Goal: Task Accomplishment & Management: Manage account settings

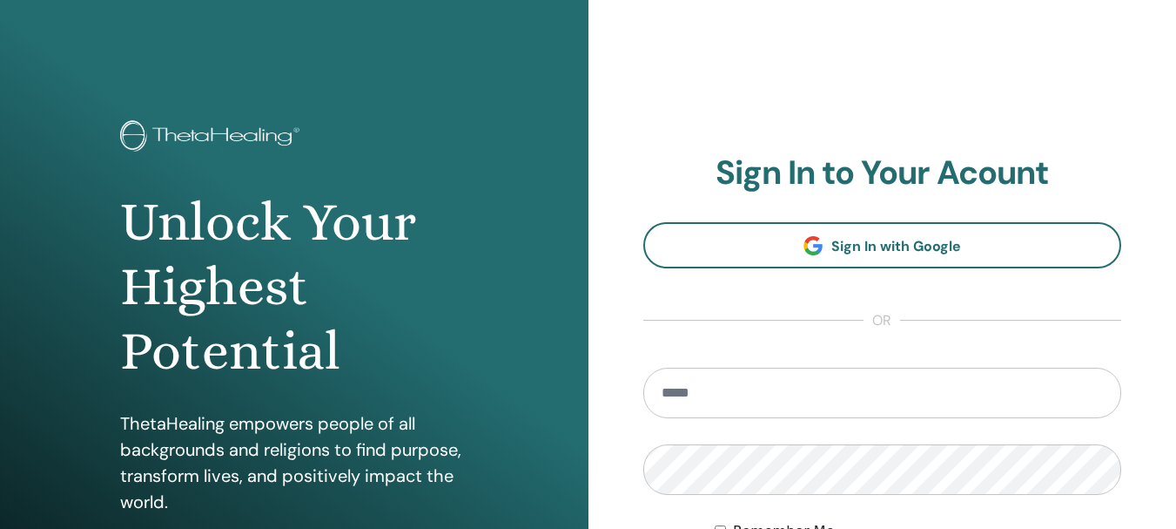
click at [731, 391] on input "email" at bounding box center [882, 392] width 479 height 51
type input "**********"
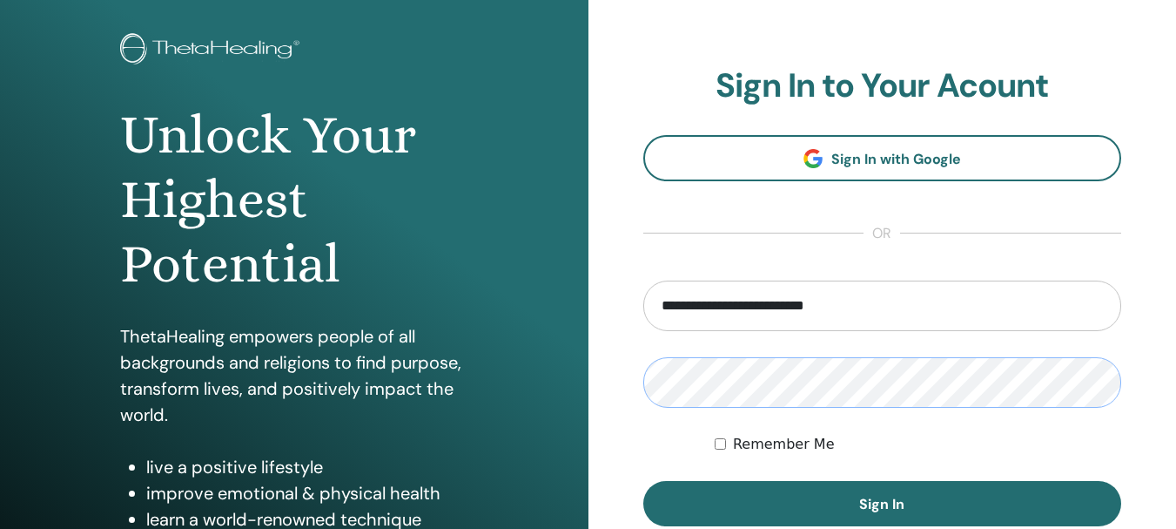
click at [619, 394] on div "**********" at bounding box center [883, 331] width 589 height 836
click at [976, 311] on input "**********" at bounding box center [882, 305] width 479 height 51
click at [1093, 452] on div "Remember Me" at bounding box center [918, 444] width 407 height 21
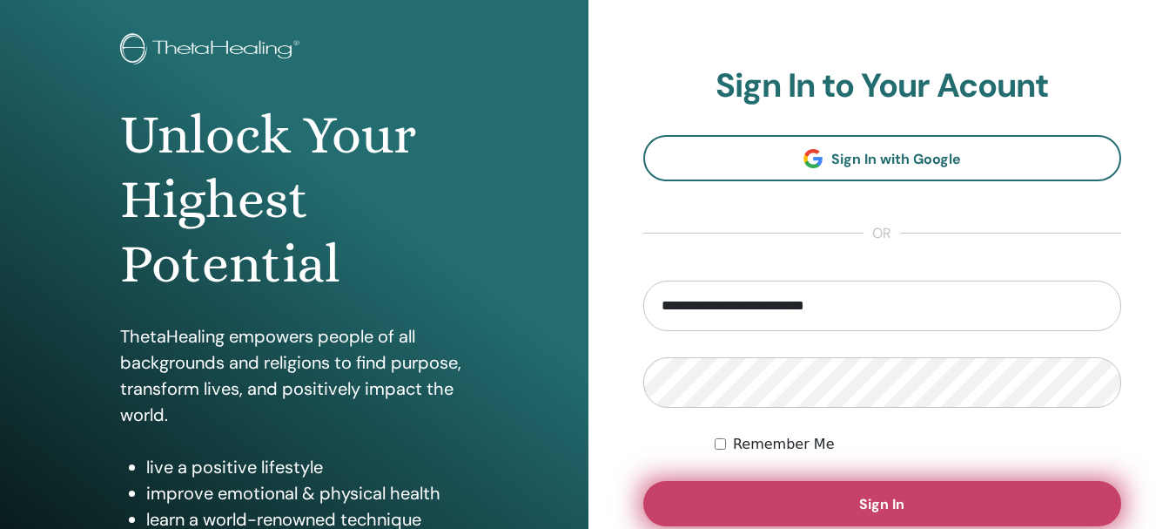
click at [903, 508] on span "Sign In" at bounding box center [881, 504] width 45 height 18
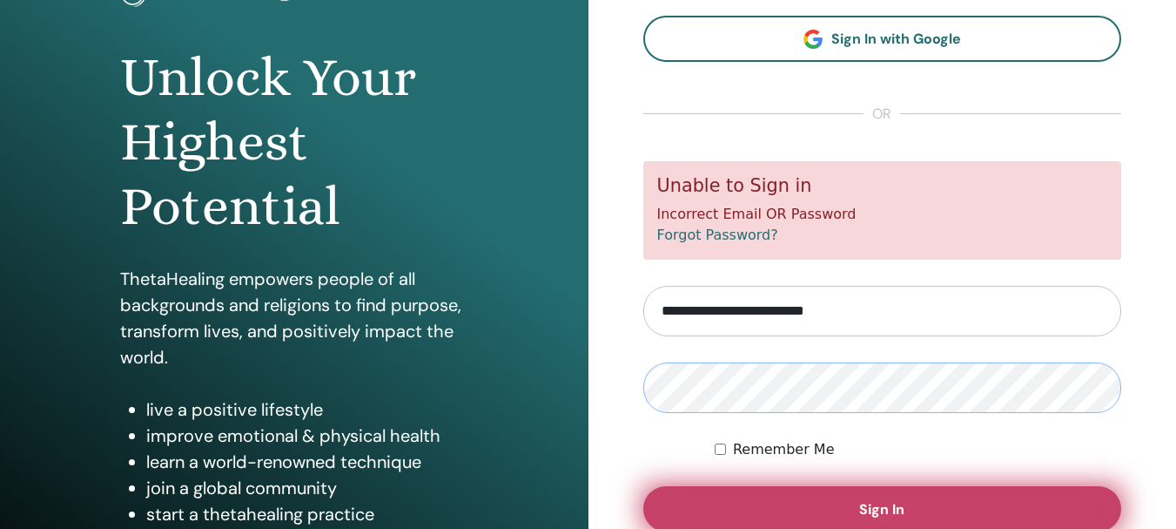
scroll to position [174, 0]
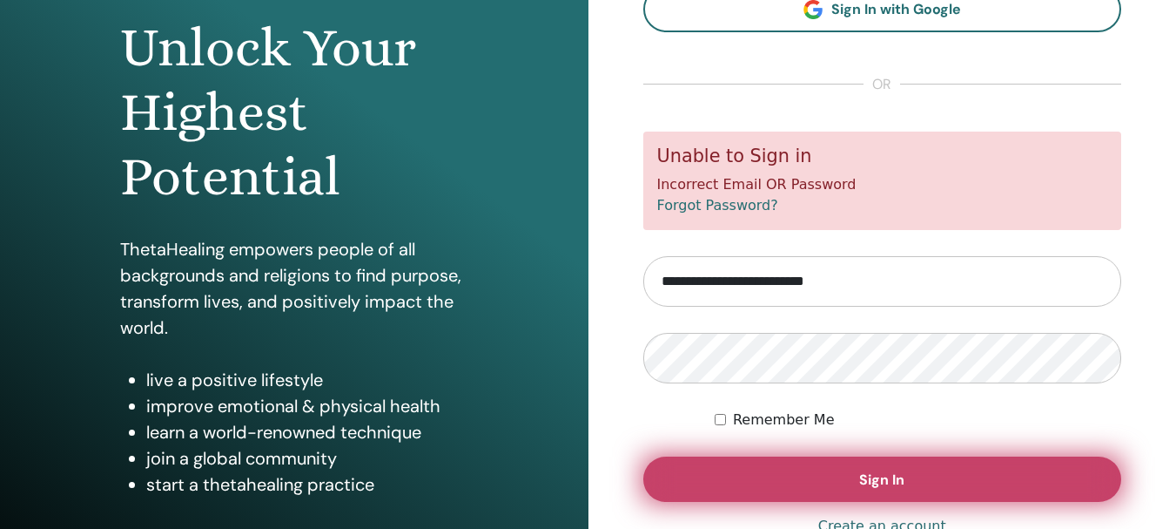
click at [896, 488] on span "Sign In" at bounding box center [881, 479] width 45 height 18
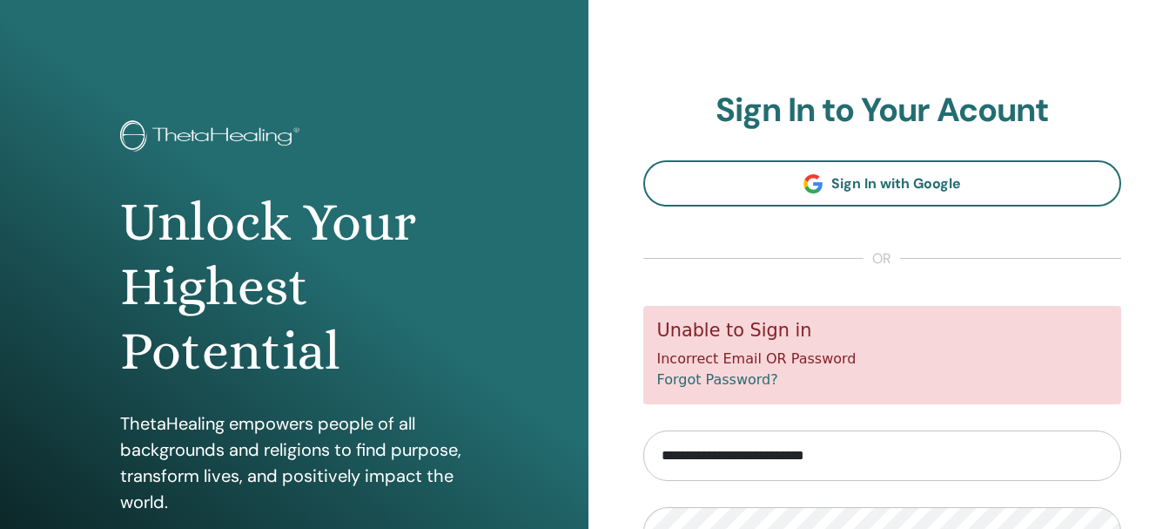
click at [1135, 409] on div "**********" at bounding box center [883, 418] width 589 height 836
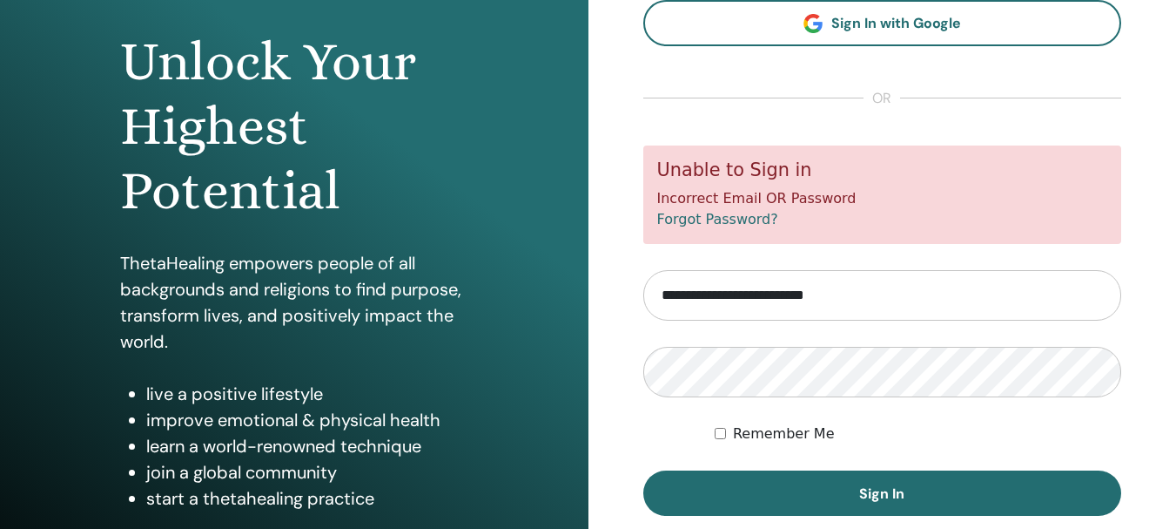
scroll to position [174, 0]
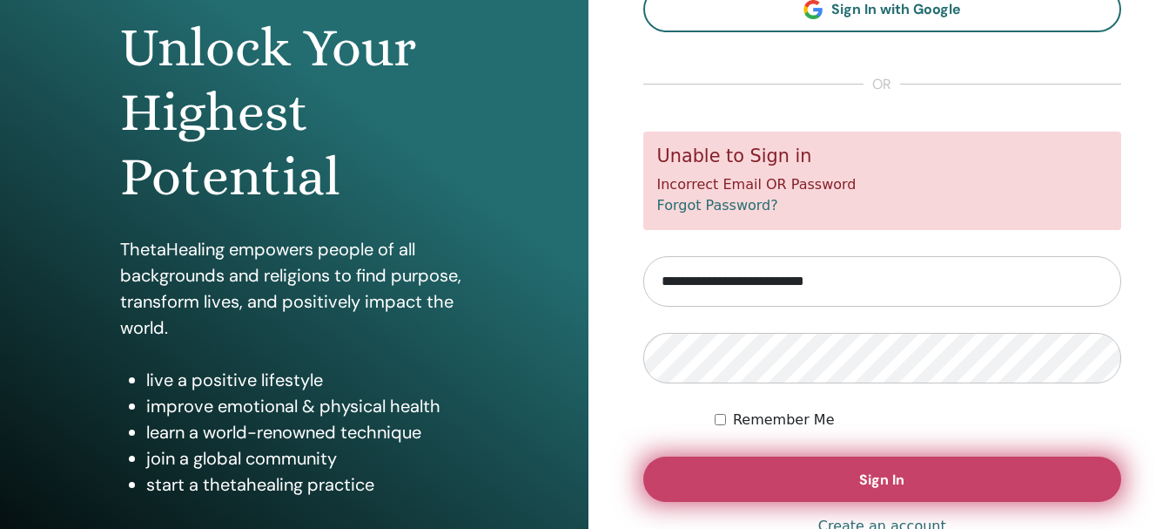
click at [1081, 483] on button "Sign In" at bounding box center [882, 478] width 479 height 45
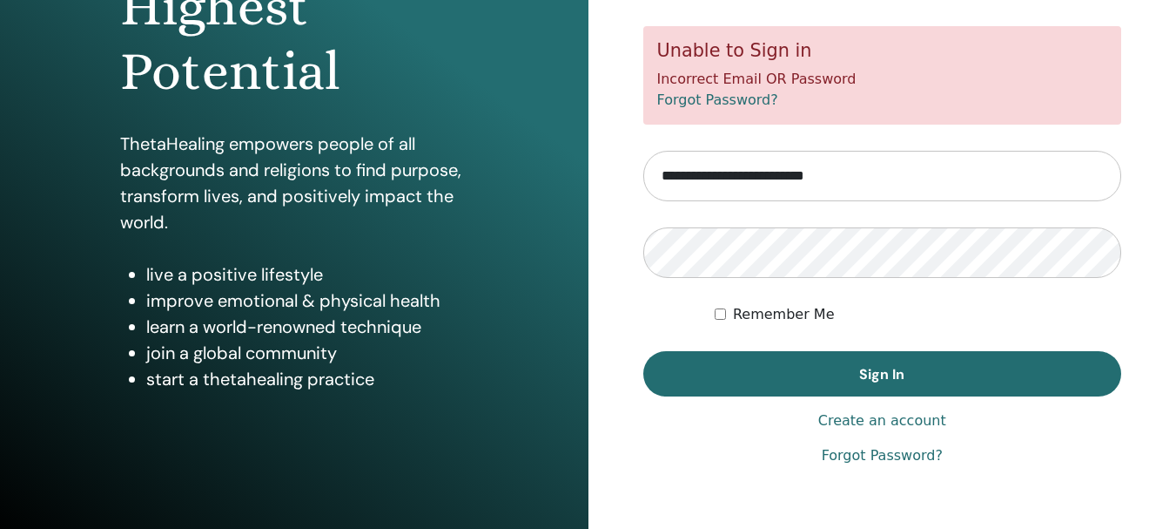
scroll to position [307, 0]
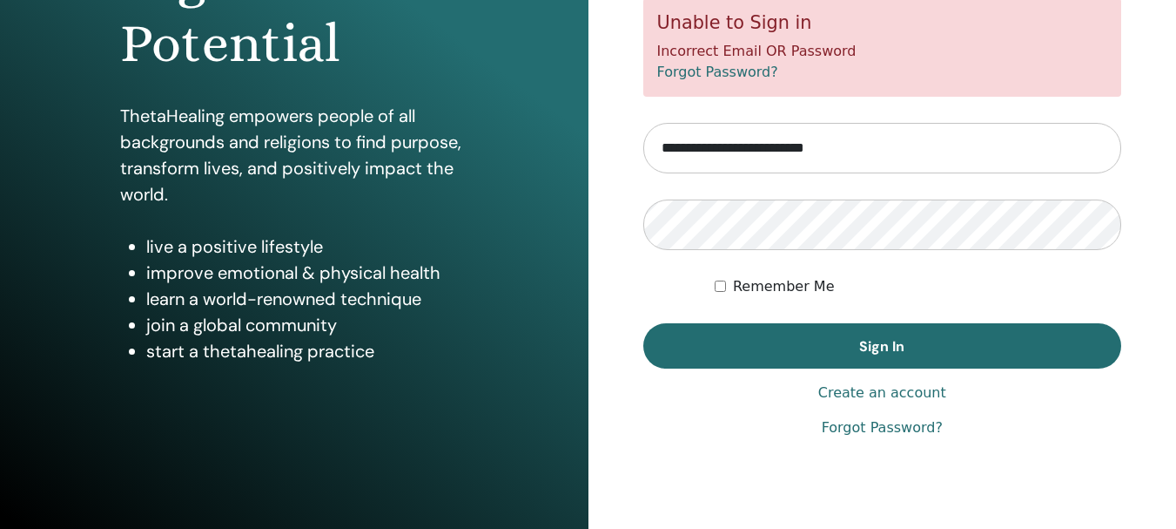
click at [919, 425] on link "Forgot Password?" at bounding box center [882, 427] width 121 height 21
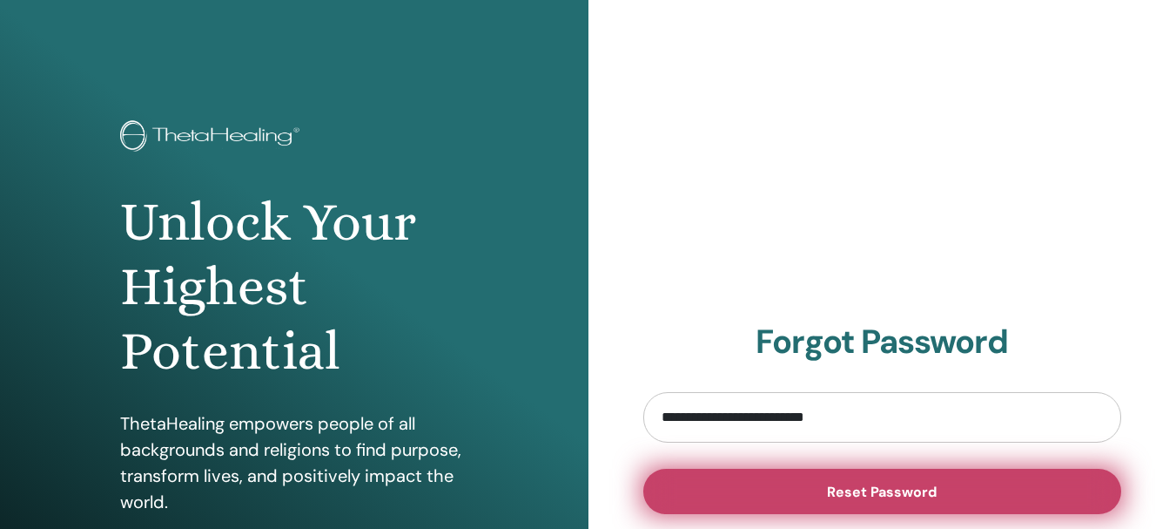
type input "**********"
click at [912, 485] on span "Reset Password" at bounding box center [882, 491] width 110 height 18
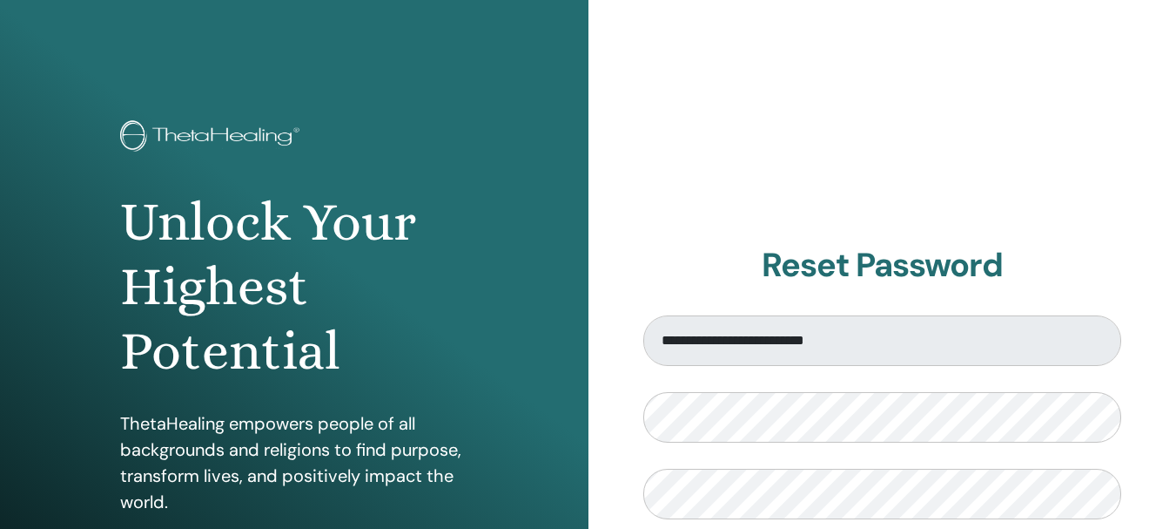
click at [1042, 127] on div "**********" at bounding box center [883, 418] width 589 height 836
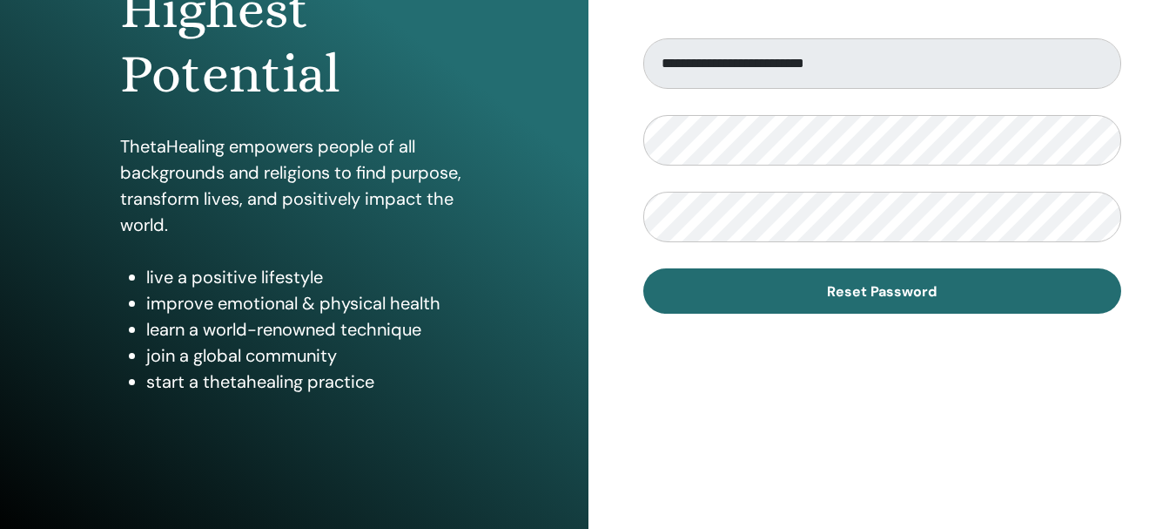
scroll to position [307, 0]
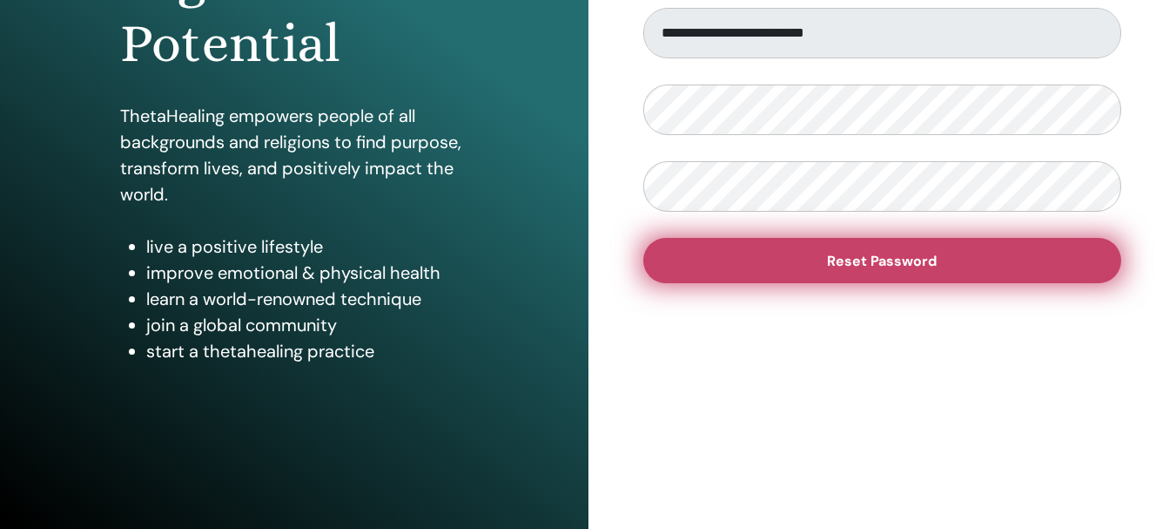
click at [901, 266] on span "Reset Password" at bounding box center [882, 261] width 110 height 18
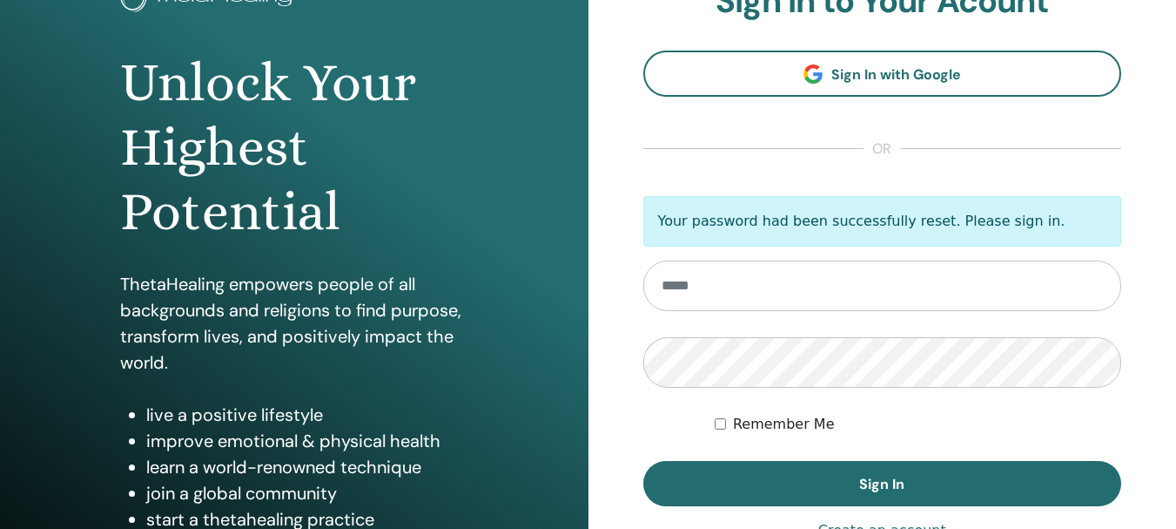
scroll to position [174, 0]
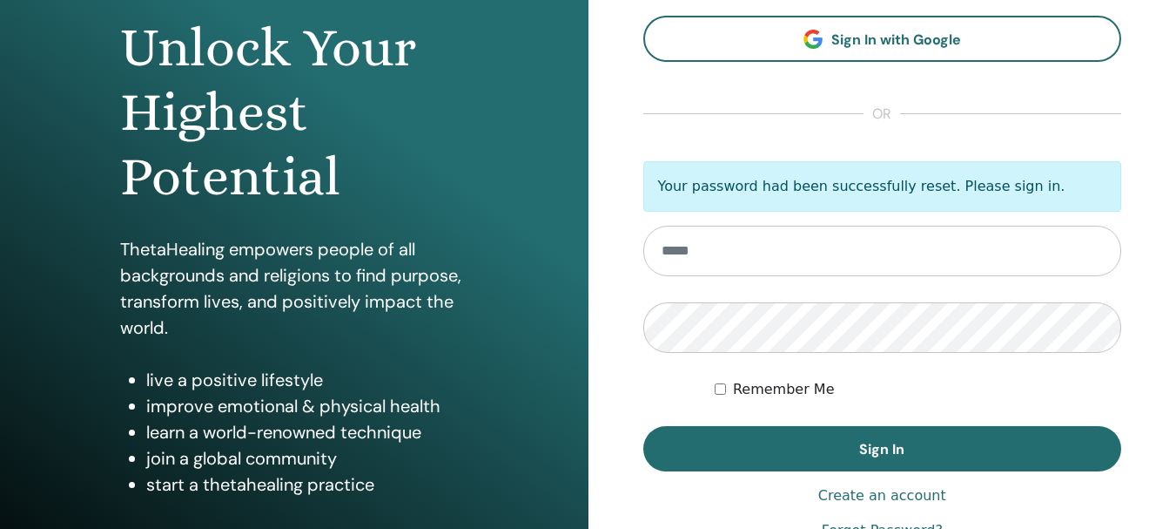
click at [965, 249] on input "email" at bounding box center [882, 251] width 479 height 51
type input "**********"
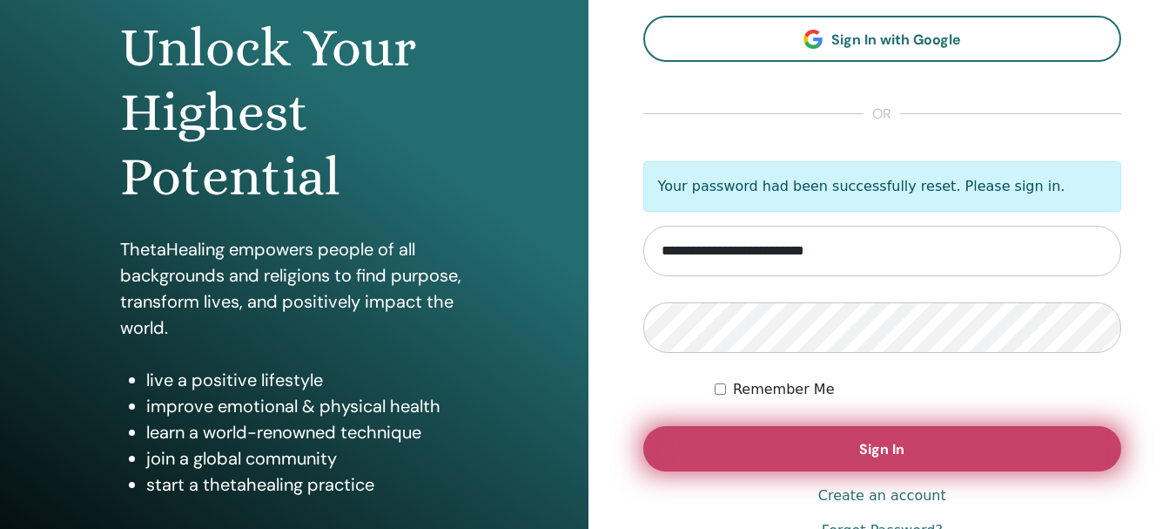
click at [1067, 442] on button "Sign In" at bounding box center [882, 448] width 479 height 45
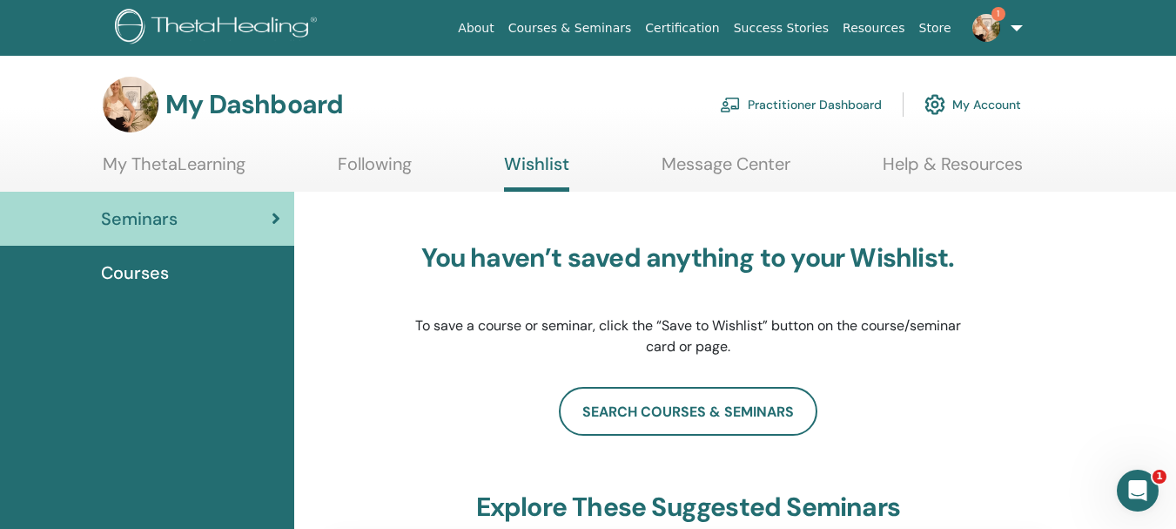
click at [191, 165] on link "My ThetaLearning" at bounding box center [174, 170] width 143 height 34
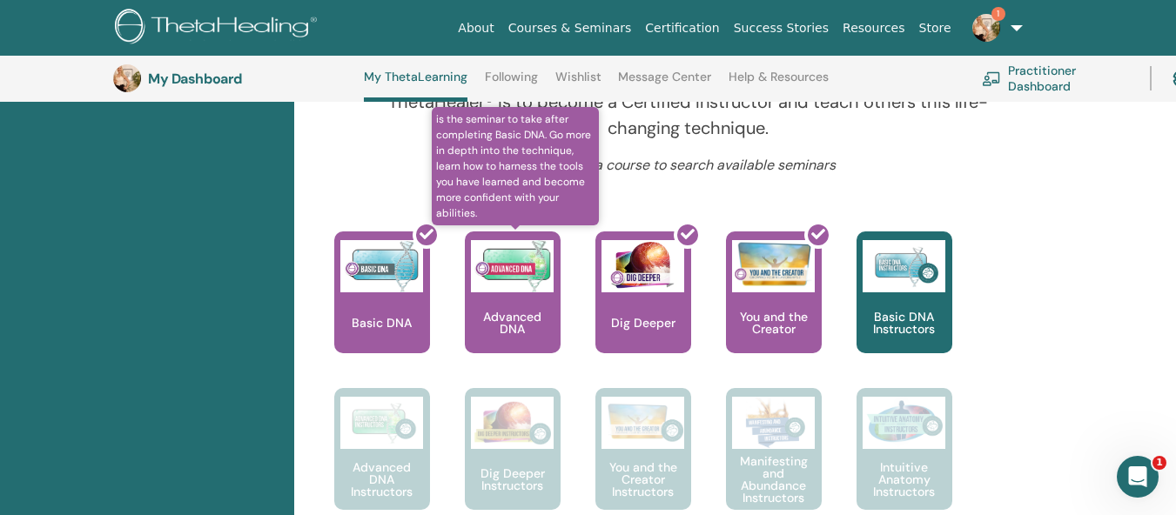
click at [505, 326] on p "Advanced DNA" at bounding box center [513, 323] width 96 height 24
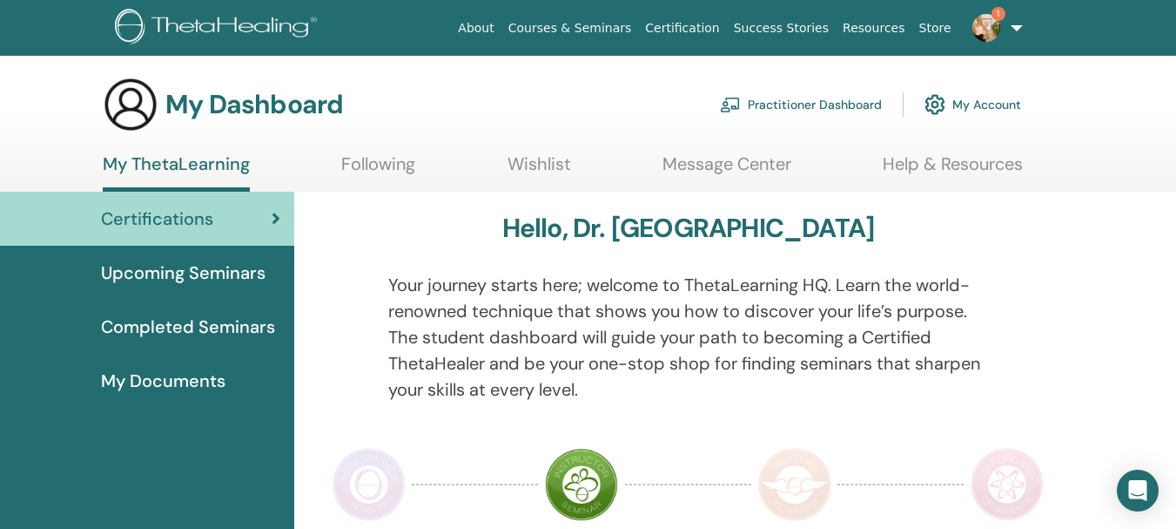
click at [239, 333] on span "Completed Seminars" at bounding box center [188, 326] width 174 height 26
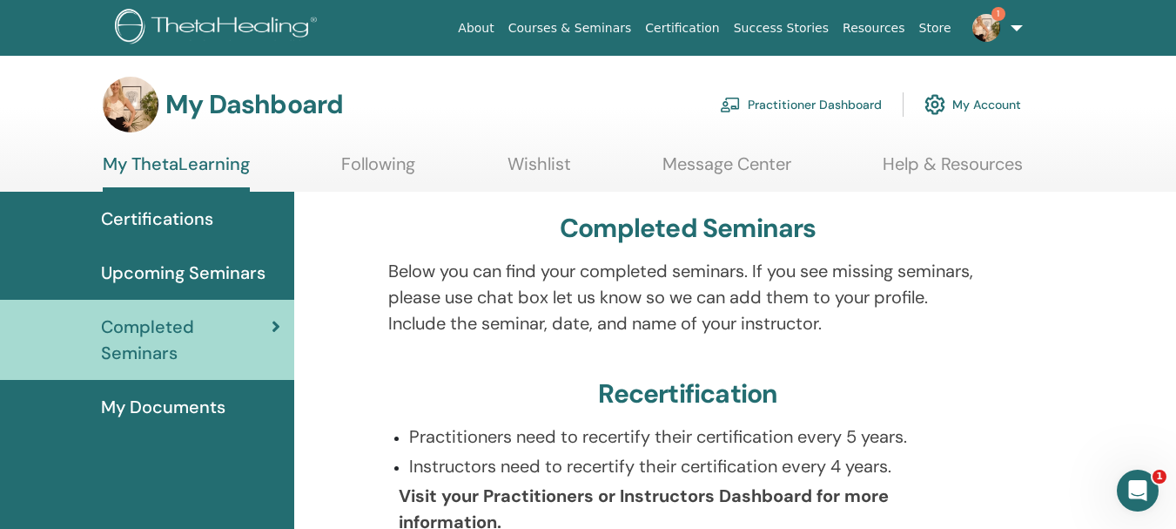
click at [798, 103] on link "Practitioner Dashboard" at bounding box center [801, 104] width 162 height 38
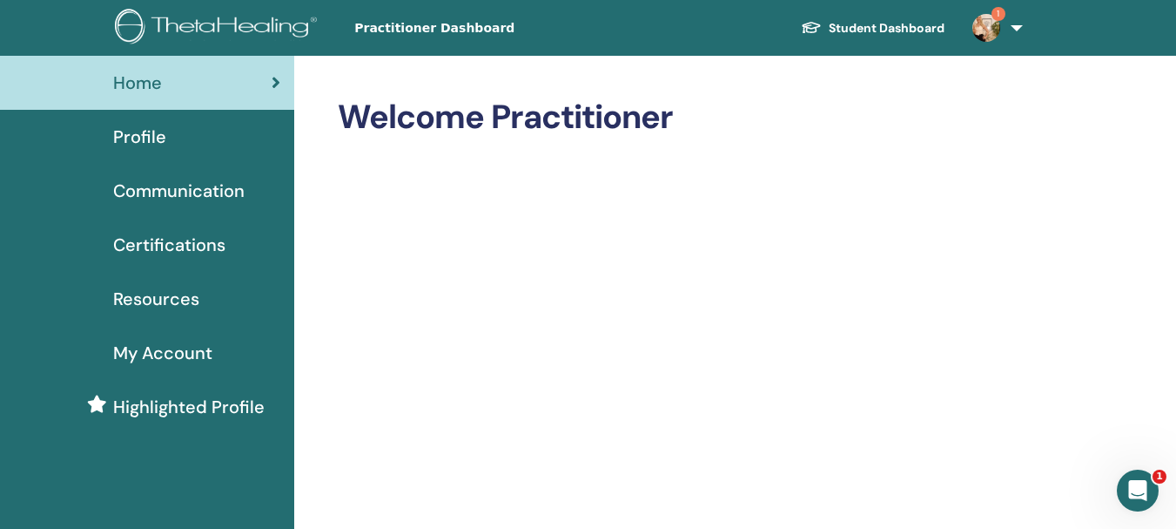
click at [165, 242] on span "Certifications" at bounding box center [169, 245] width 112 height 26
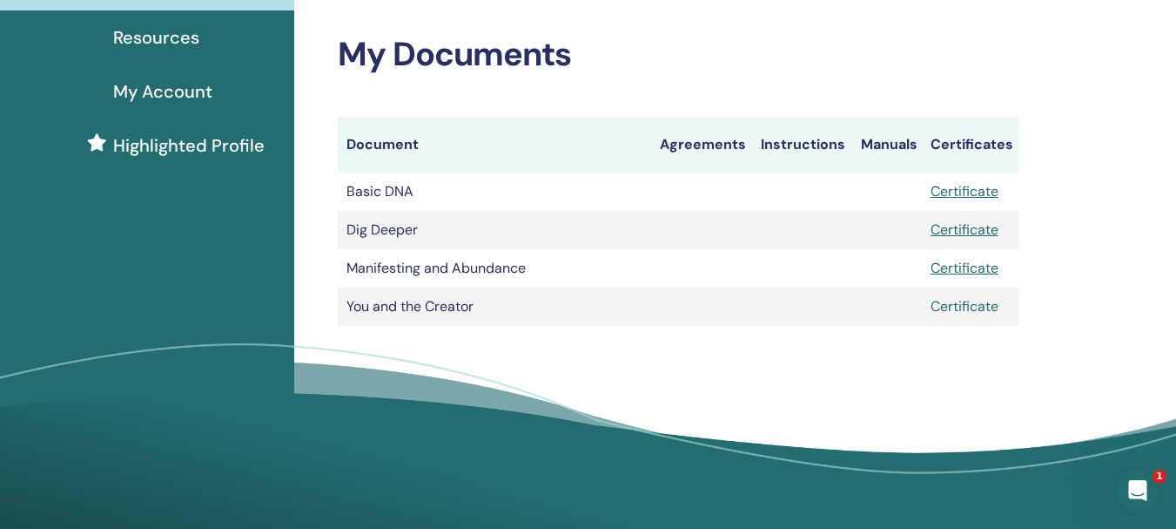
click at [976, 303] on link "Certificate" at bounding box center [965, 306] width 68 height 18
click at [974, 184] on link "Certificate" at bounding box center [965, 191] width 68 height 18
click at [988, 228] on link "Certificate" at bounding box center [965, 229] width 68 height 18
click at [952, 264] on link "Certificate" at bounding box center [965, 268] width 68 height 18
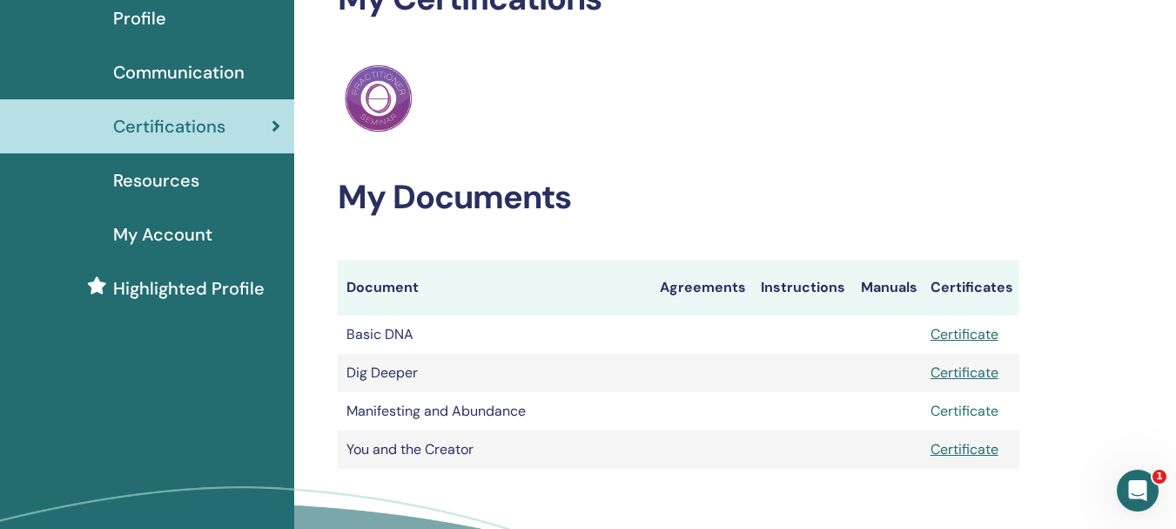
scroll to position [87, 0]
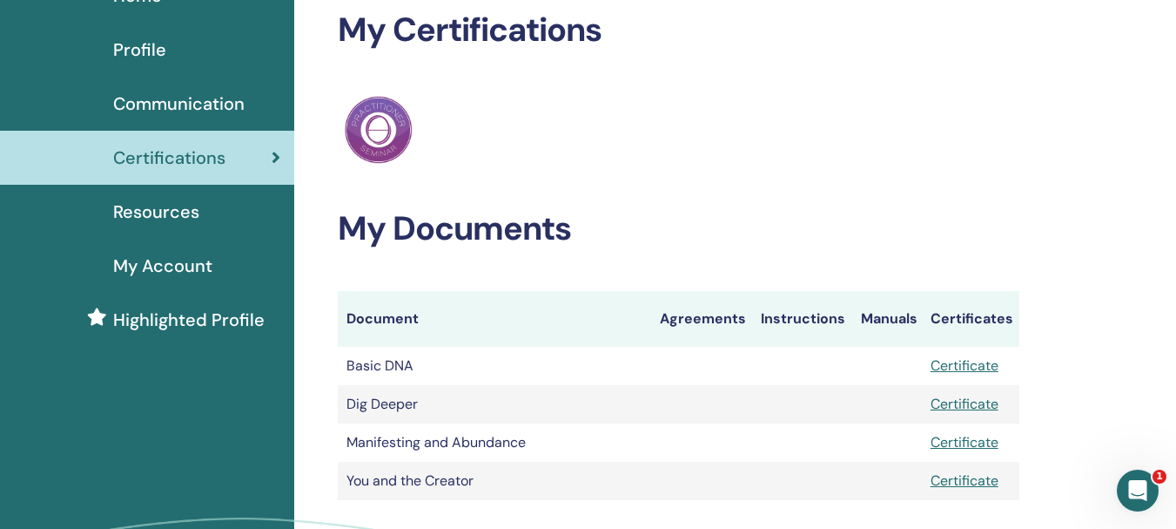
click at [191, 219] on span "Resources" at bounding box center [156, 212] width 86 height 26
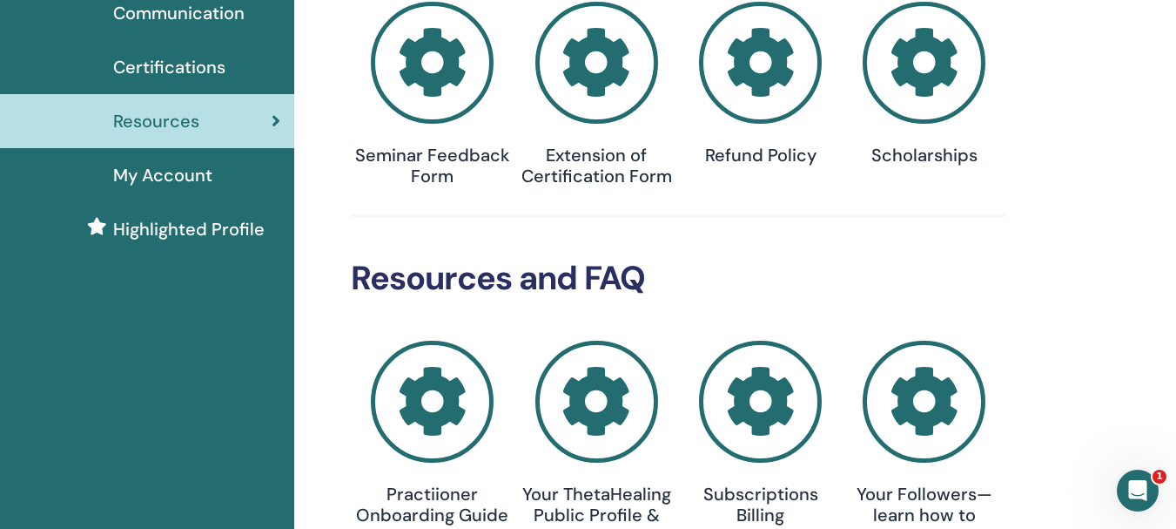
scroll to position [174, 0]
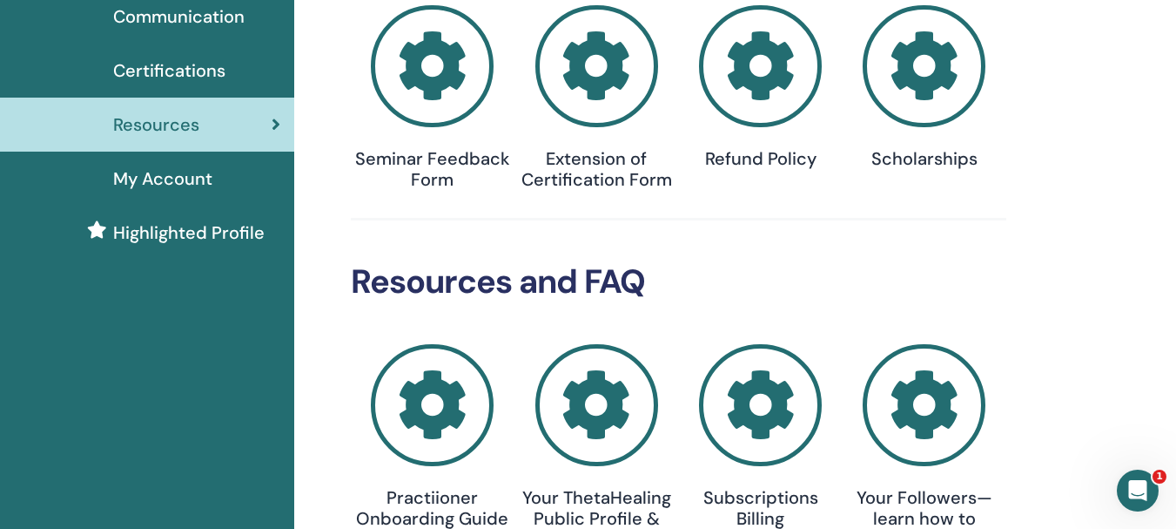
click at [187, 185] on span "My Account" at bounding box center [162, 178] width 99 height 26
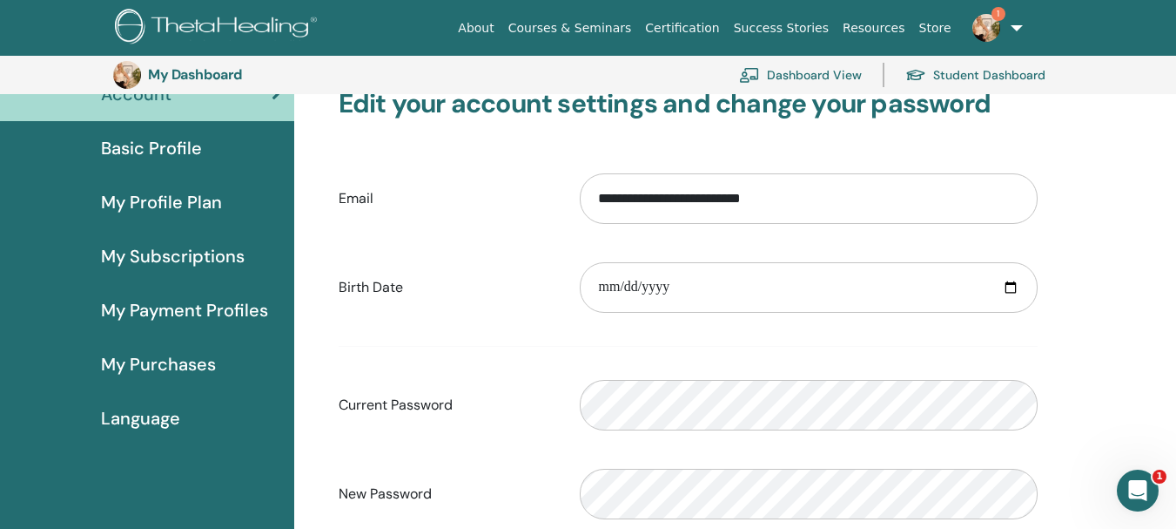
scroll to position [125, 0]
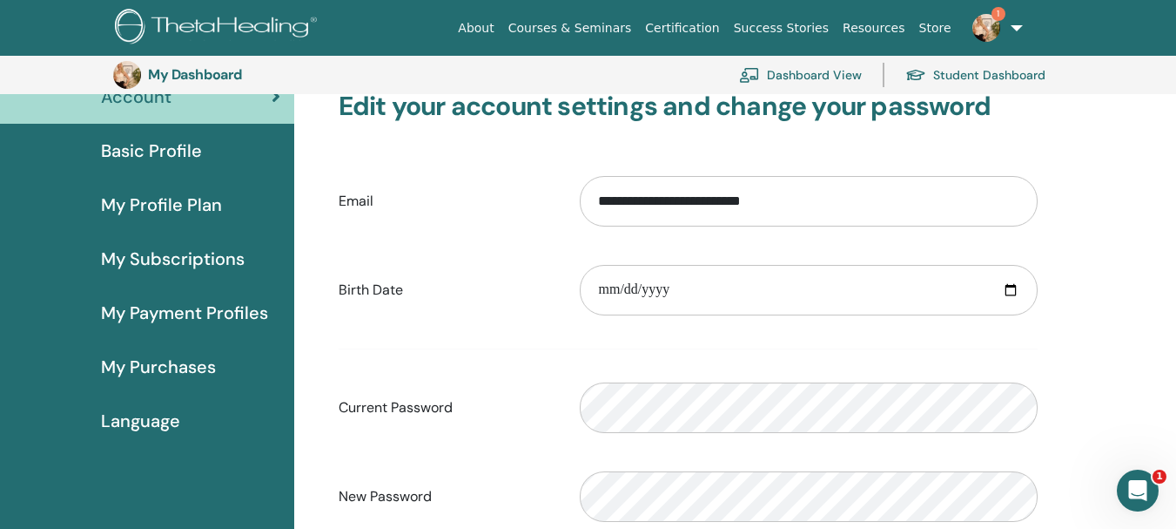
click at [159, 145] on span "Basic Profile" at bounding box center [151, 151] width 101 height 26
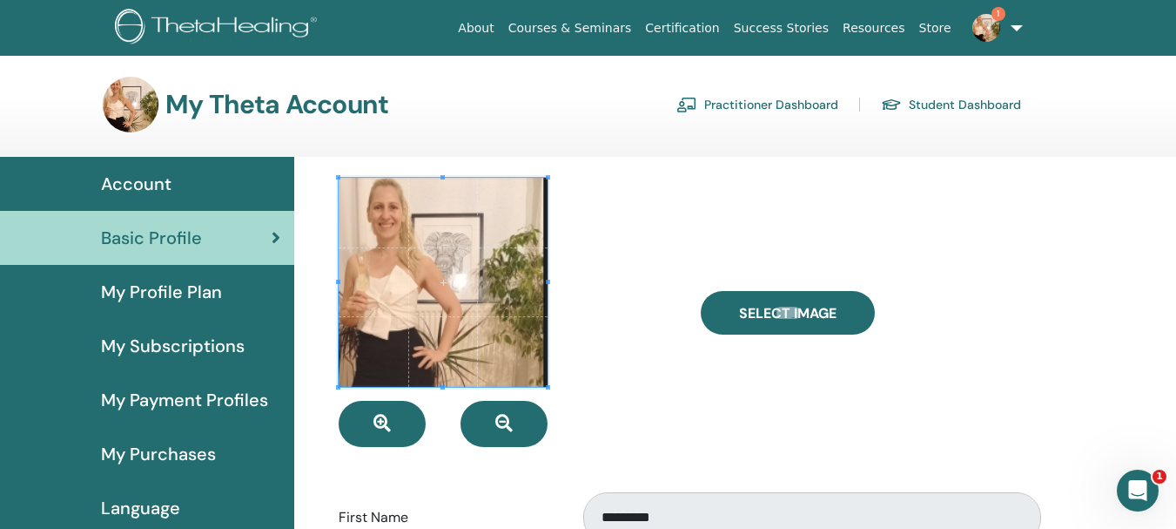
click at [444, 247] on span at bounding box center [443, 282] width 209 height 209
click at [478, 292] on span at bounding box center [443, 282] width 209 height 209
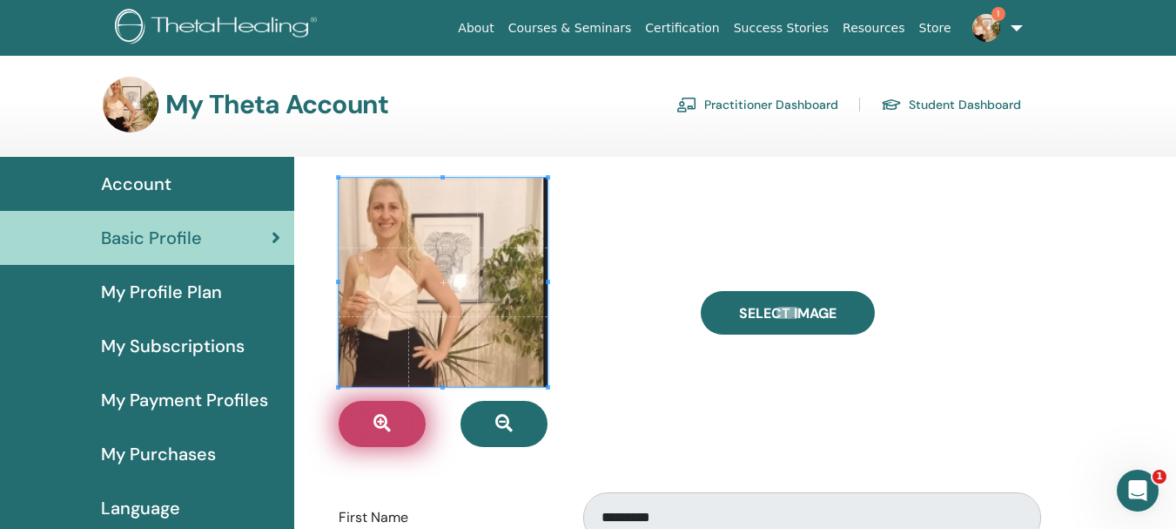
click at [400, 428] on button "button" at bounding box center [382, 424] width 87 height 46
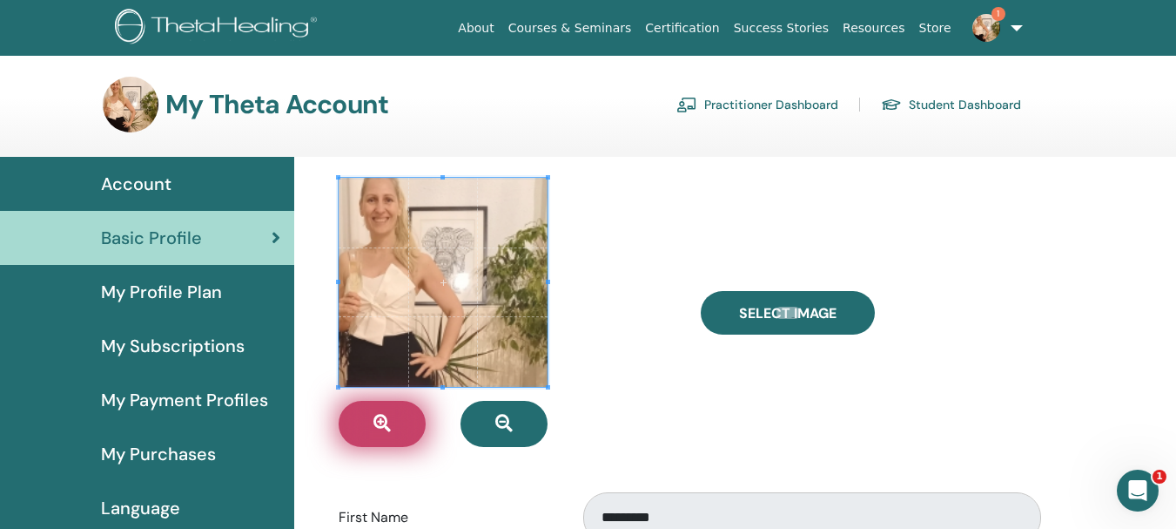
click at [401, 424] on button "button" at bounding box center [382, 424] width 87 height 46
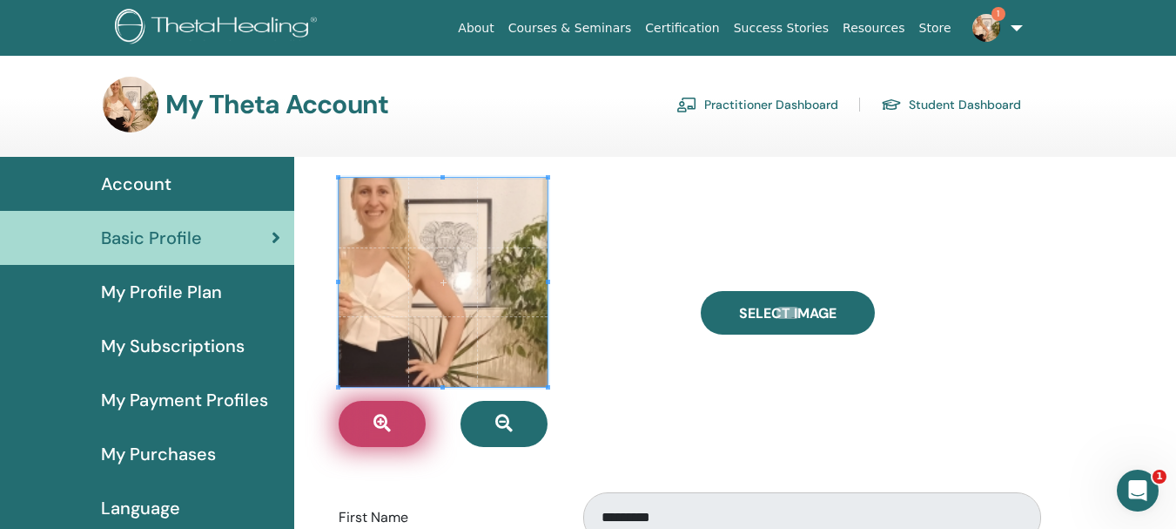
click at [401, 423] on button "button" at bounding box center [382, 424] width 87 height 46
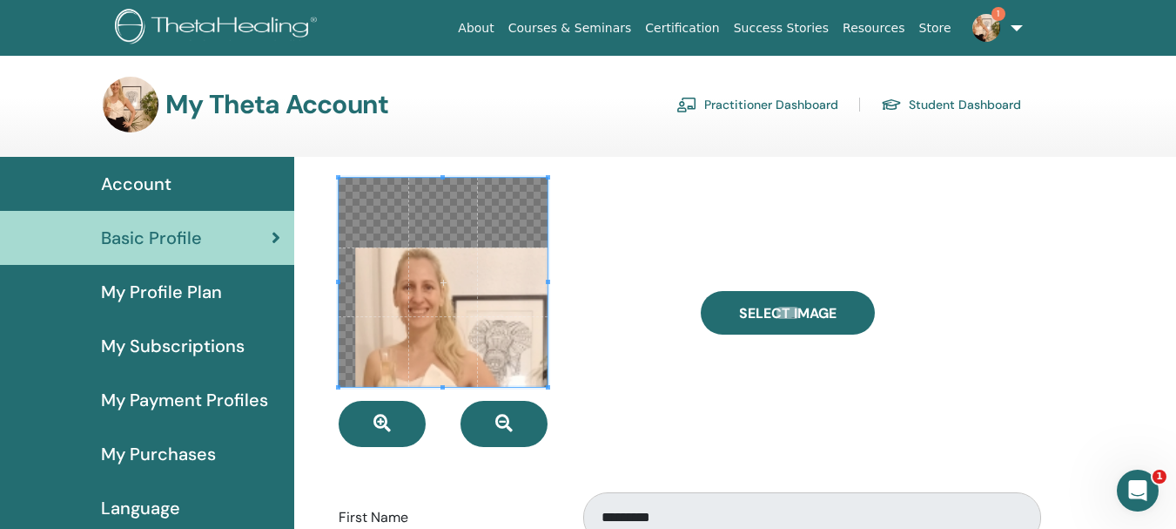
click at [481, 380] on span at bounding box center [443, 282] width 209 height 209
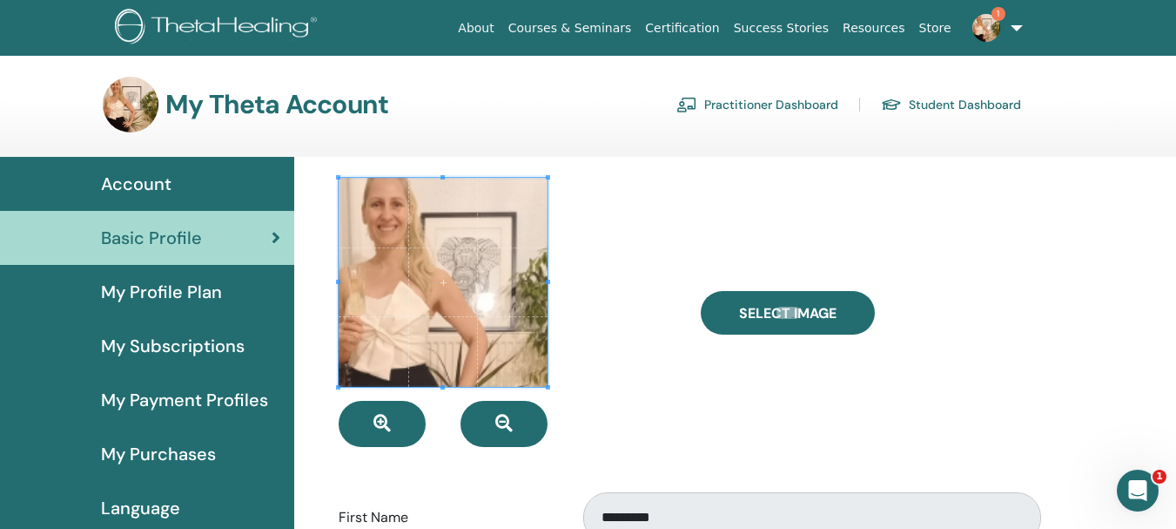
click at [380, 273] on span at bounding box center [443, 282] width 209 height 209
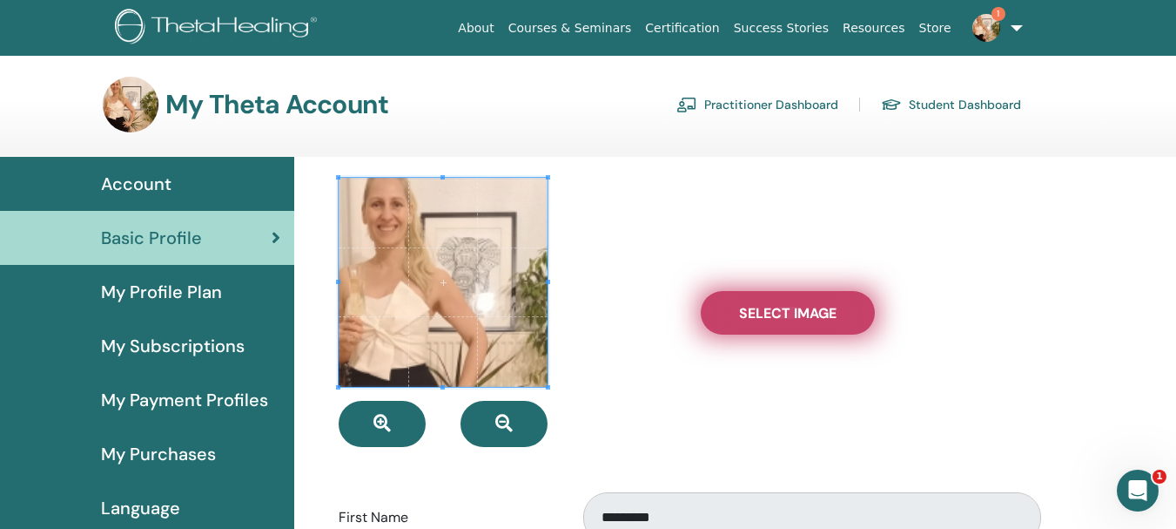
click at [760, 311] on span "Select Image" at bounding box center [788, 313] width 98 height 18
click at [777, 311] on input "Select Image" at bounding box center [788, 312] width 23 height 12
click at [734, 300] on label "Select Image" at bounding box center [788, 313] width 174 height 44
click at [777, 306] on input "Select Image" at bounding box center [788, 312] width 23 height 12
type input "**********"
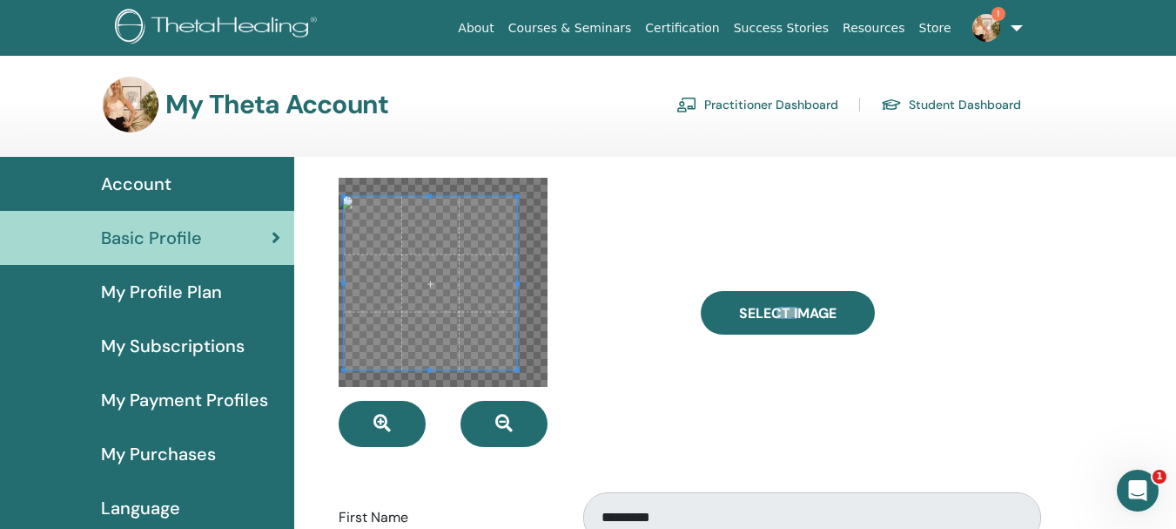
click at [460, 333] on span at bounding box center [430, 283] width 173 height 173
click at [701, 413] on div "Select Image" at bounding box center [869, 312] width 363 height 269
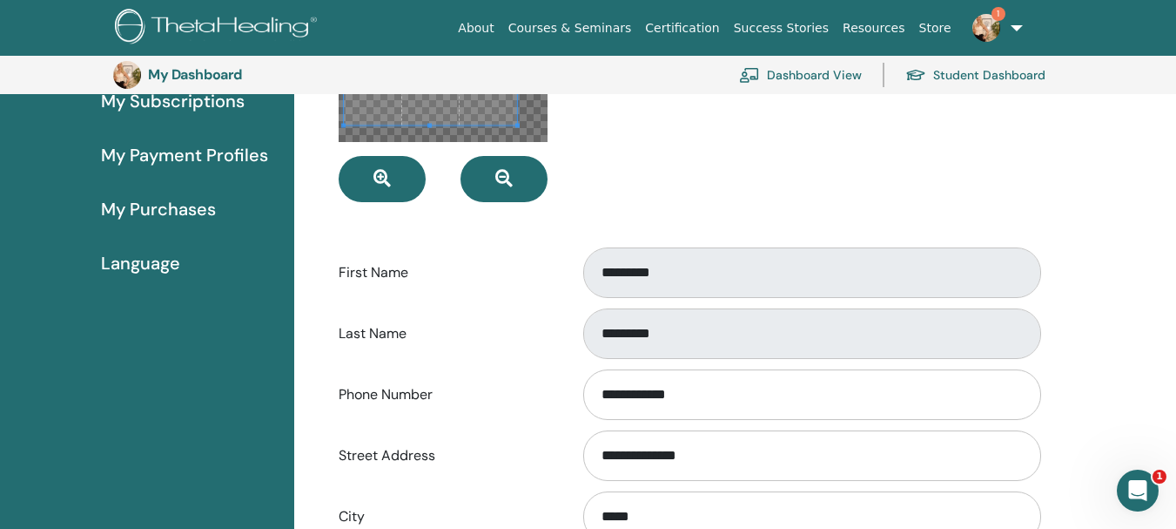
scroll to position [300, 0]
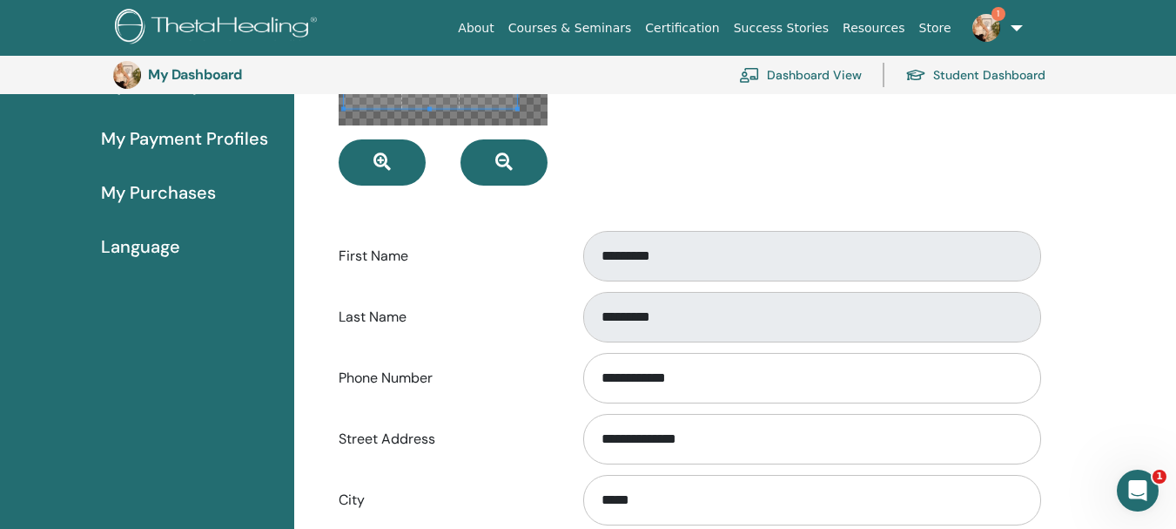
click at [978, 184] on div "Select Image" at bounding box center [869, 50] width 363 height 269
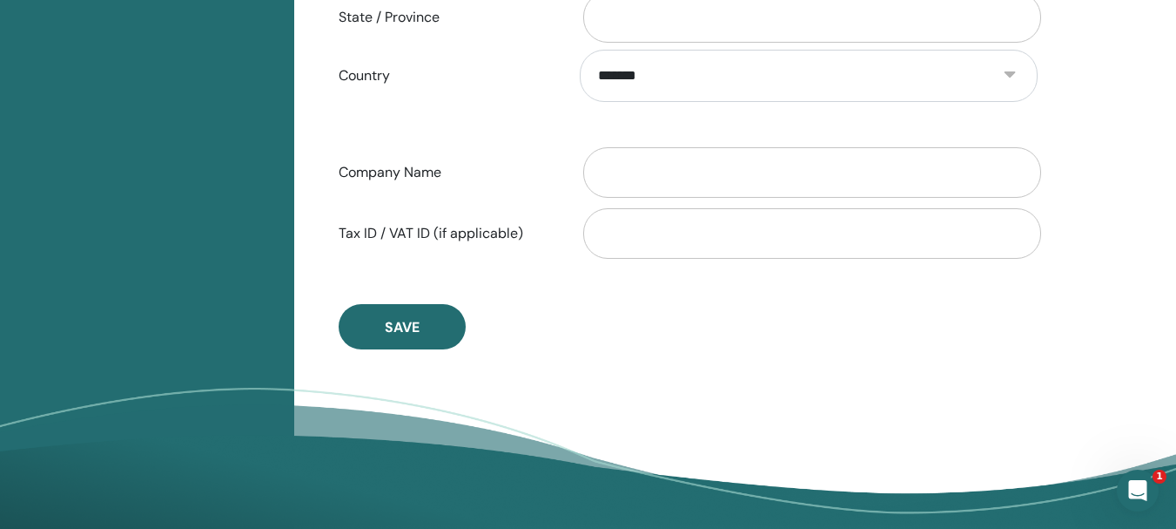
scroll to position [909, 0]
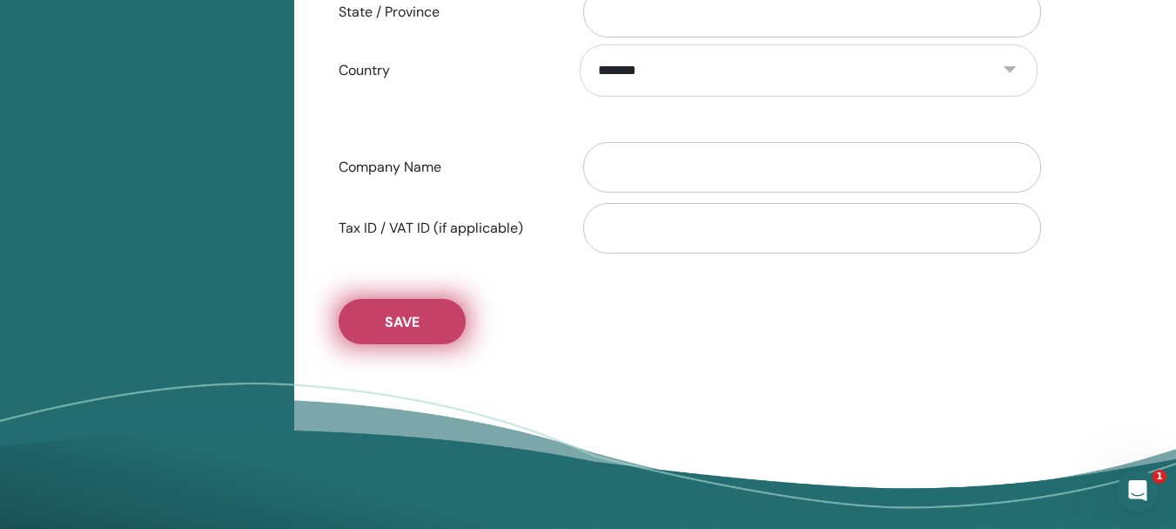
click at [428, 325] on button "Save" at bounding box center [402, 321] width 127 height 45
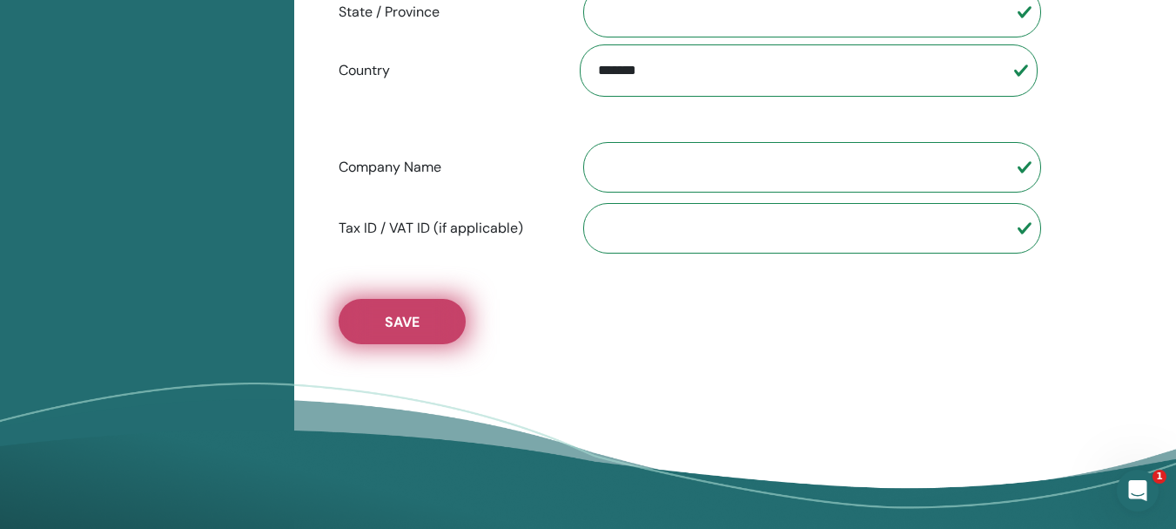
click at [418, 318] on span "Save" at bounding box center [402, 322] width 35 height 18
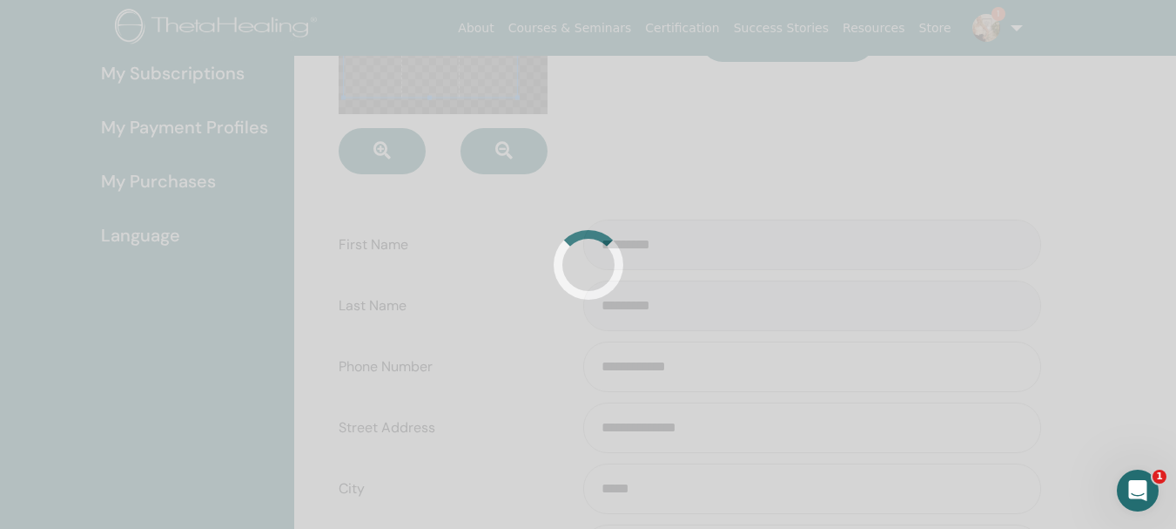
scroll to position [0, 0]
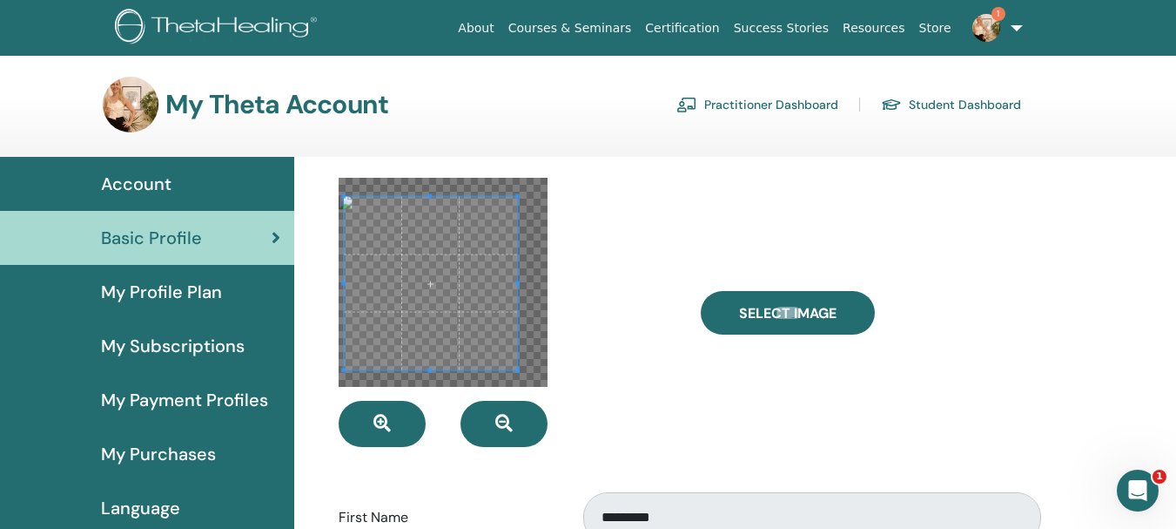
click at [900, 422] on div "Select Image" at bounding box center [869, 312] width 363 height 269
click at [679, 397] on div at bounding box center [507, 312] width 363 height 269
click at [604, 310] on div at bounding box center [507, 312] width 363 height 269
click at [471, 505] on label "First Name" at bounding box center [447, 517] width 242 height 33
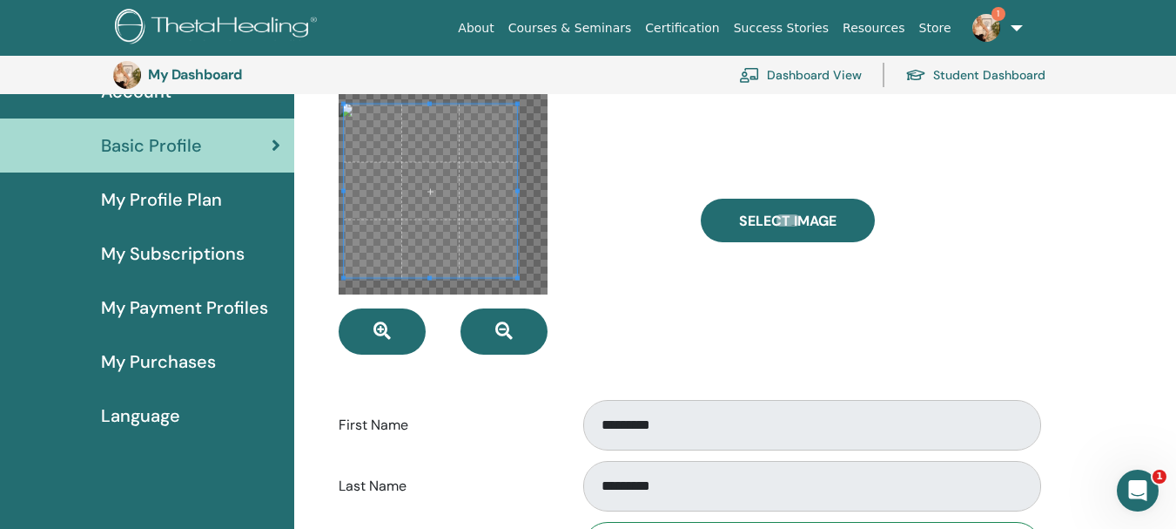
scroll to position [125, 0]
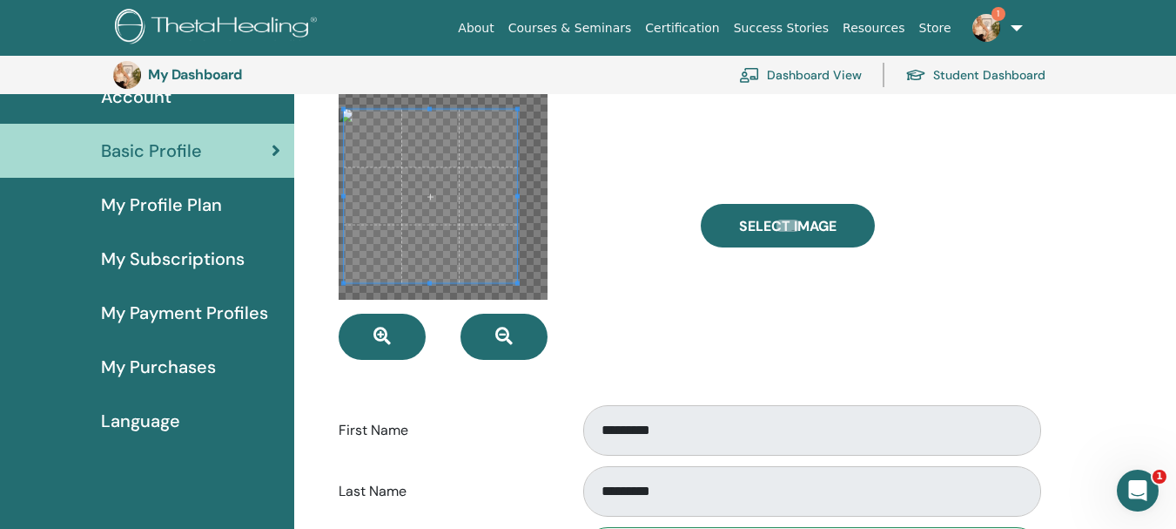
click at [454, 209] on span at bounding box center [430, 196] width 173 height 173
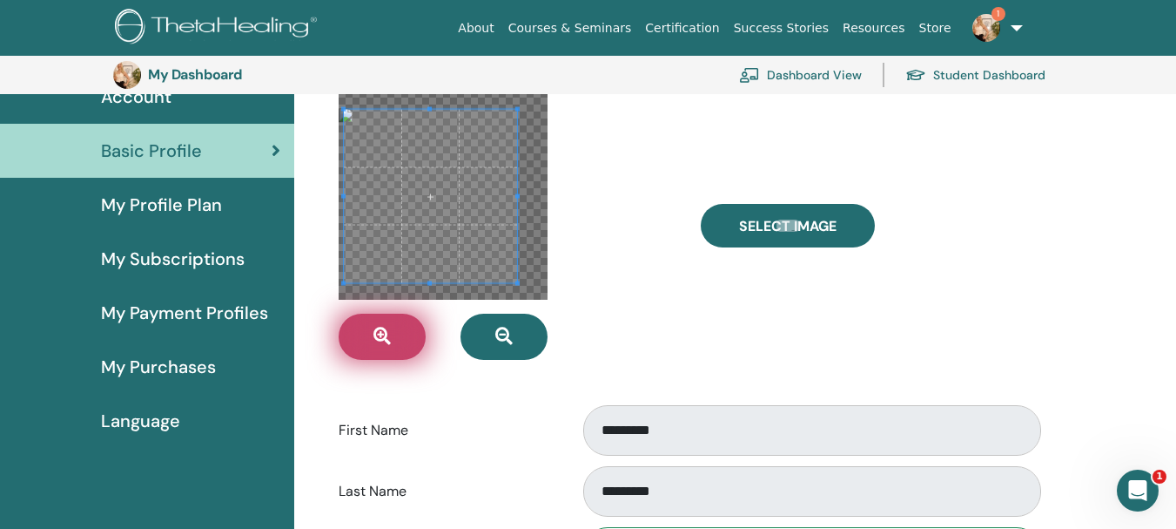
click at [387, 347] on button "button" at bounding box center [382, 336] width 87 height 46
click at [391, 344] on button "button" at bounding box center [382, 336] width 87 height 46
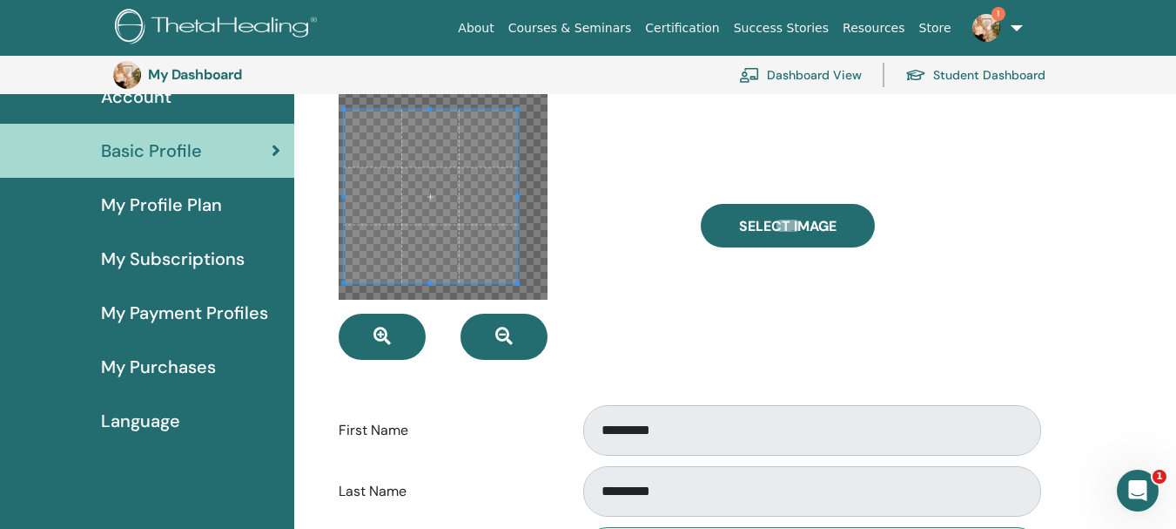
click at [674, 333] on div at bounding box center [507, 225] width 363 height 269
click at [549, 283] on div at bounding box center [507, 225] width 363 height 269
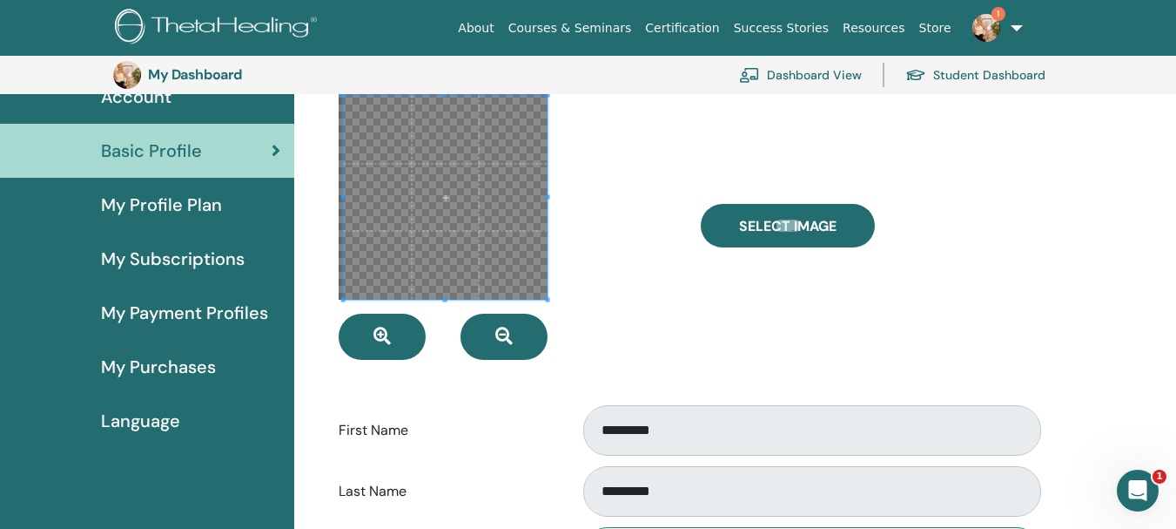
click at [542, 96] on div at bounding box center [445, 198] width 204 height 204
click at [448, 241] on span at bounding box center [445, 198] width 204 height 204
click at [602, 295] on div at bounding box center [507, 225] width 363 height 269
click at [684, 334] on div at bounding box center [507, 225] width 363 height 269
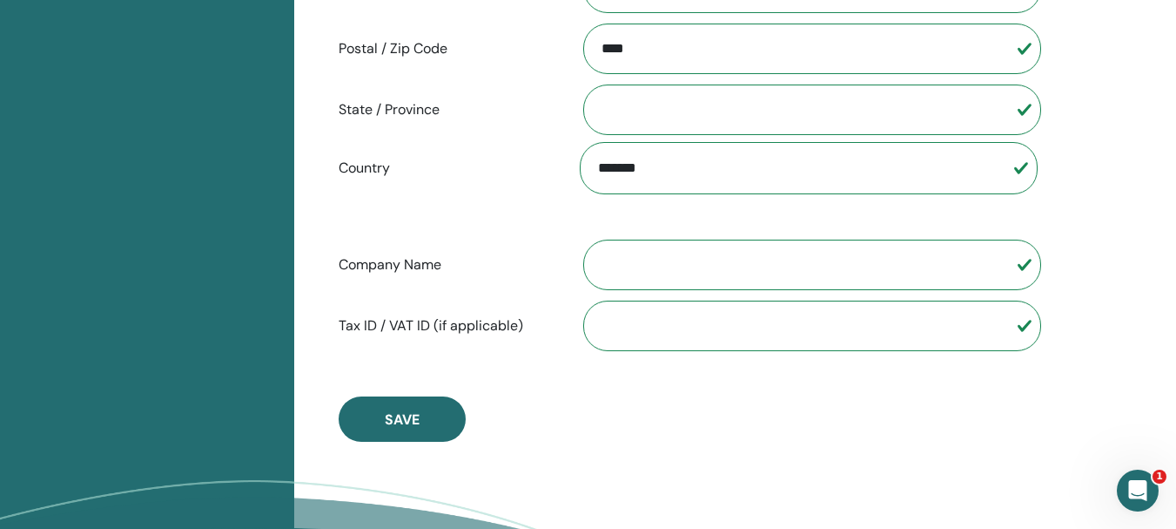
scroll to position [909, 0]
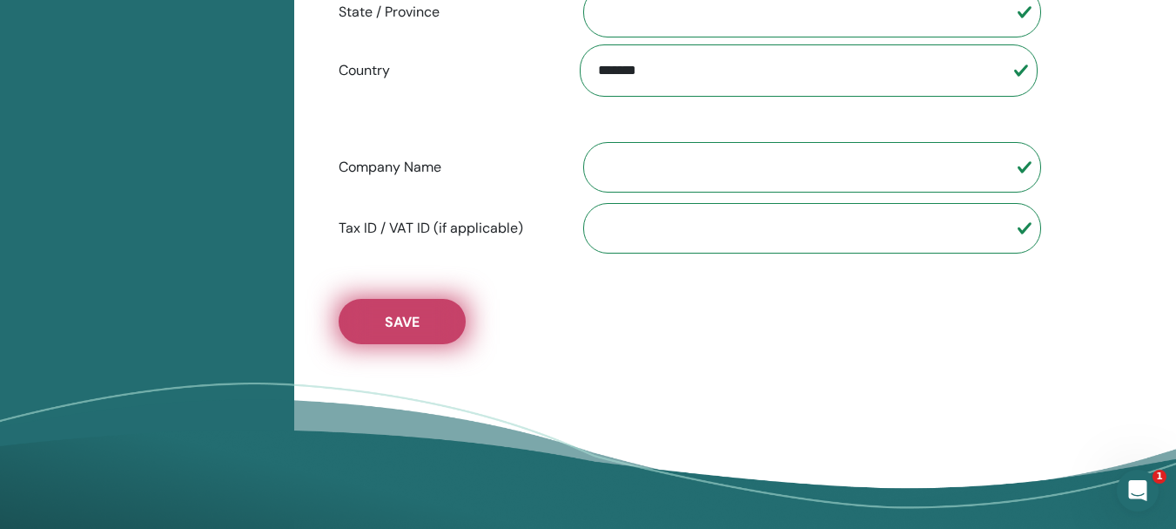
click at [394, 302] on button "Save" at bounding box center [402, 321] width 127 height 45
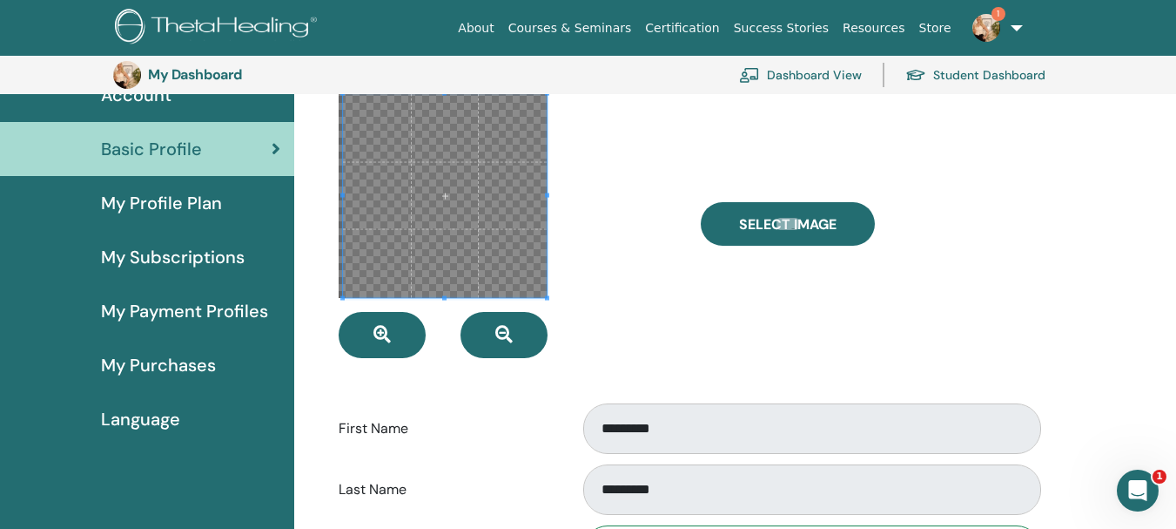
scroll to position [125, 0]
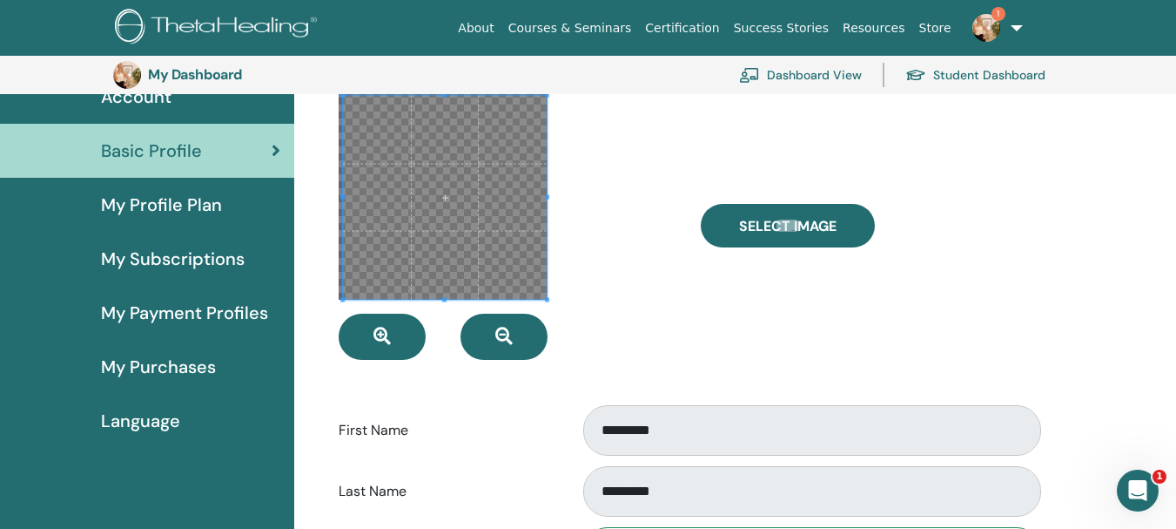
click at [810, 74] on link "Dashboard View" at bounding box center [800, 75] width 123 height 38
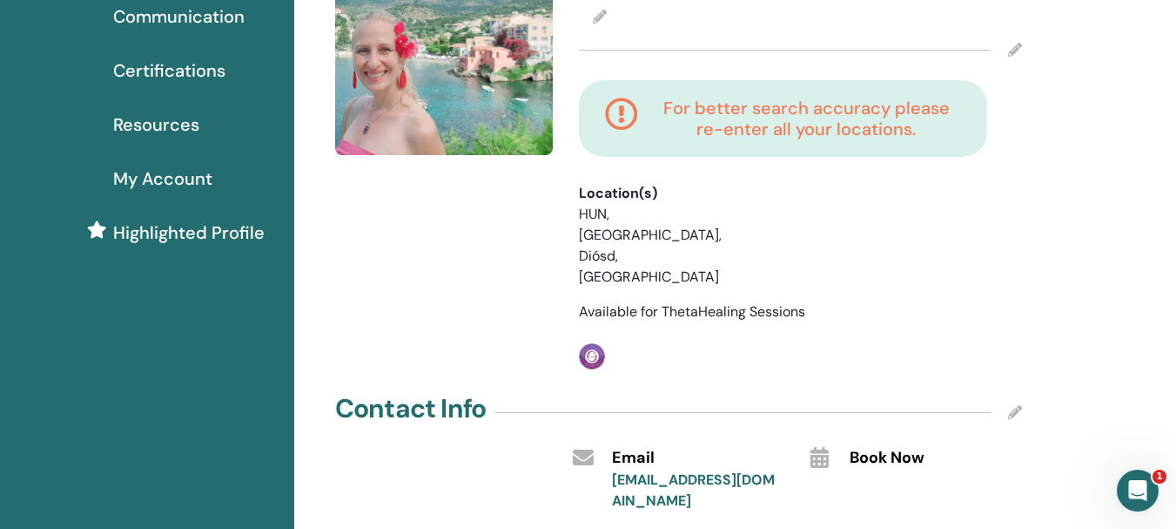
scroll to position [87, 0]
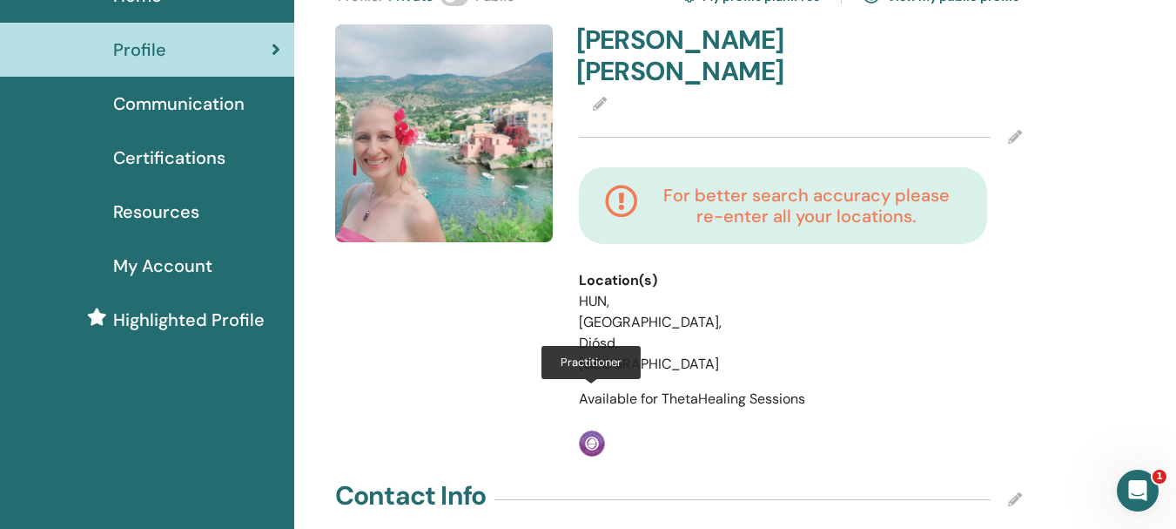
click at [592, 430] on img at bounding box center [592, 443] width 26 height 26
click at [596, 291] on li "HUN, [GEOGRAPHIC_DATA], Diósd, [GEOGRAPHIC_DATA]" at bounding box center [664, 333] width 170 height 84
click at [763, 202] on h4 "For better search accuracy please re-enter all your locations." at bounding box center [806, 206] width 309 height 42
click at [744, 430] on div "Practitioner" at bounding box center [690, 443] width 222 height 26
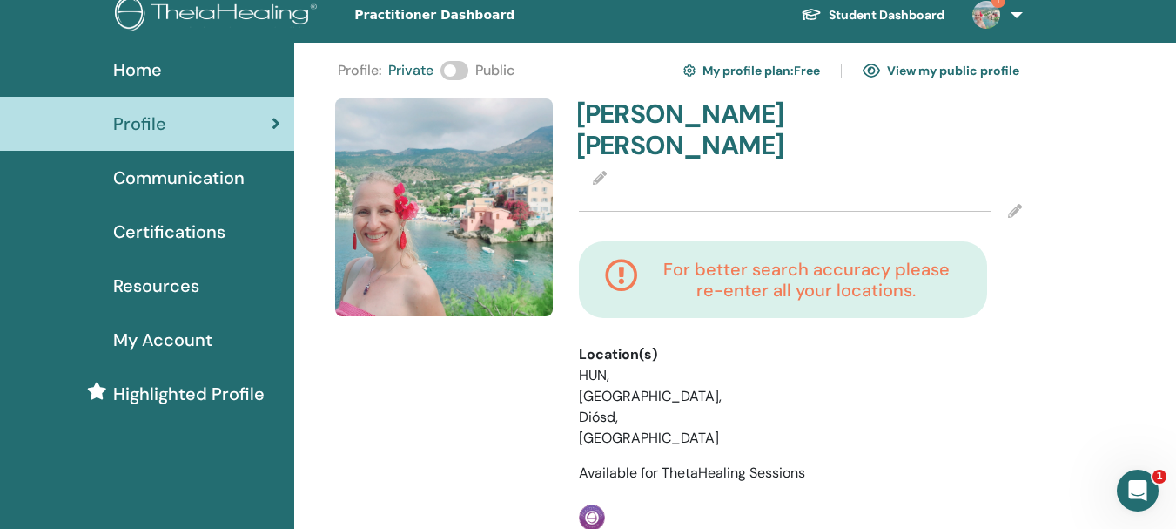
scroll to position [0, 0]
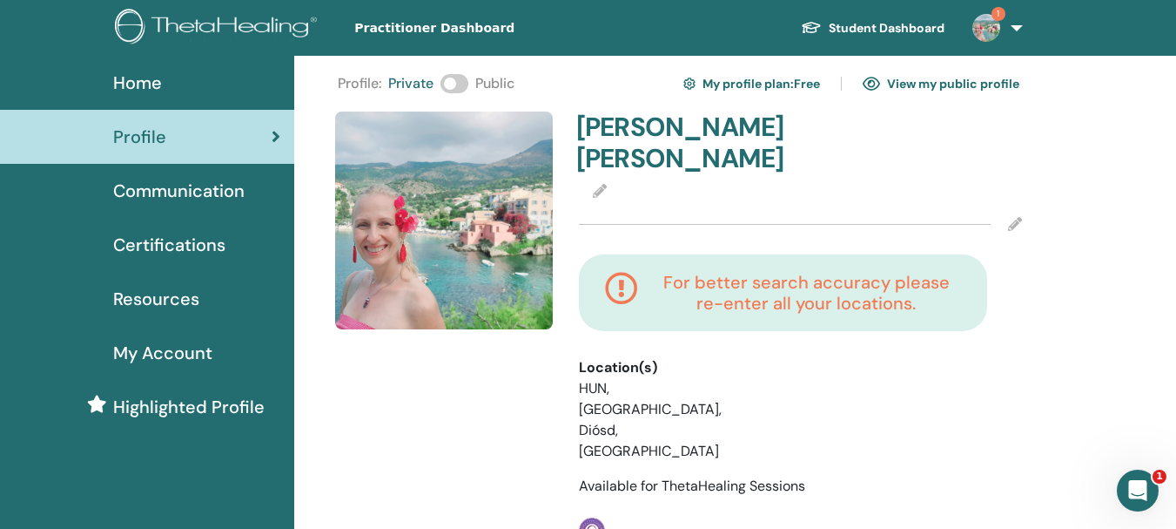
click at [803, 293] on h4 "For better search accuracy please re-enter all your locations." at bounding box center [806, 293] width 309 height 42
click at [1012, 220] on icon at bounding box center [1015, 224] width 14 height 14
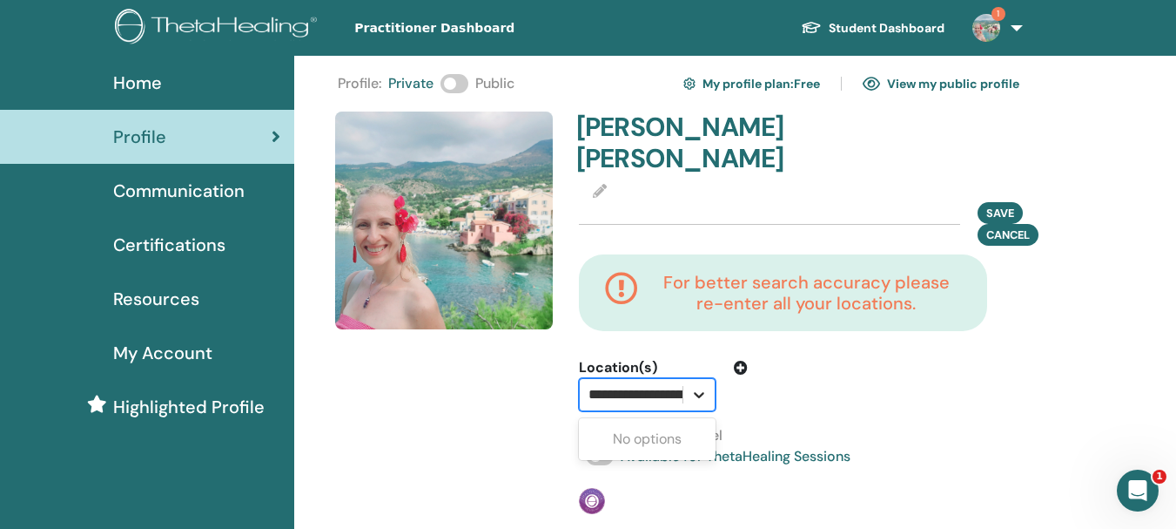
scroll to position [0, 139]
click at [706, 394] on icon at bounding box center [698, 394] width 17 height 17
click at [596, 394] on input "**********" at bounding box center [562, 394] width 223 height 21
click at [624, 390] on input "**********" at bounding box center [593, 394] width 223 height 21
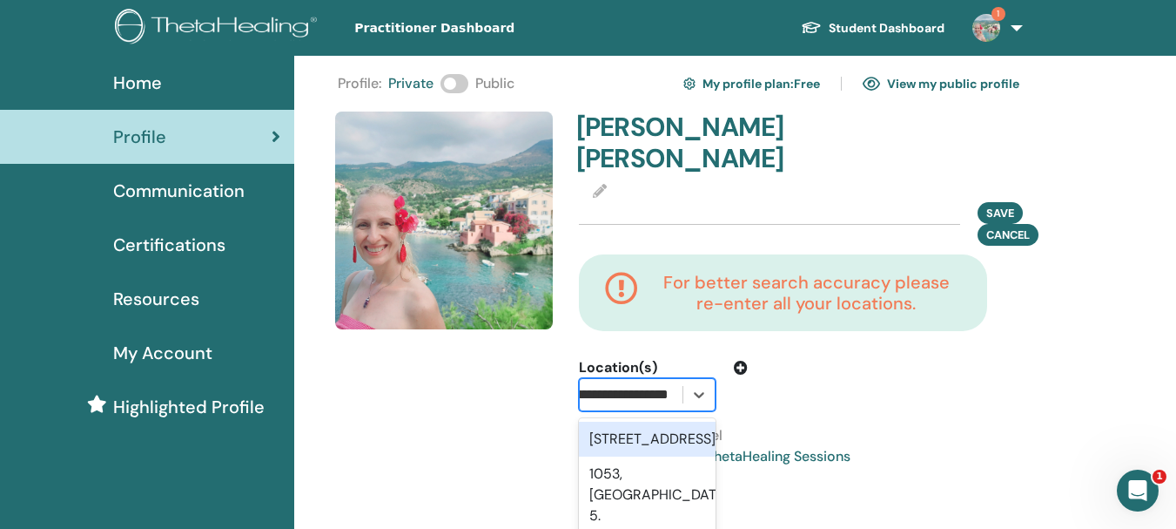
scroll to position [0, 129]
type input "**********"
click at [839, 407] on div at bounding box center [859, 384] width 196 height 54
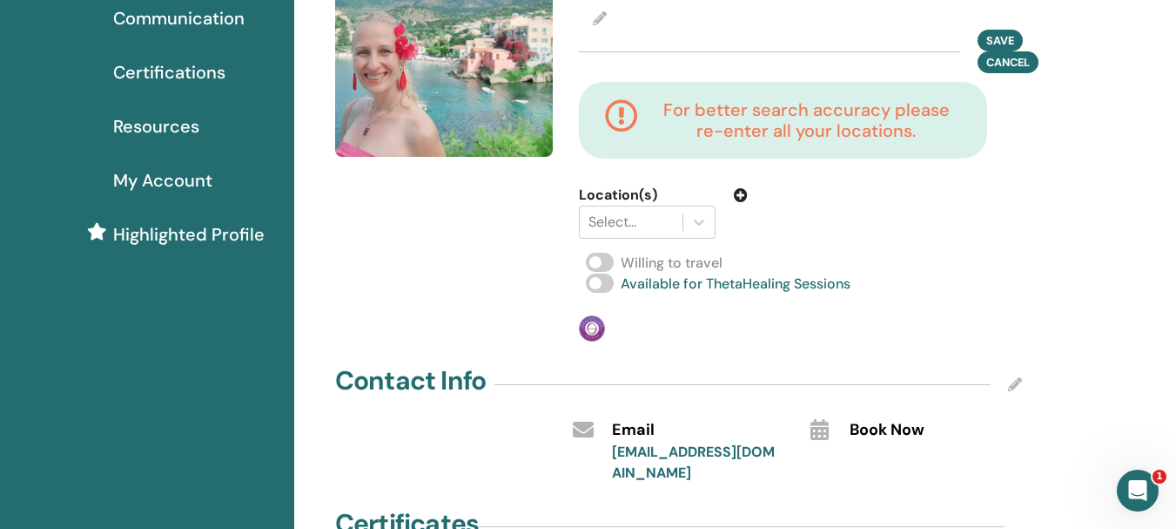
scroll to position [174, 0]
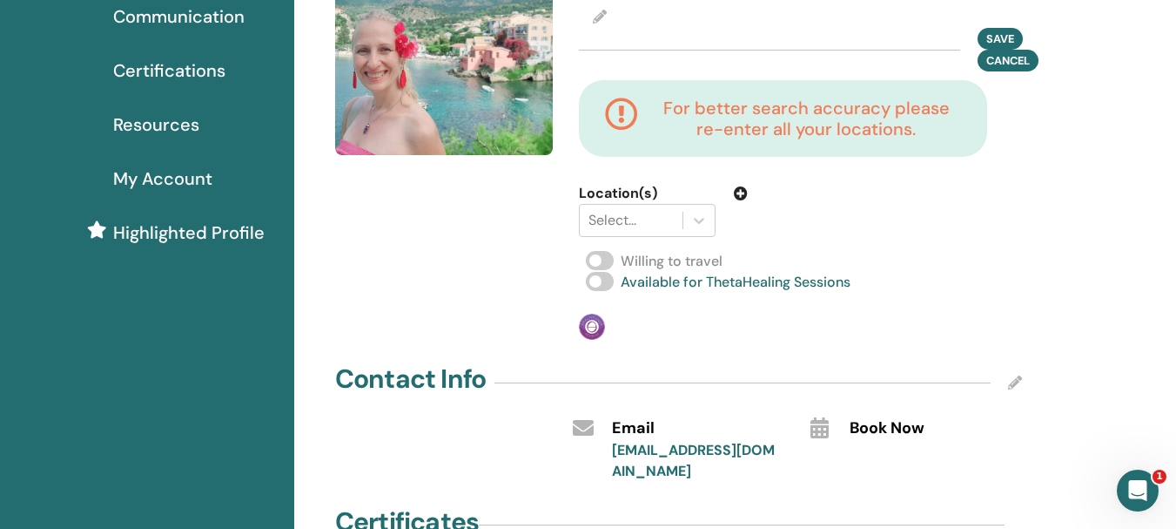
click at [690, 319] on div "Practitioner" at bounding box center [690, 326] width 222 height 26
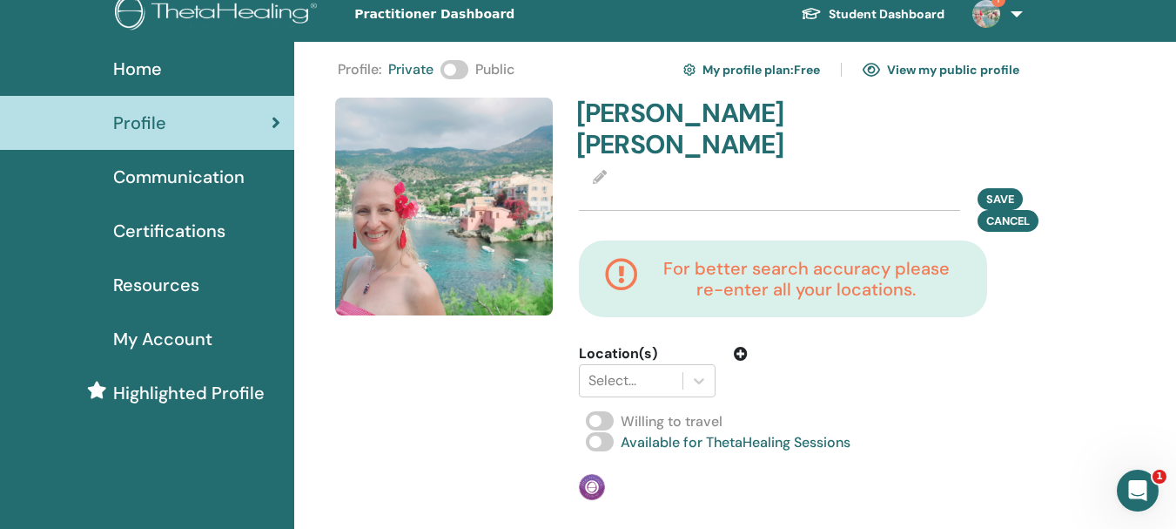
scroll to position [0, 0]
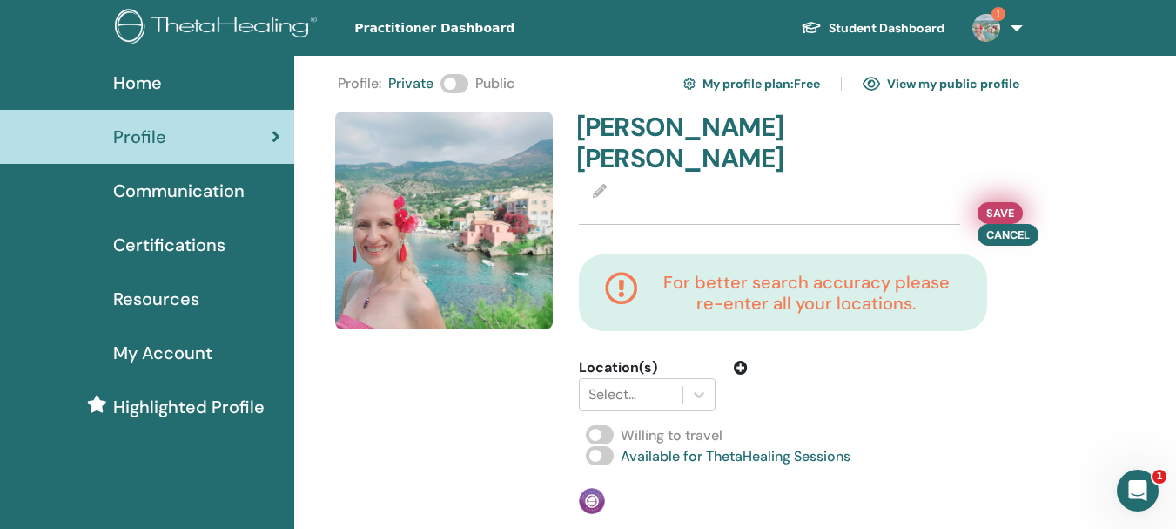
click at [998, 213] on span "Save" at bounding box center [1001, 213] width 28 height 18
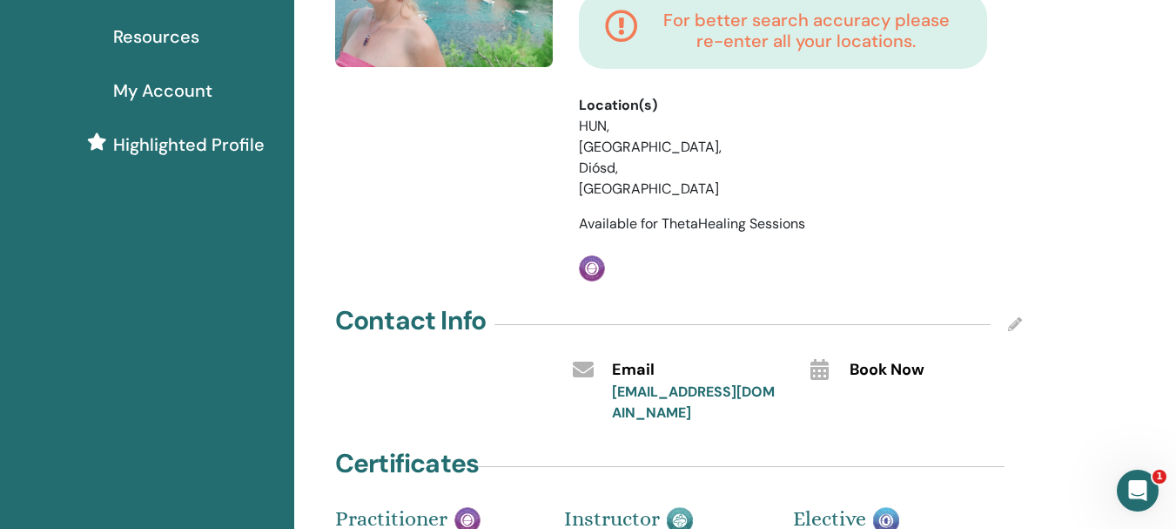
scroll to position [261, 0]
click at [632, 125] on li "HUN, Budapest, Diósd, Pest megye" at bounding box center [664, 159] width 170 height 84
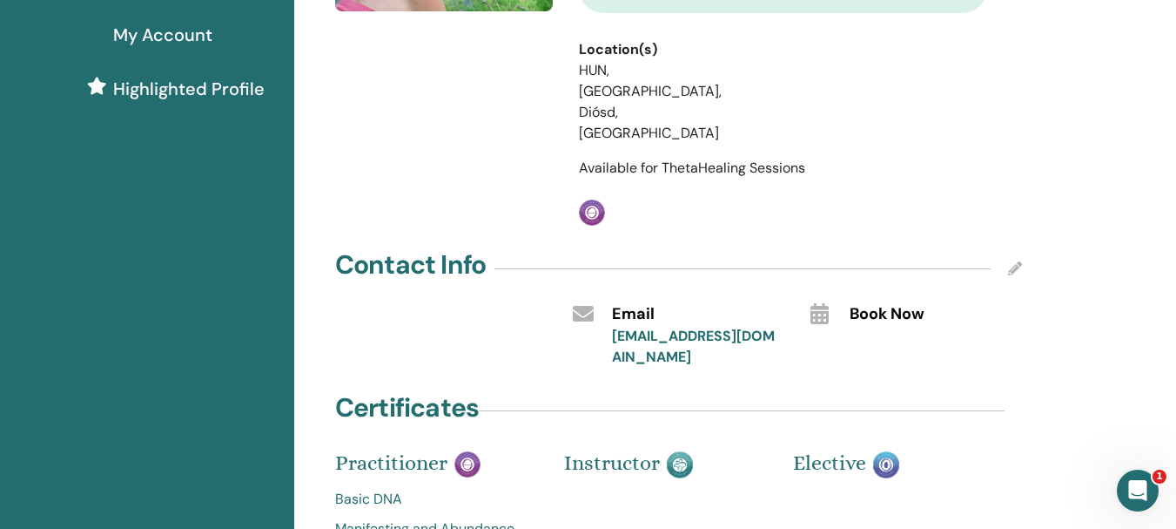
scroll to position [348, 0]
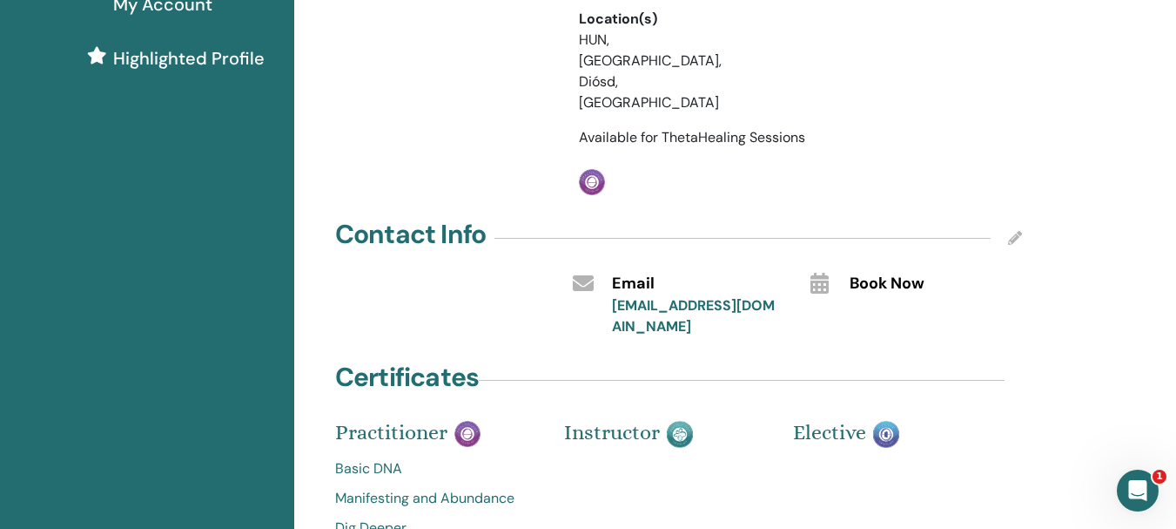
click at [1019, 231] on icon at bounding box center [1015, 238] width 14 height 14
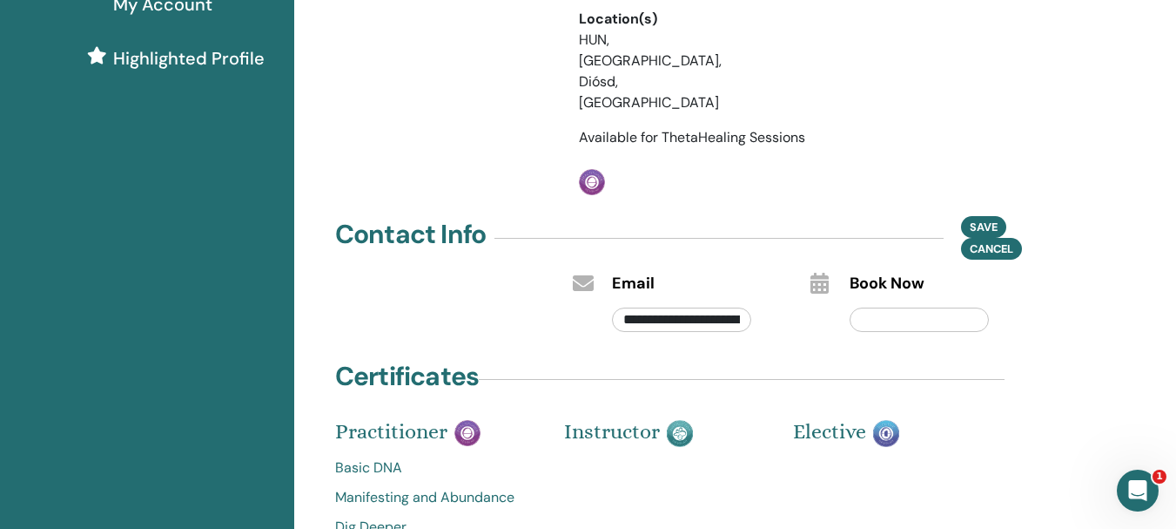
click at [948, 307] on input "text" at bounding box center [919, 319] width 139 height 24
type input "**********"
click at [990, 218] on span "Save" at bounding box center [984, 227] width 28 height 18
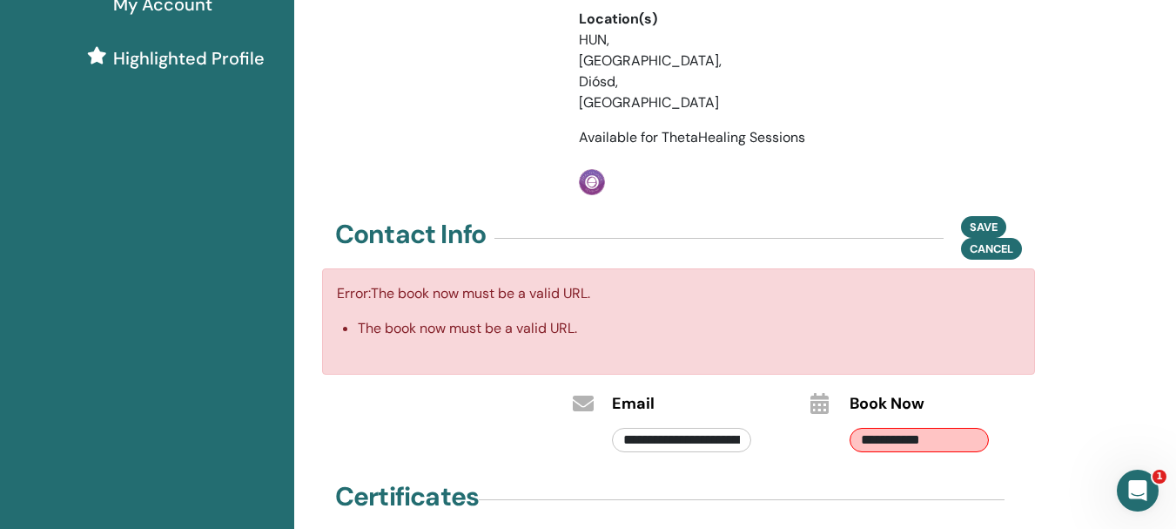
click at [1050, 390] on div "**********" at bounding box center [735, 307] width 882 height 1201
click at [988, 415] on div "**********" at bounding box center [919, 435] width 165 height 41
click at [967, 428] on input "**********" at bounding box center [919, 440] width 139 height 24
click at [970, 428] on input "**********" at bounding box center [919, 440] width 139 height 24
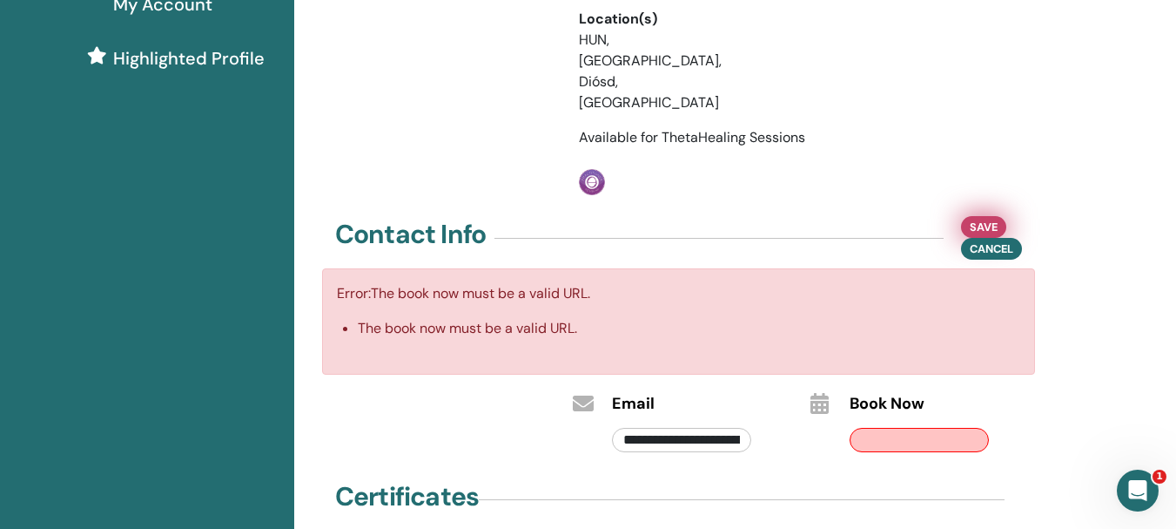
click at [983, 218] on span "Save" at bounding box center [984, 227] width 28 height 18
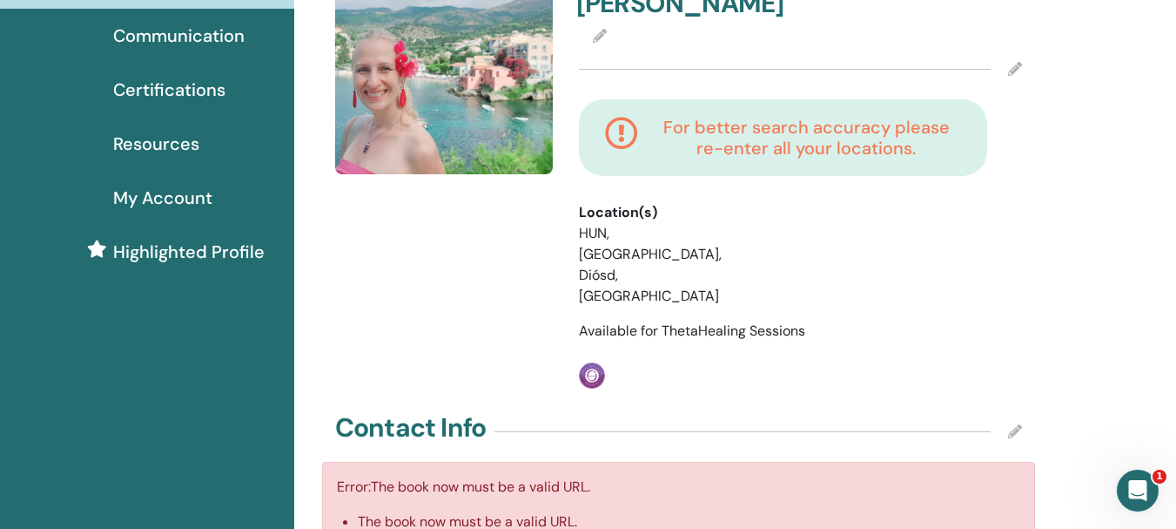
scroll to position [87, 0]
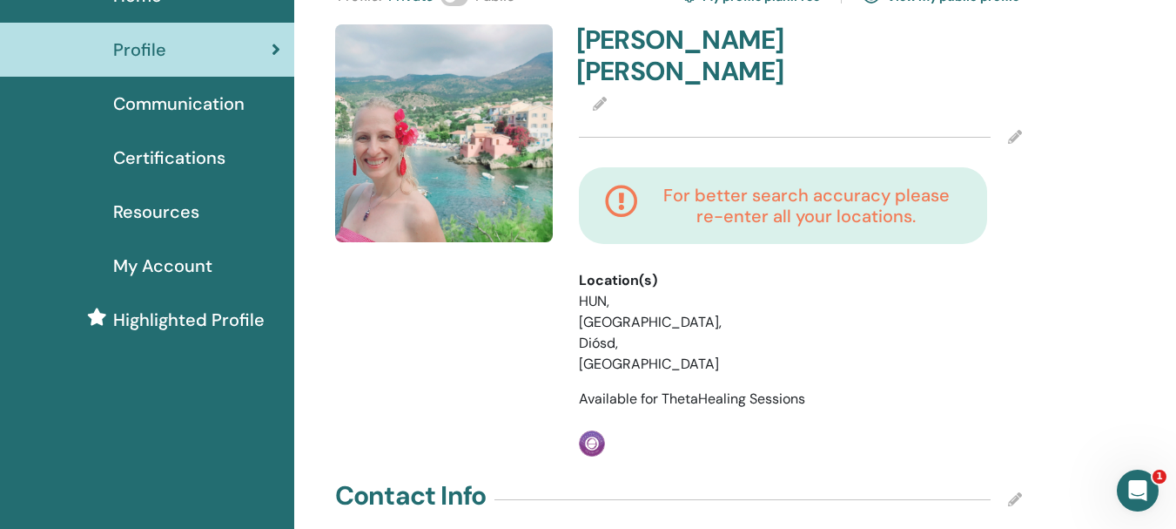
click at [1015, 136] on icon at bounding box center [1015, 137] width 14 height 14
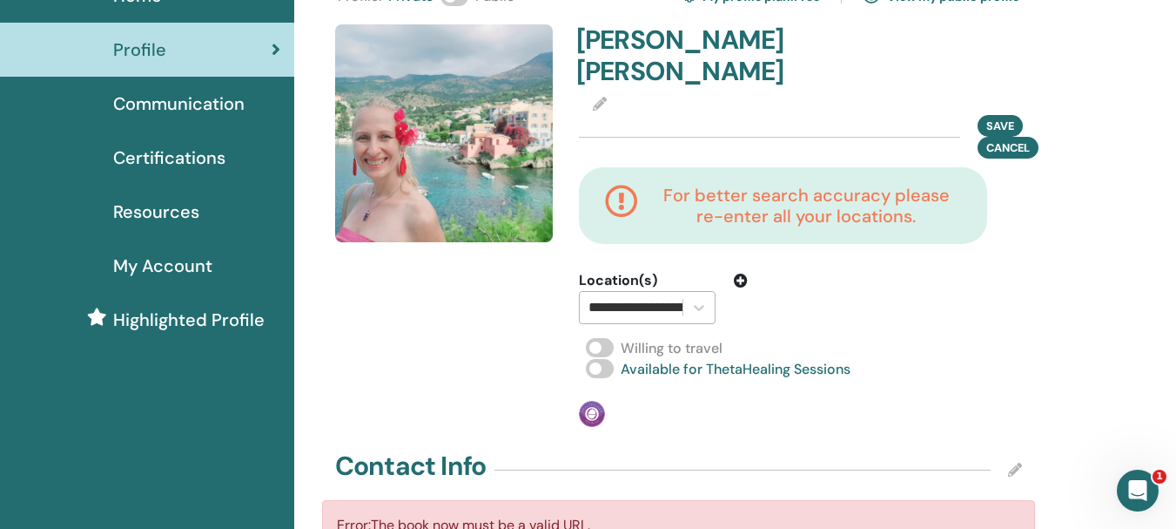
click at [655, 307] on input "**********" at bounding box center [700, 307] width 223 height 21
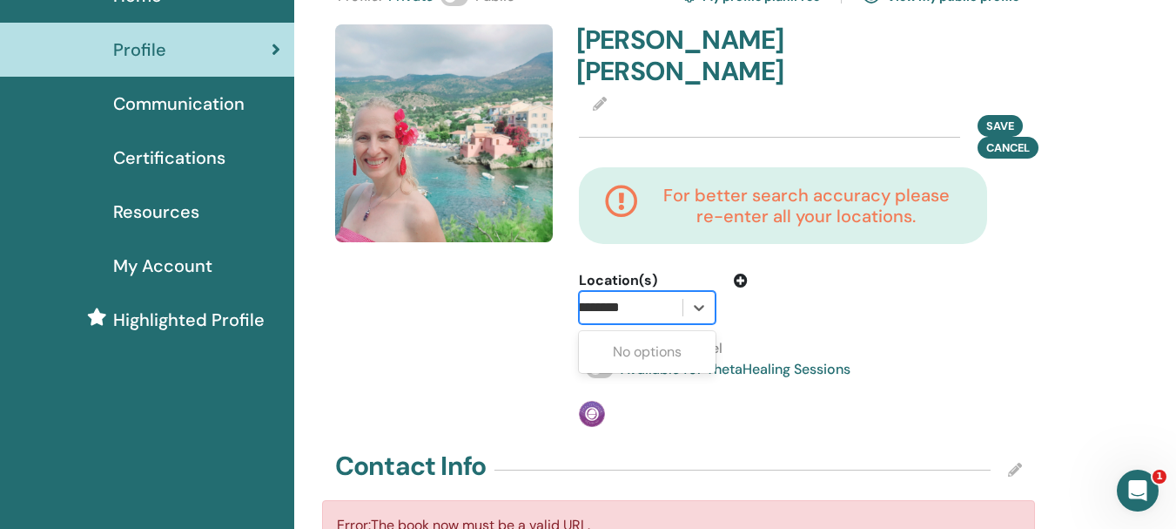
click at [586, 309] on input "**********" at bounding box center [562, 307] width 223 height 21
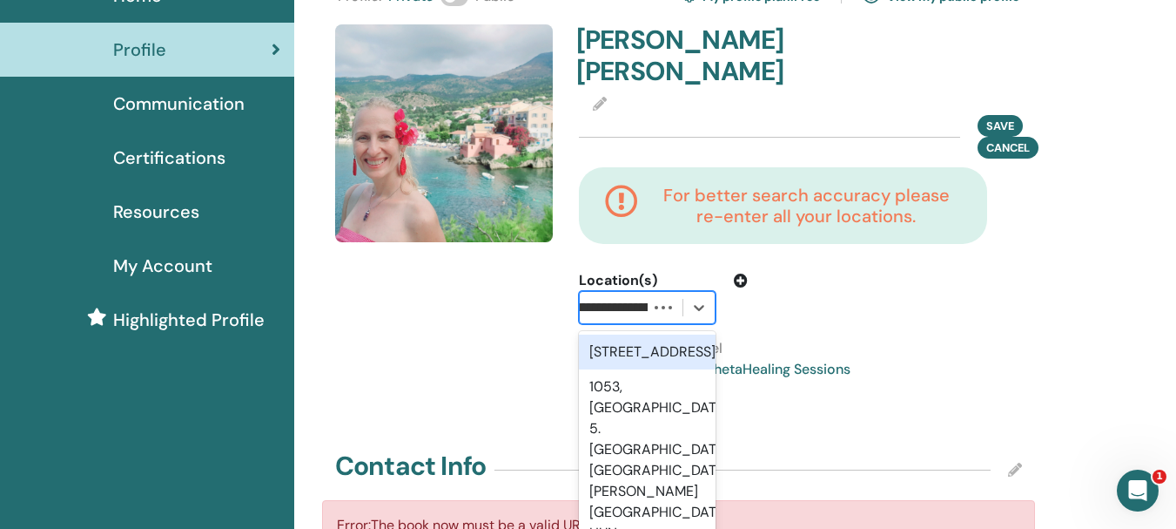
scroll to position [0, 91]
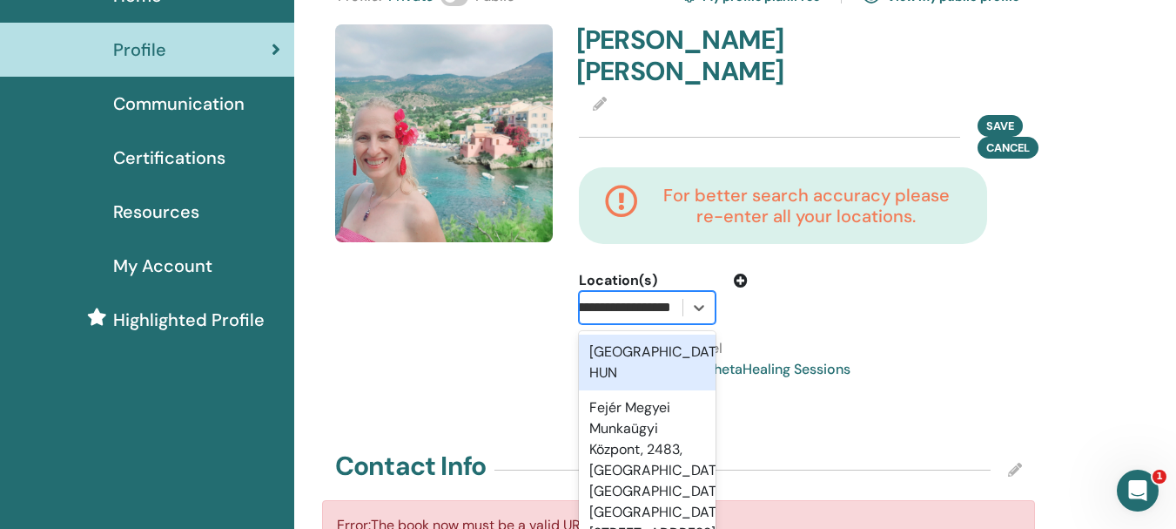
type input "**********"
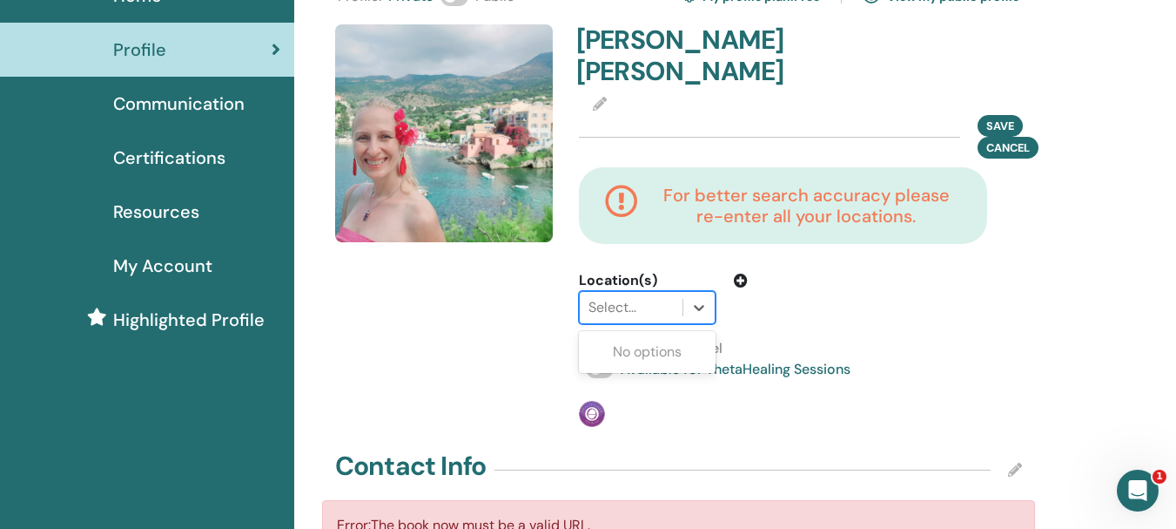
click at [649, 314] on div at bounding box center [631, 307] width 85 height 24
click at [643, 304] on div at bounding box center [631, 307] width 85 height 24
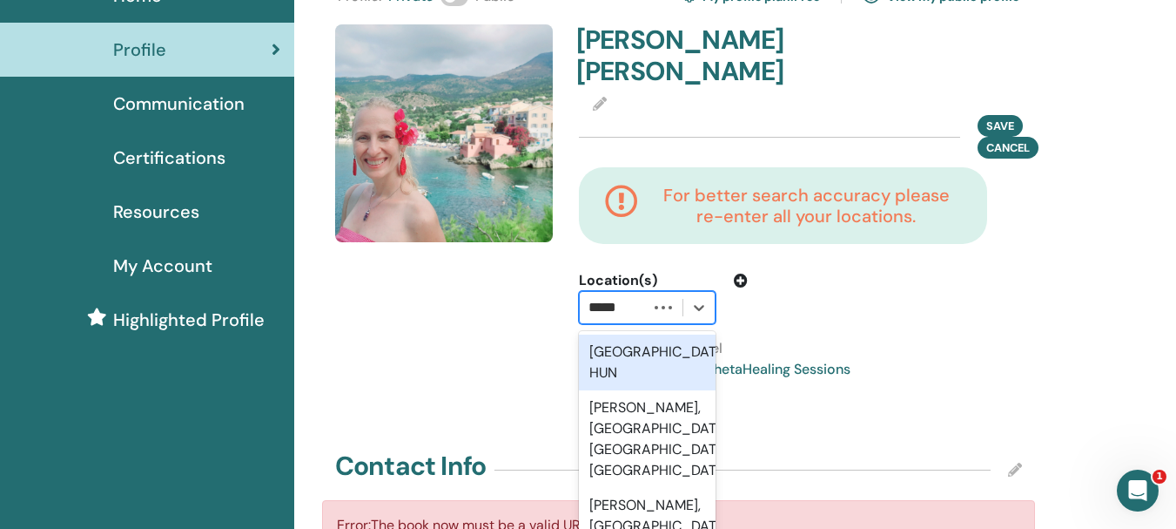
type input "******"
click at [645, 360] on div "Budapest, HUN" at bounding box center [647, 362] width 137 height 56
click at [645, 360] on span "Available for ThetaHealing Sessions" at bounding box center [736, 369] width 230 height 18
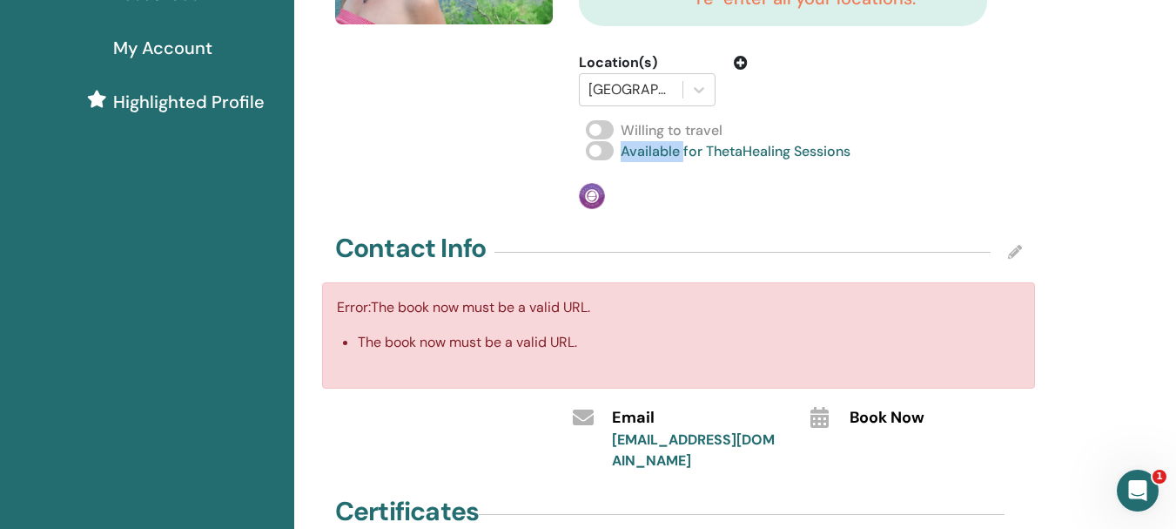
scroll to position [288, 0]
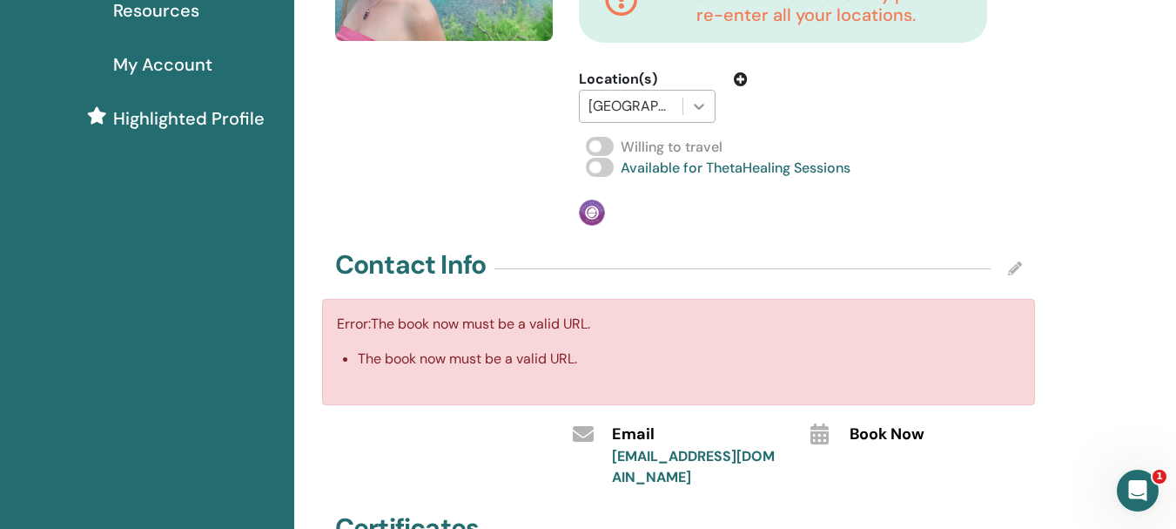
click at [701, 102] on icon at bounding box center [698, 106] width 17 height 17
click at [658, 102] on div at bounding box center [631, 106] width 85 height 24
click at [657, 110] on div at bounding box center [631, 106] width 85 height 24
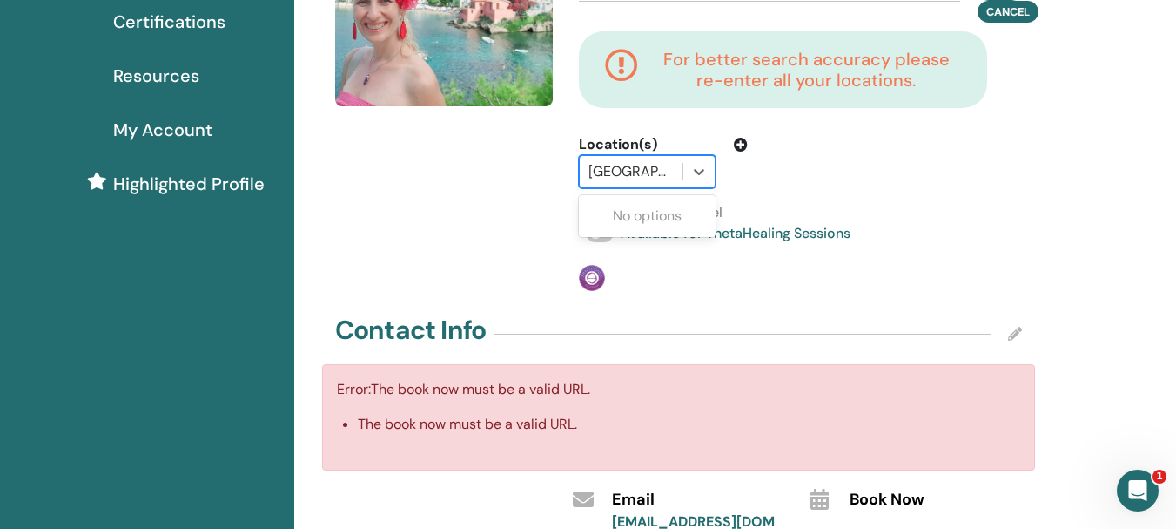
scroll to position [114, 0]
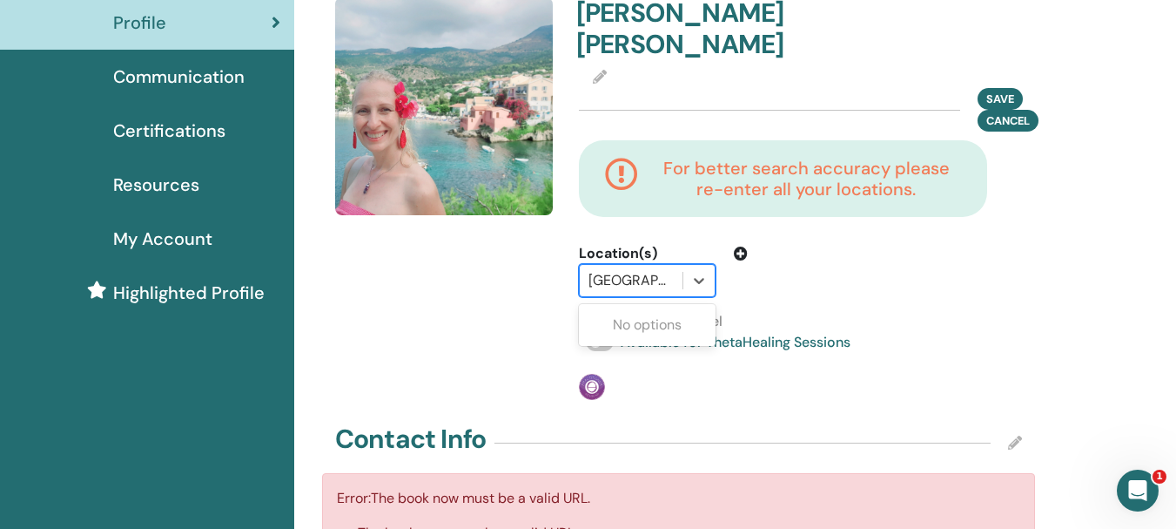
click at [663, 278] on div at bounding box center [631, 280] width 85 height 24
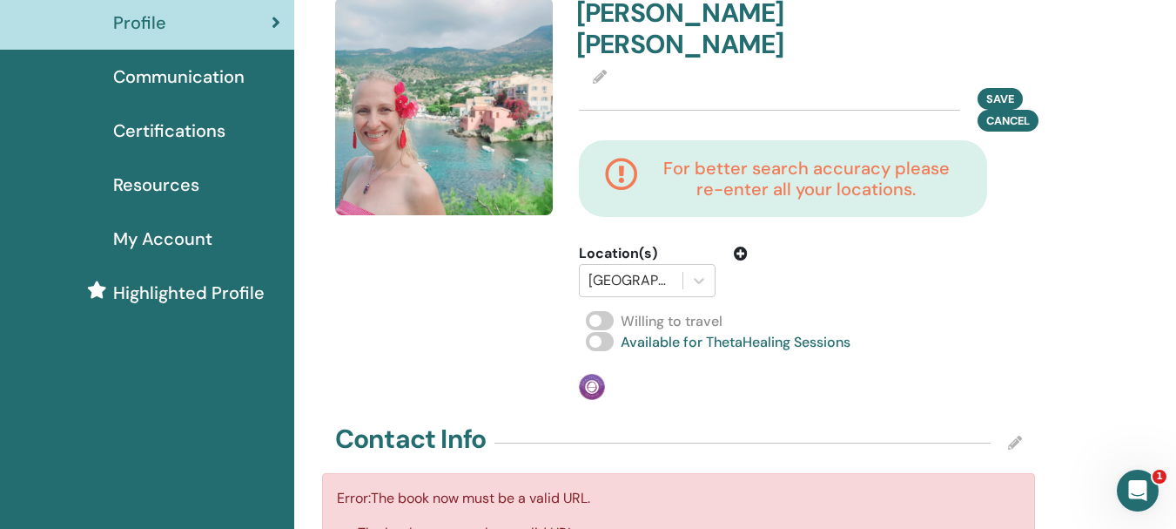
click at [742, 256] on icon at bounding box center [741, 253] width 14 height 14
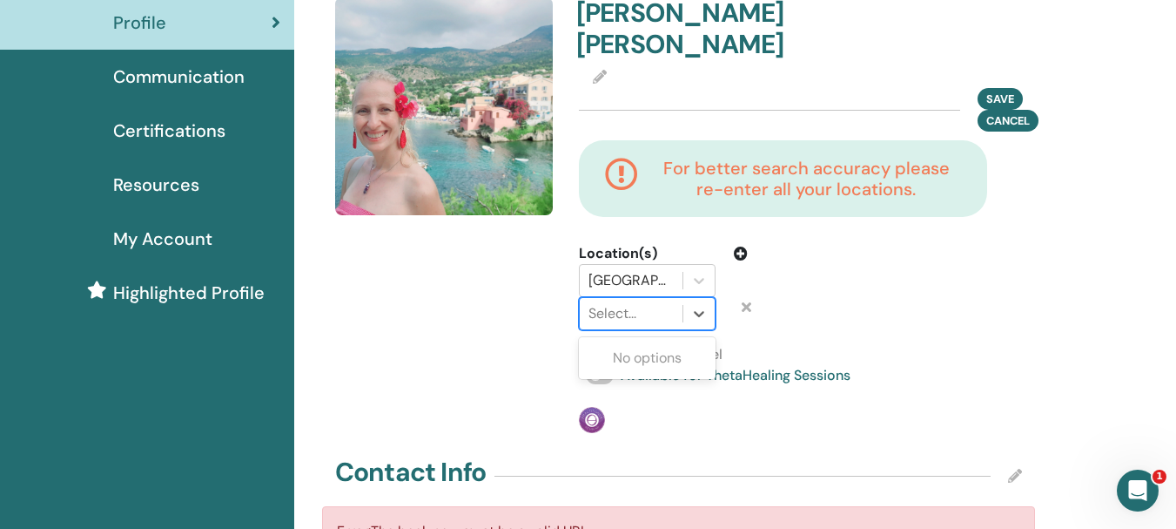
click at [661, 316] on div at bounding box center [631, 313] width 85 height 24
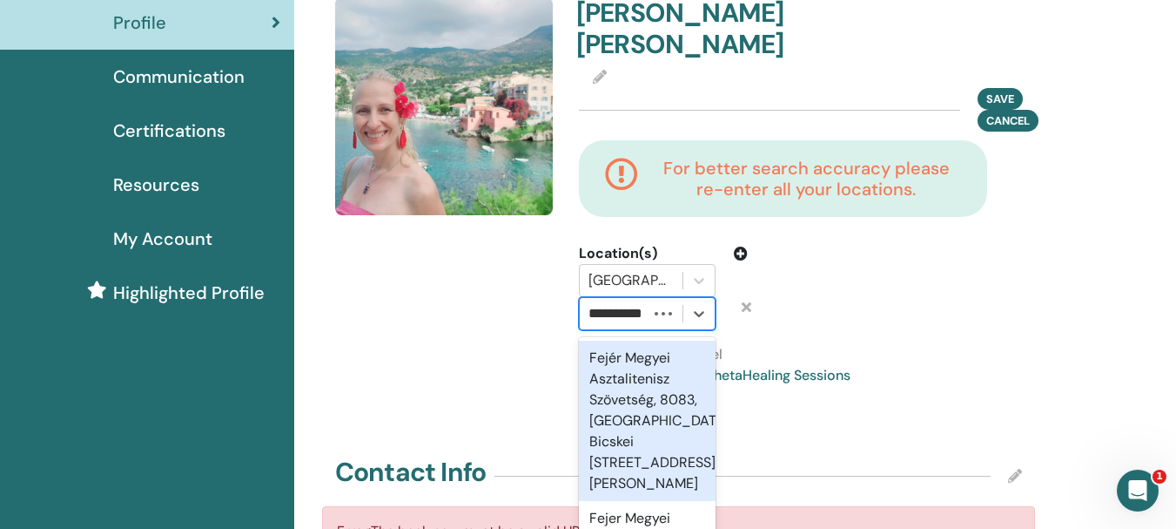
scroll to position [0, 0]
type input "**********"
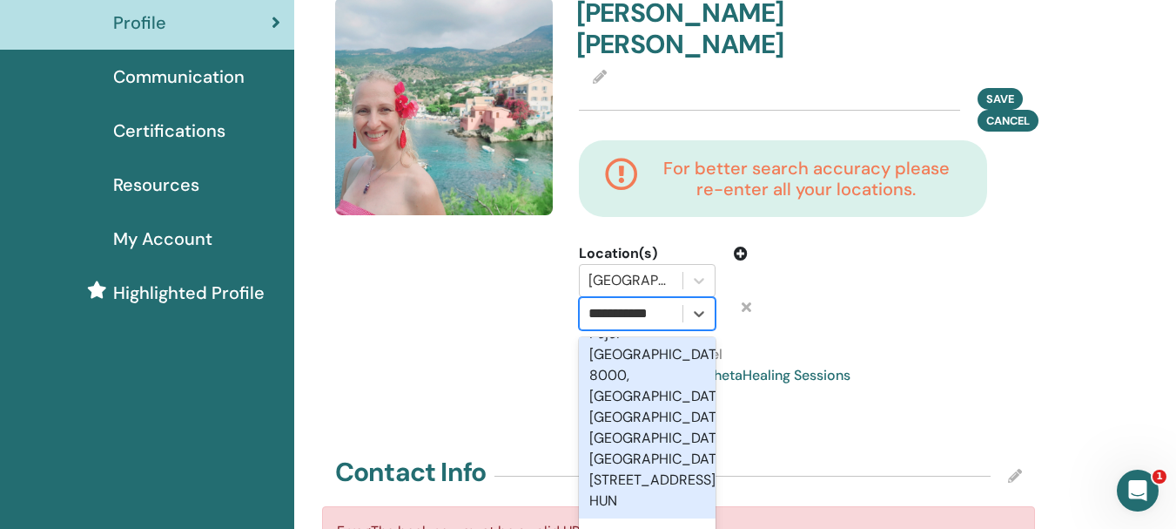
scroll to position [522, 0]
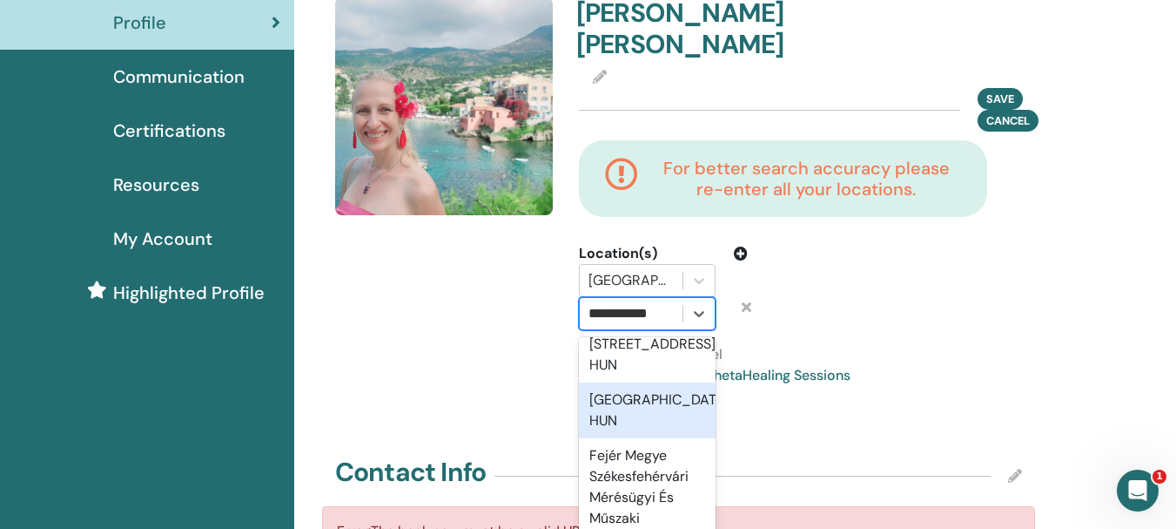
click at [645, 406] on div "Fejér megye, HUN" at bounding box center [647, 410] width 137 height 56
click at [645, 406] on div "Dr. Orosz Alexandra Save Cancel For better search accuracy please re-enter all …" at bounding box center [801, 214] width 464 height 435
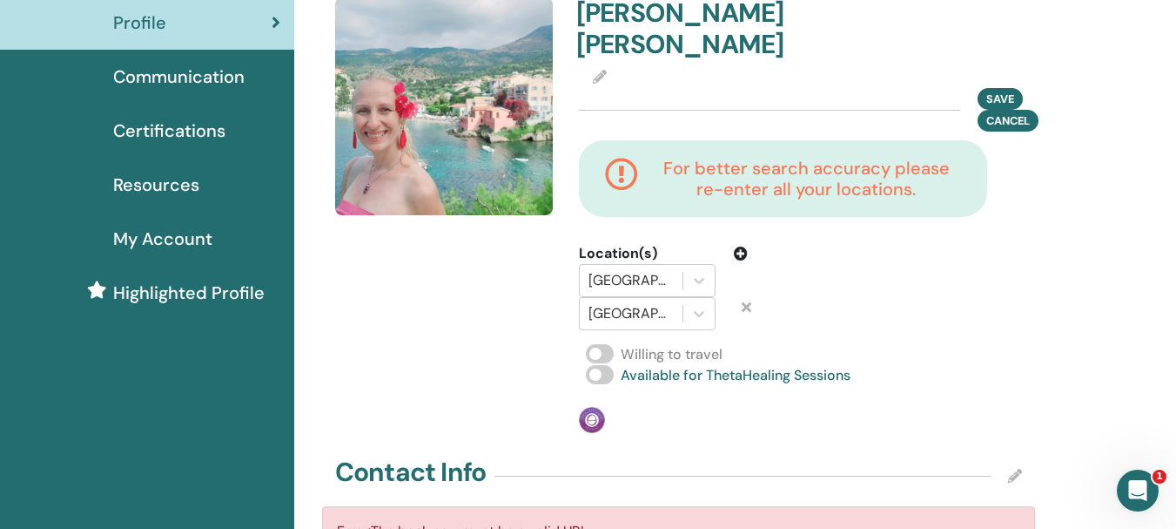
click at [741, 257] on icon at bounding box center [741, 253] width 14 height 14
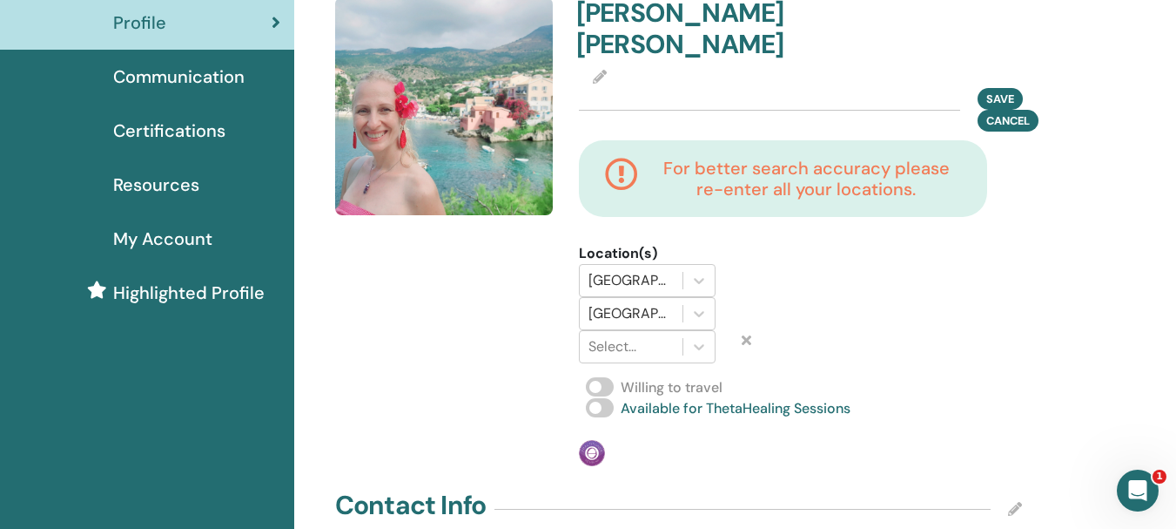
click at [741, 257] on div "Location(s)" at bounding box center [664, 253] width 170 height 21
click at [643, 351] on div at bounding box center [631, 346] width 85 height 24
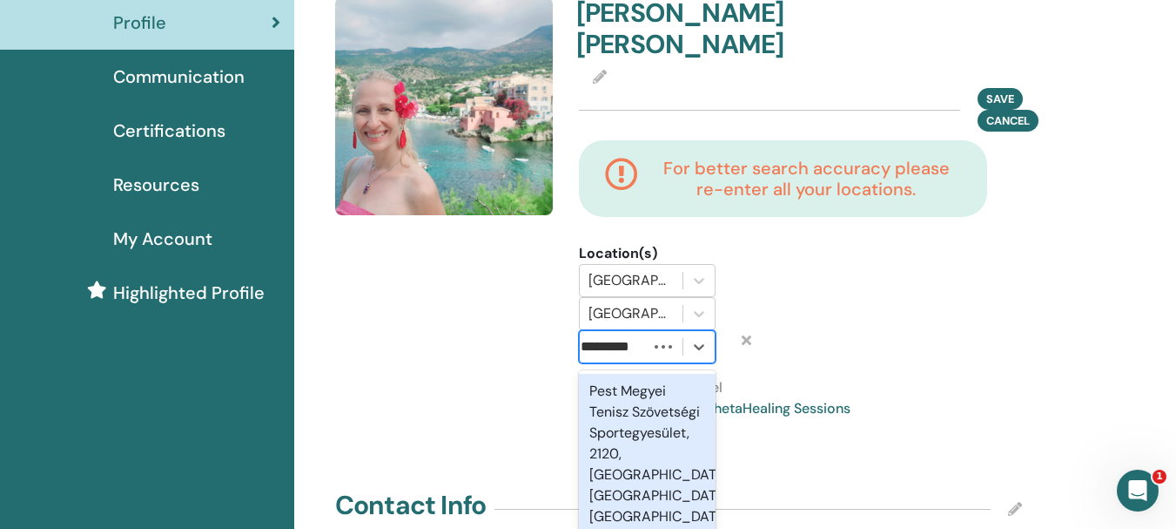
type input "**********"
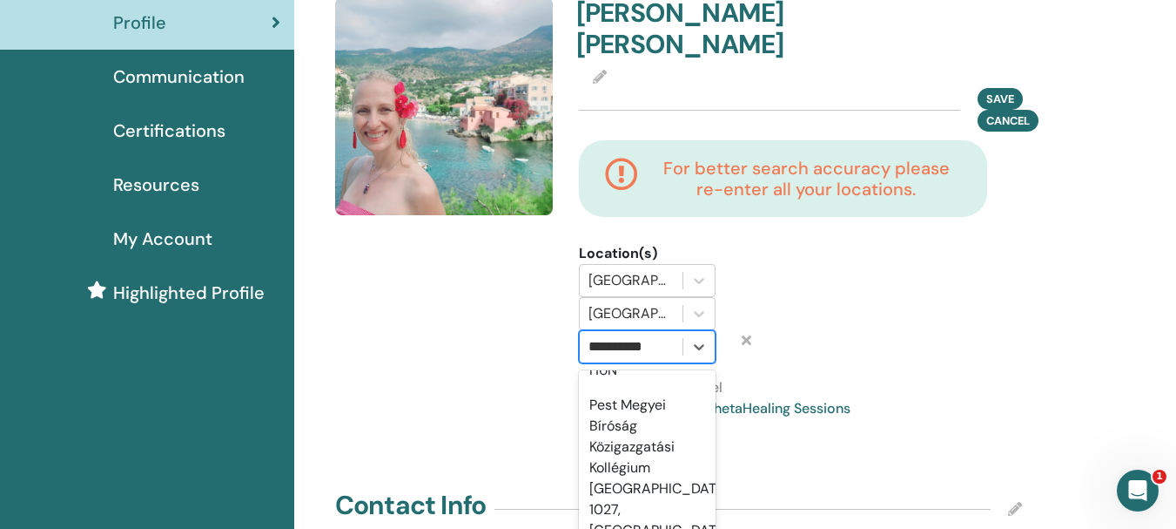
scroll to position [435, 0]
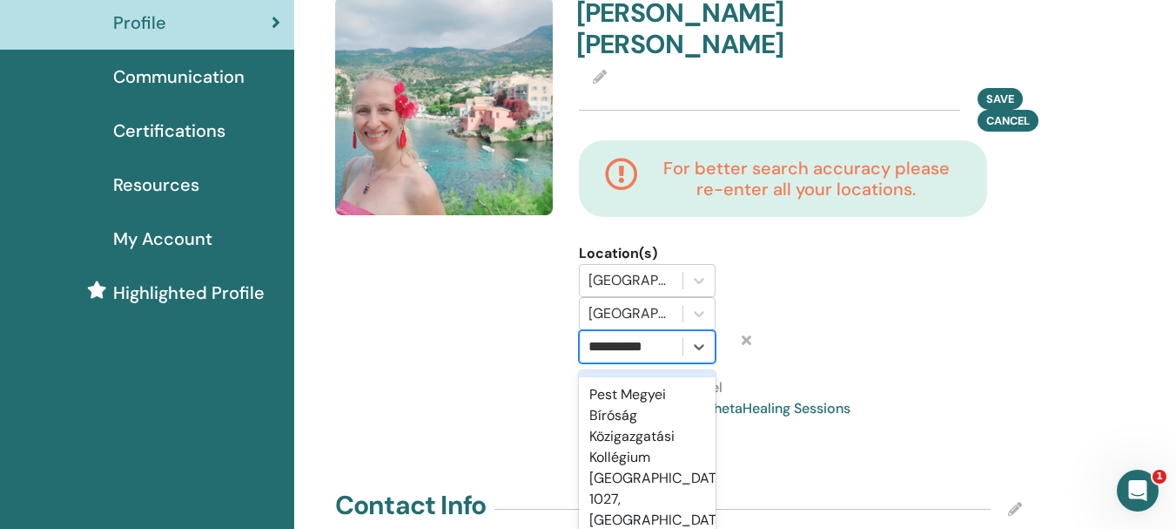
click at [648, 377] on div "Pest megye, HUN" at bounding box center [647, 349] width 137 height 56
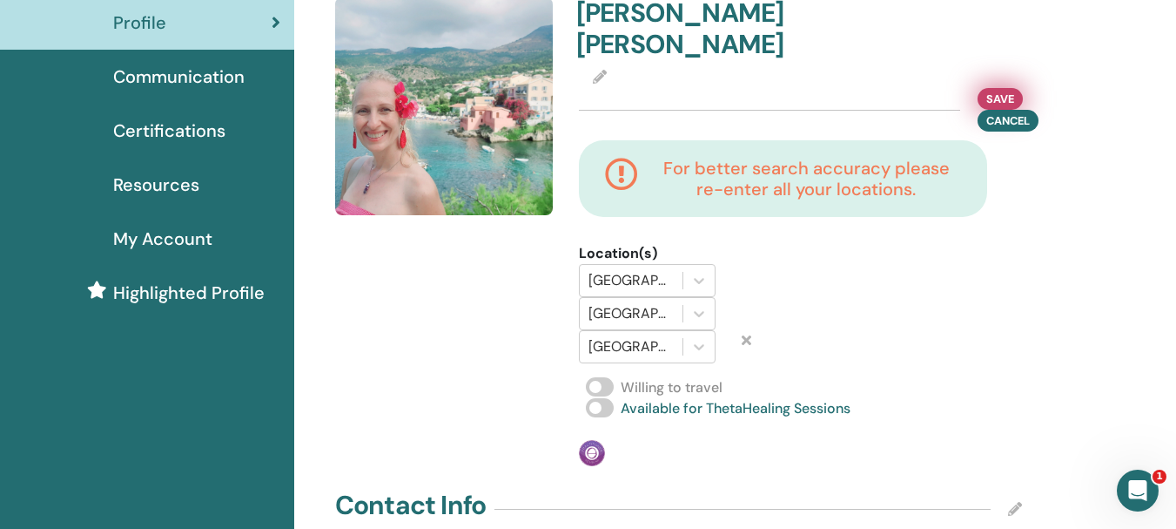
click at [987, 97] on span "Save" at bounding box center [1001, 99] width 28 height 18
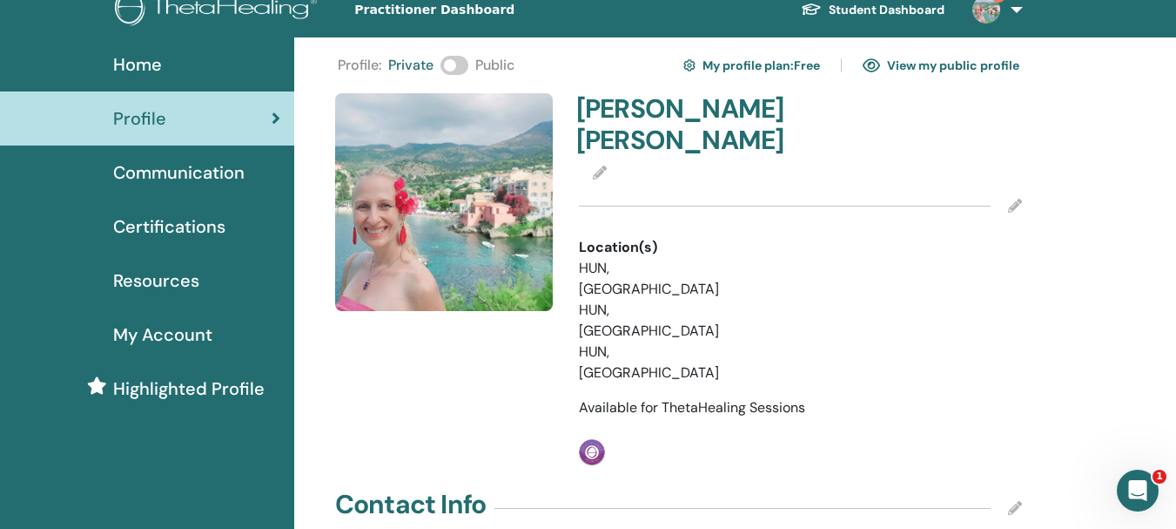
scroll to position [0, 0]
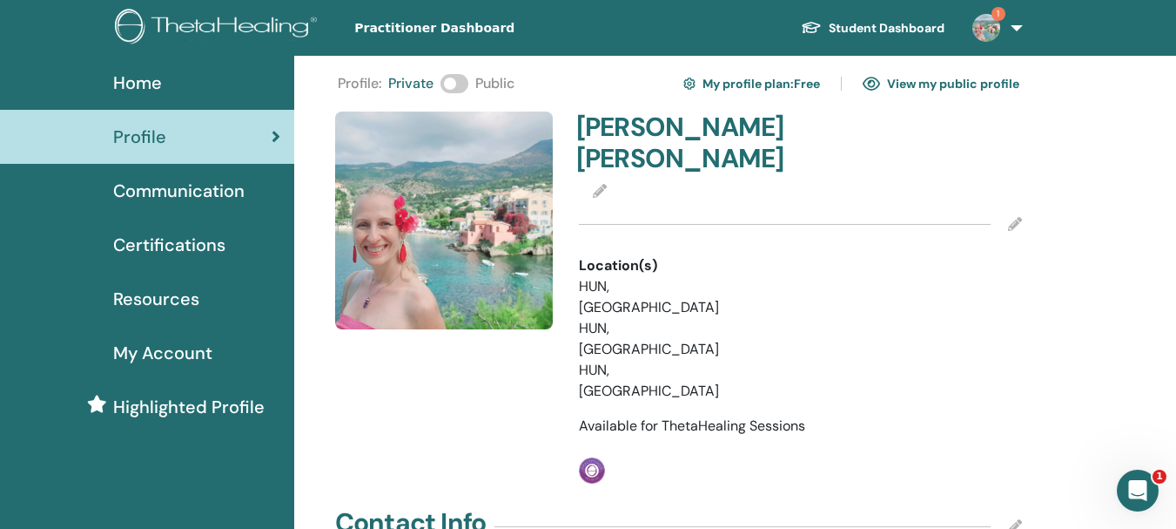
click at [953, 82] on link "View my public profile" at bounding box center [941, 84] width 157 height 28
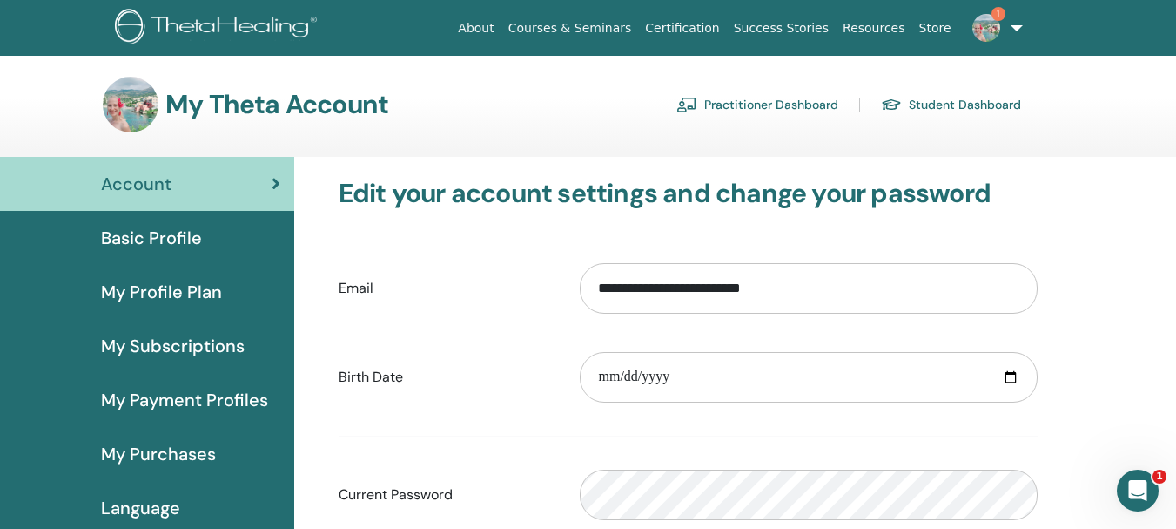
click at [194, 240] on span "Basic Profile" at bounding box center [151, 238] width 101 height 26
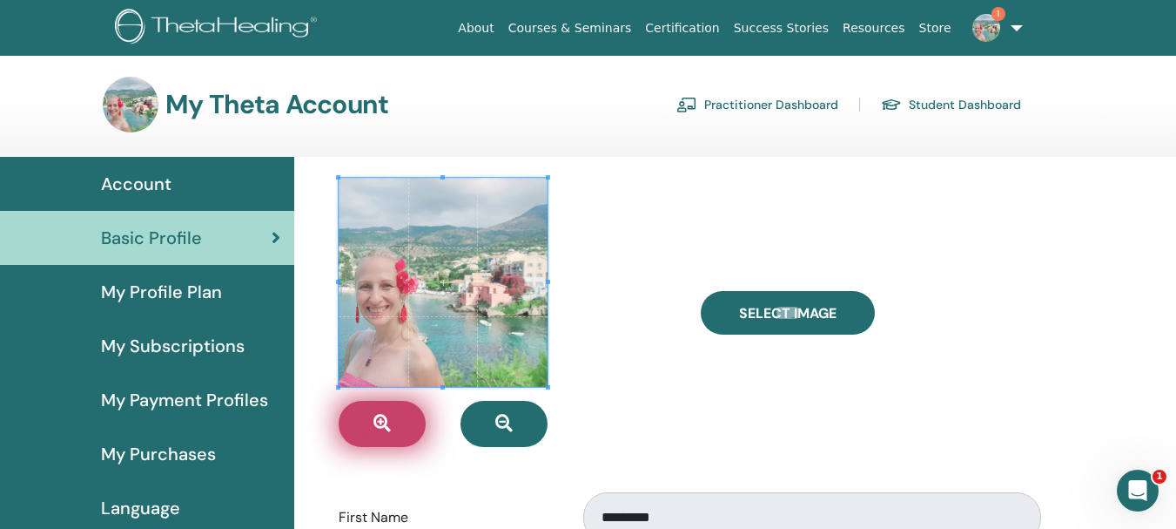
click at [393, 428] on button "button" at bounding box center [382, 424] width 87 height 46
click at [392, 428] on button "button" at bounding box center [382, 424] width 87 height 46
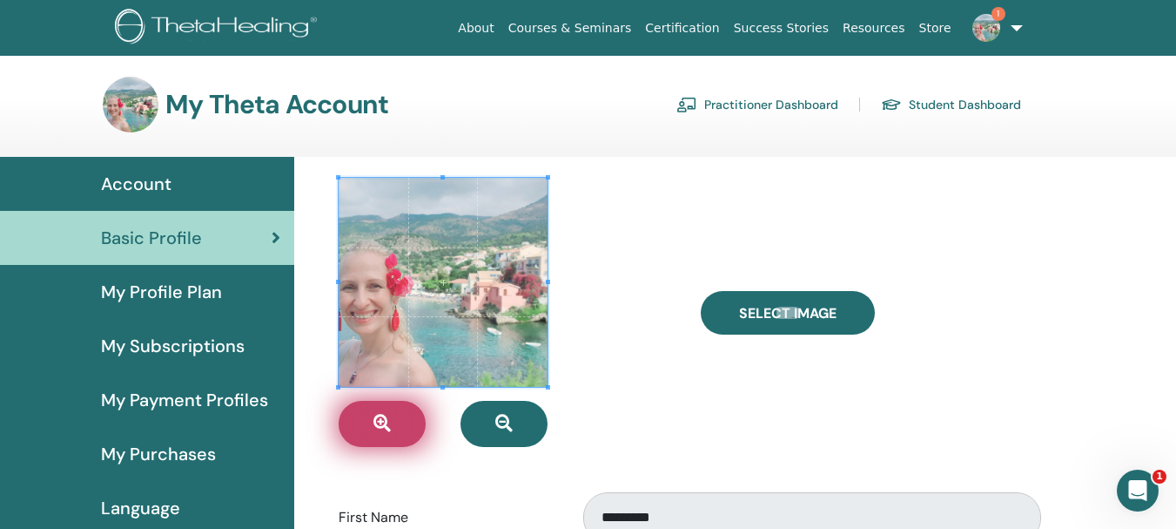
click at [392, 428] on button "button" at bounding box center [382, 424] width 87 height 46
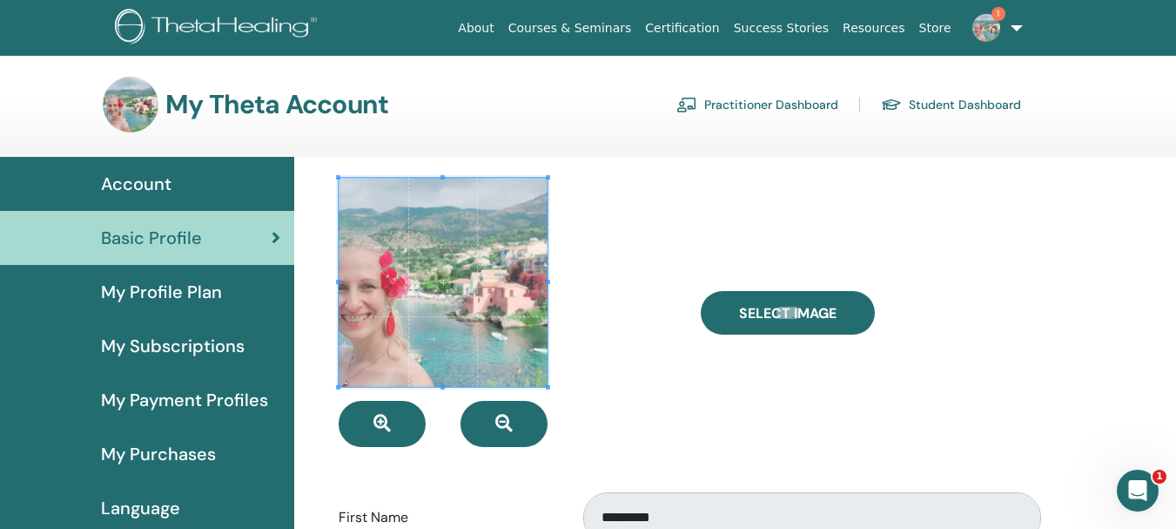
click at [432, 333] on span at bounding box center [443, 282] width 209 height 209
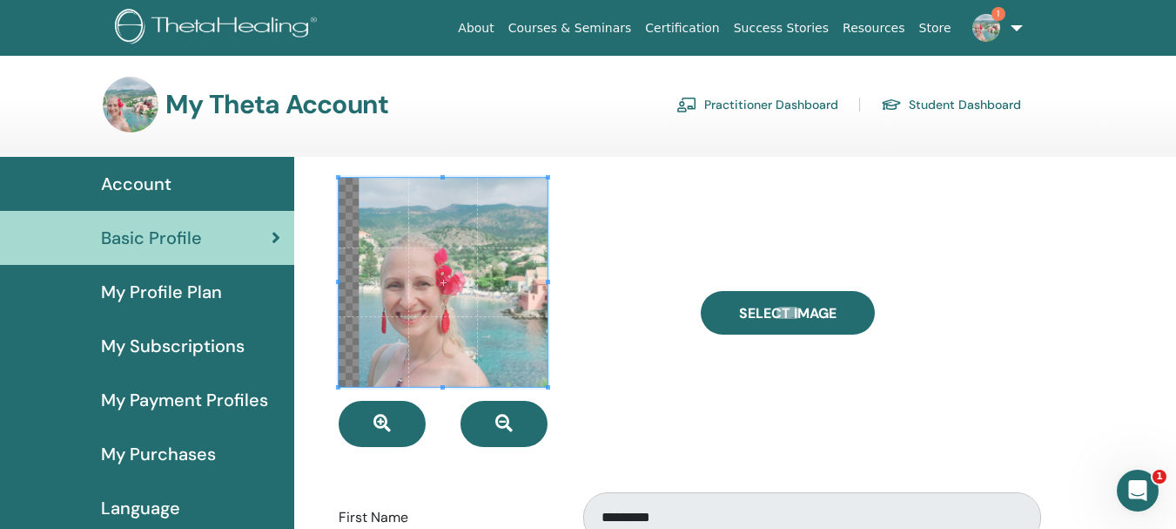
click at [488, 330] on span at bounding box center [443, 282] width 209 height 209
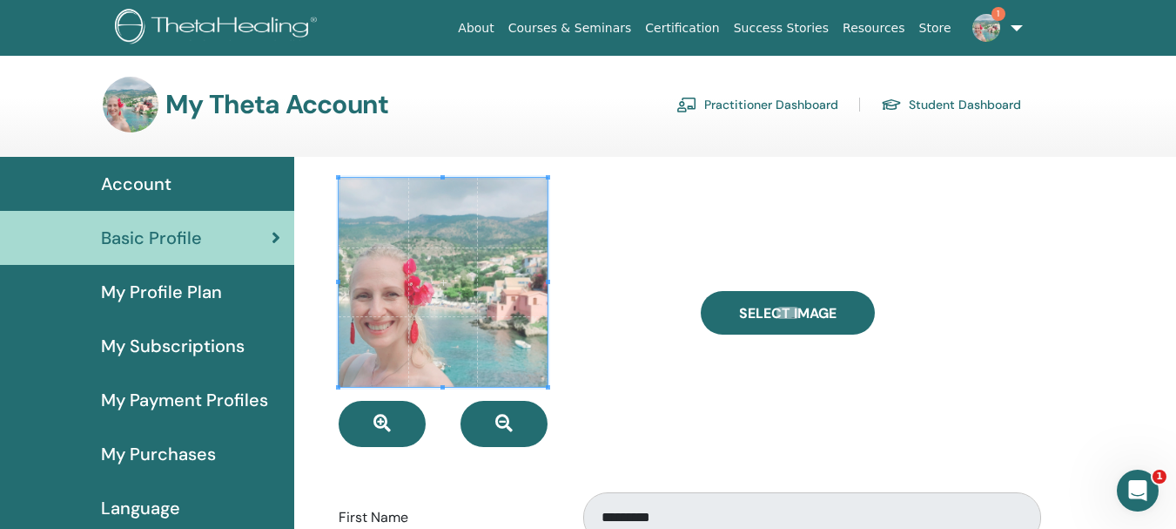
click at [425, 354] on span at bounding box center [443, 282] width 209 height 209
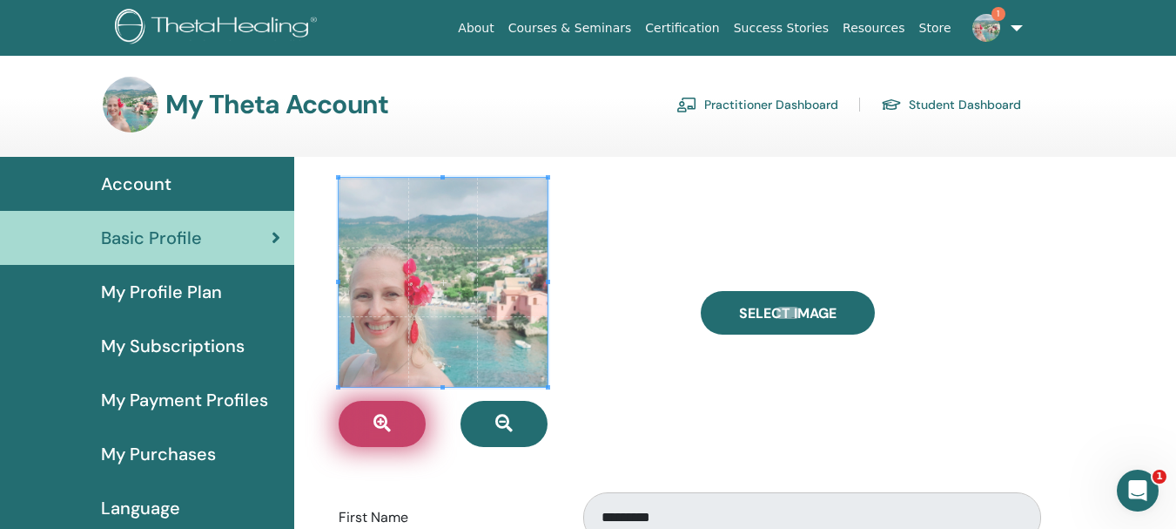
click at [392, 430] on button "button" at bounding box center [382, 424] width 87 height 46
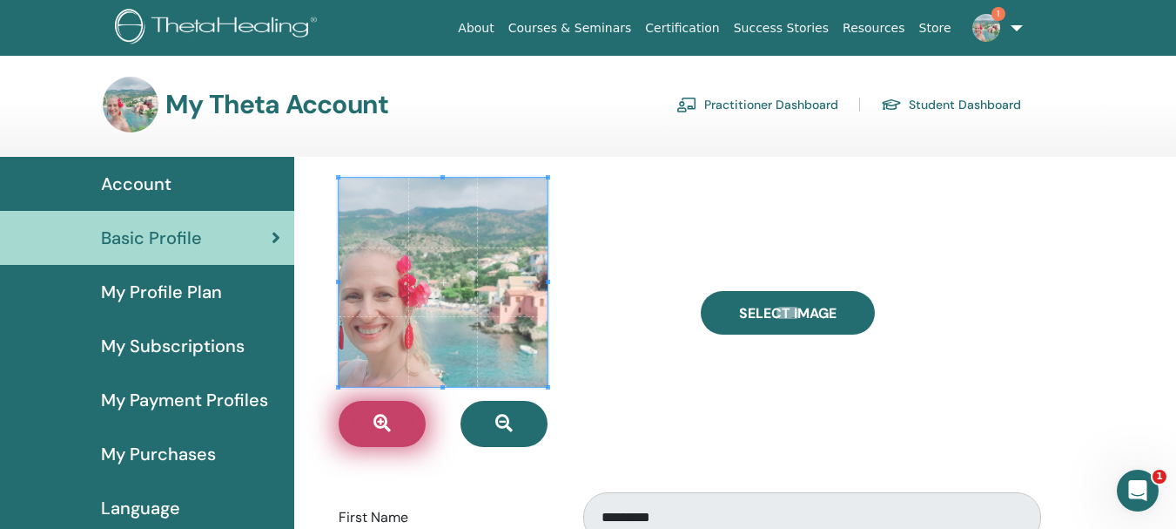
click at [390, 429] on icon "button" at bounding box center [382, 422] width 17 height 17
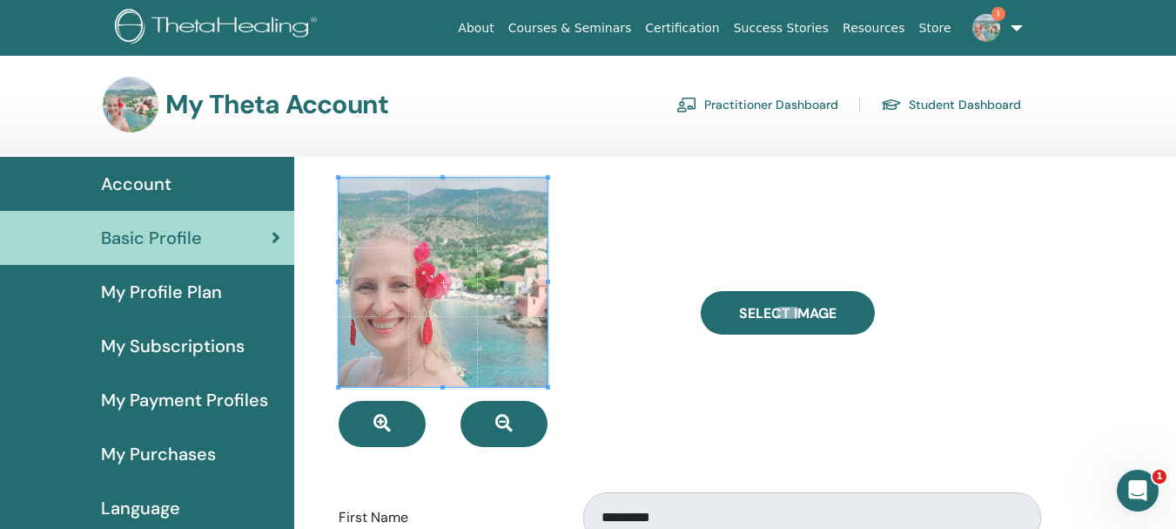
click at [455, 341] on span at bounding box center [443, 282] width 209 height 209
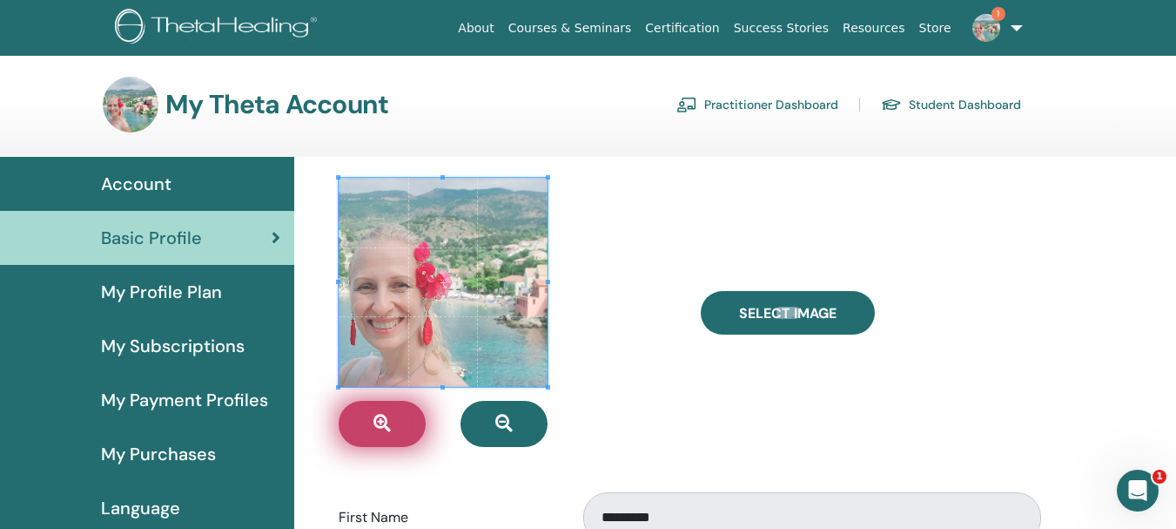
click at [391, 429] on button "button" at bounding box center [382, 424] width 87 height 46
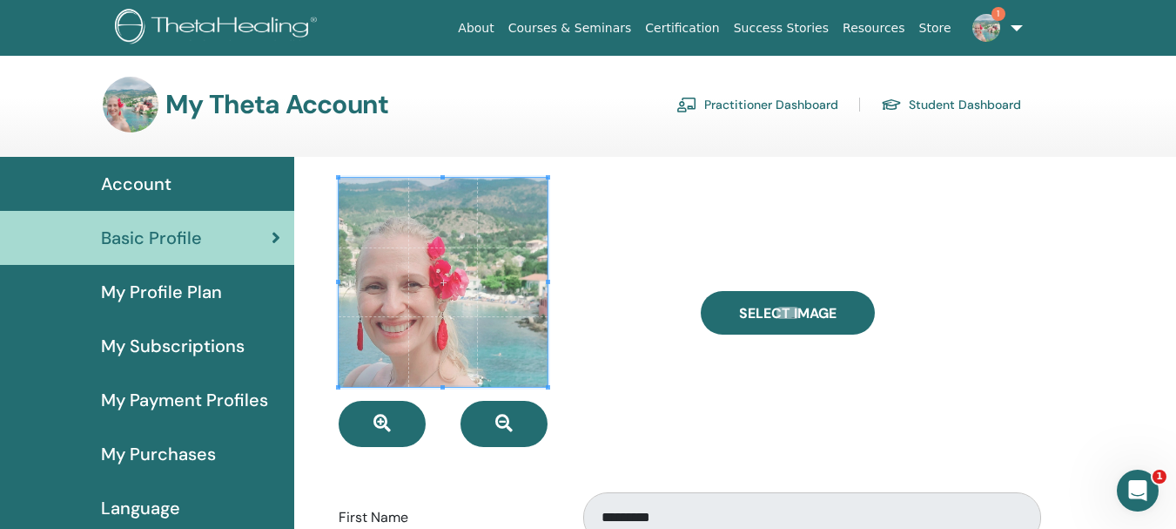
click at [471, 347] on span at bounding box center [443, 282] width 209 height 209
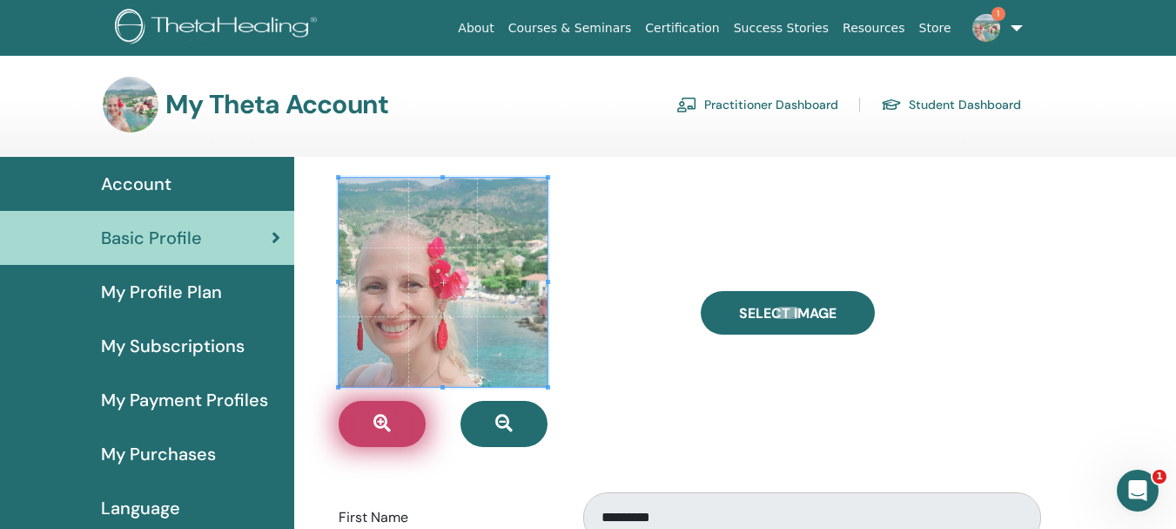
click at [388, 421] on icon "button" at bounding box center [382, 422] width 17 height 17
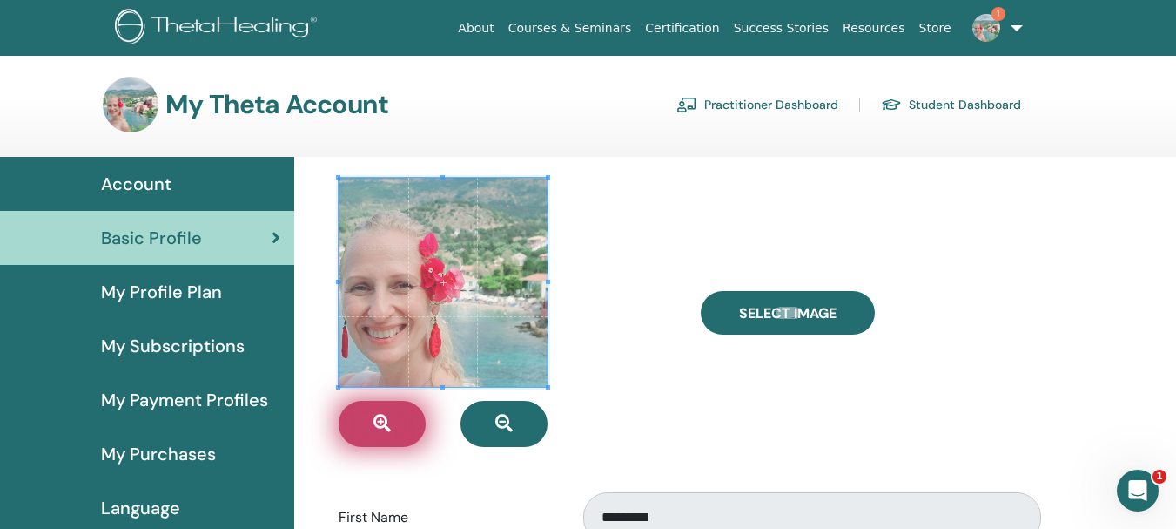
click at [388, 421] on icon "button" at bounding box center [382, 422] width 17 height 17
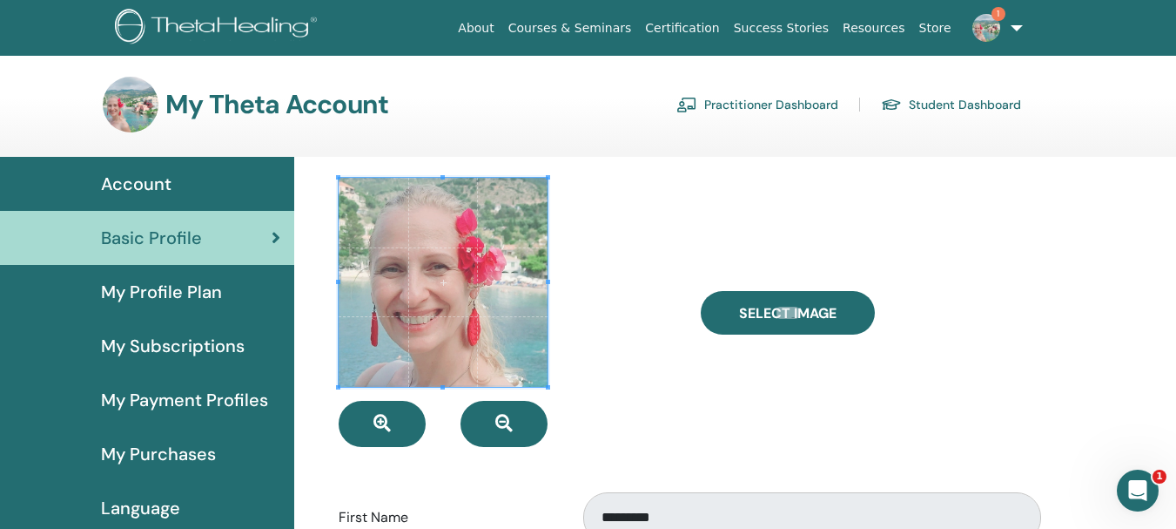
click at [498, 325] on span at bounding box center [443, 282] width 209 height 209
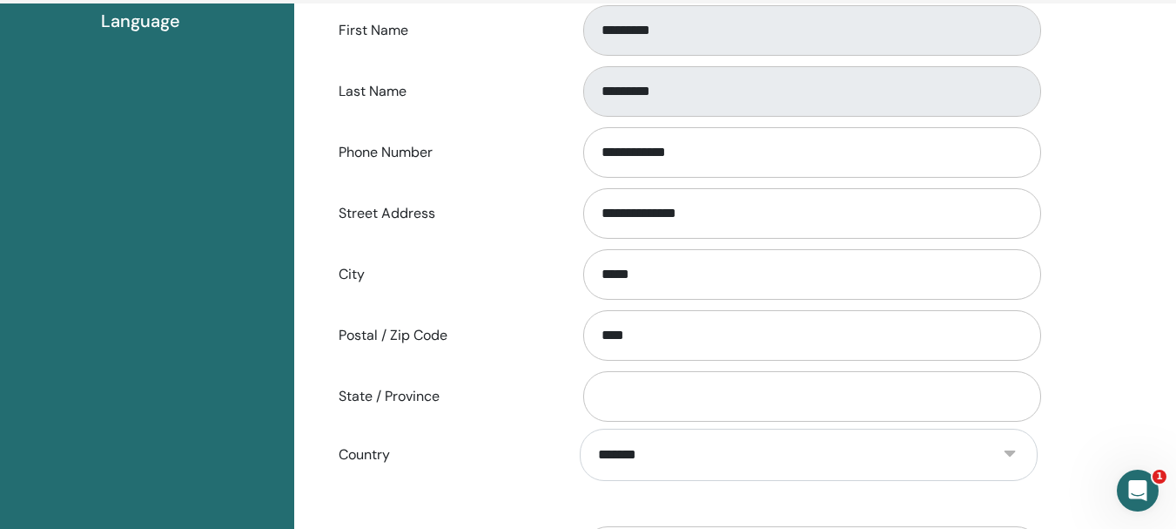
scroll to position [735, 0]
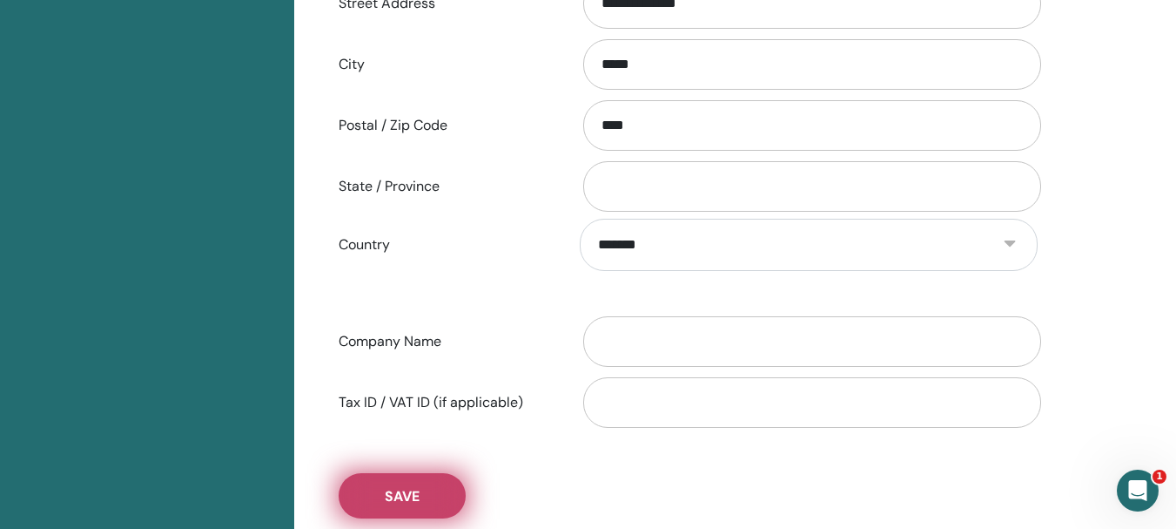
click at [421, 494] on button "Save" at bounding box center [402, 495] width 127 height 45
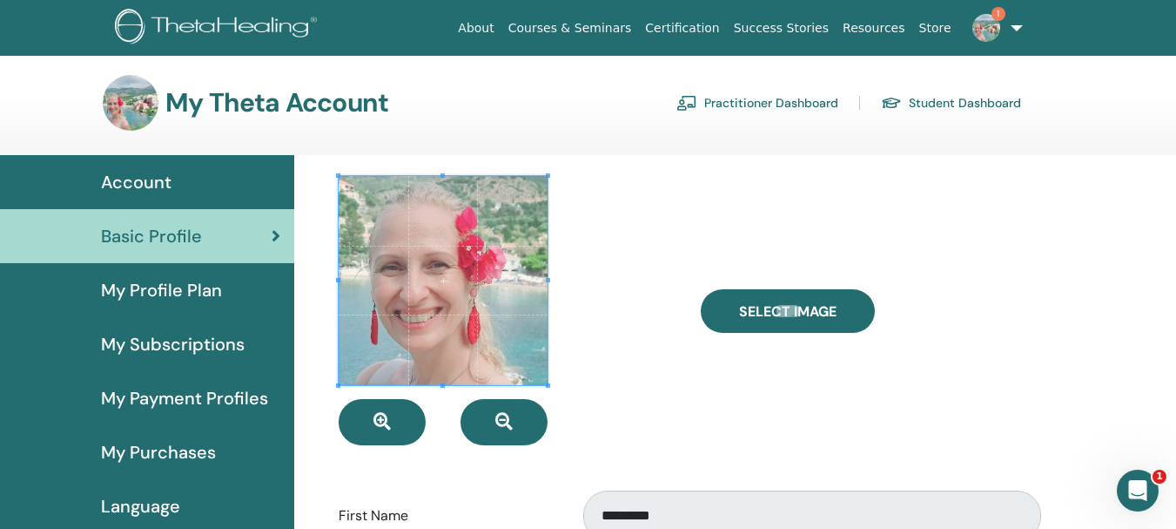
scroll to position [0, 0]
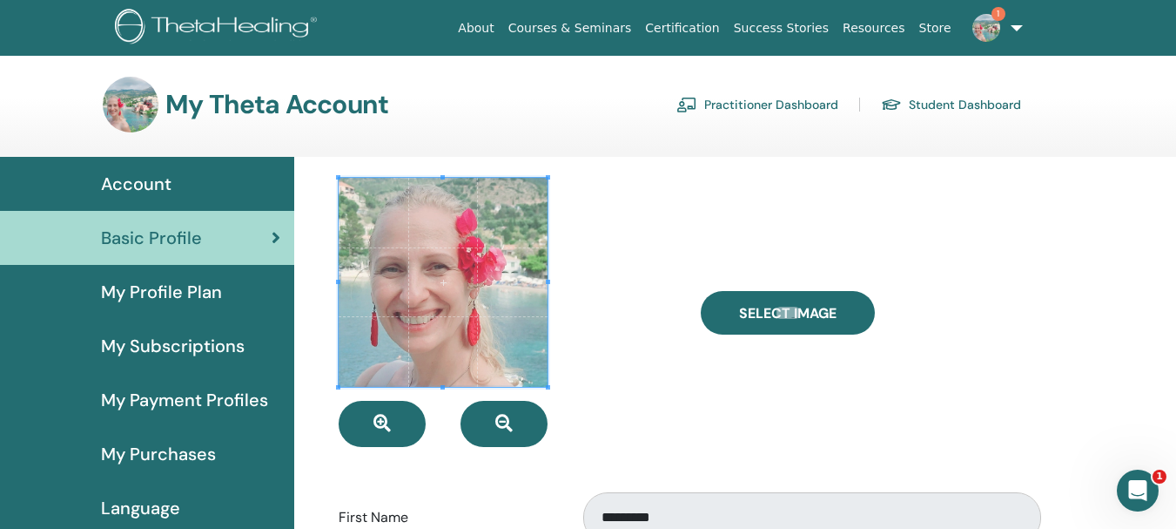
click at [981, 28] on img at bounding box center [987, 28] width 28 height 28
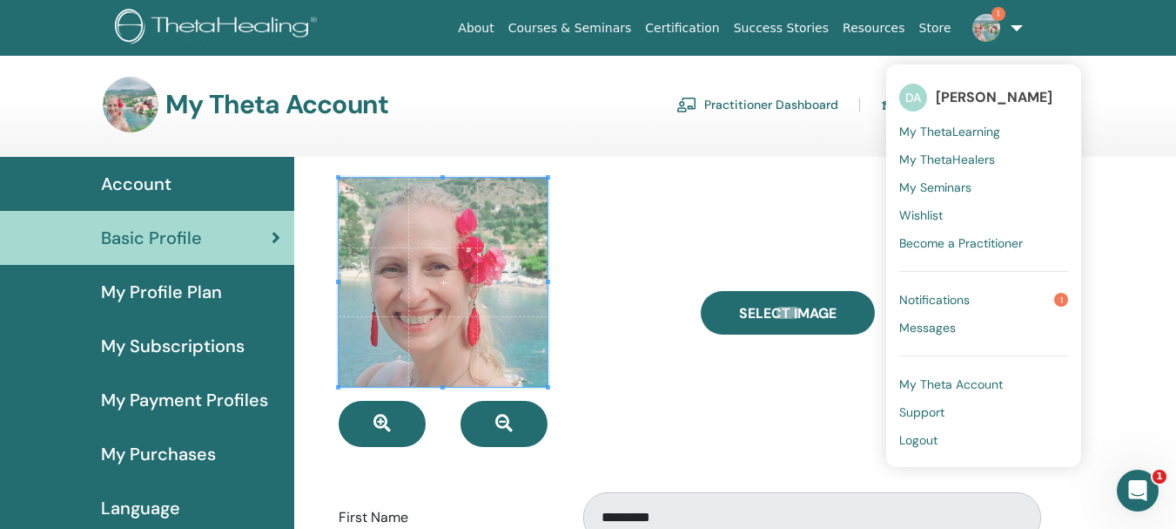
click at [939, 94] on span "[PERSON_NAME]" at bounding box center [994, 97] width 117 height 18
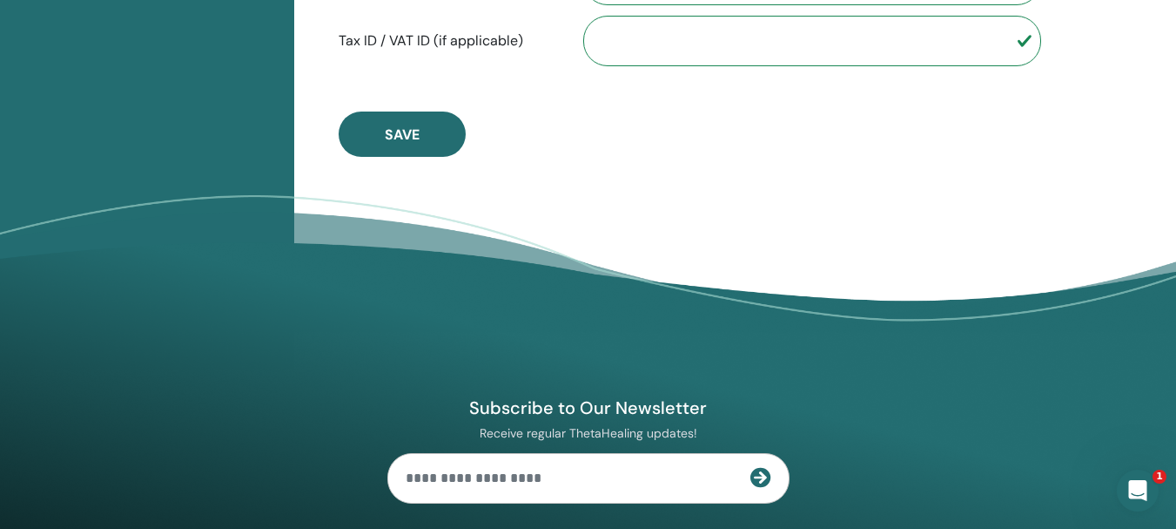
scroll to position [909, 0]
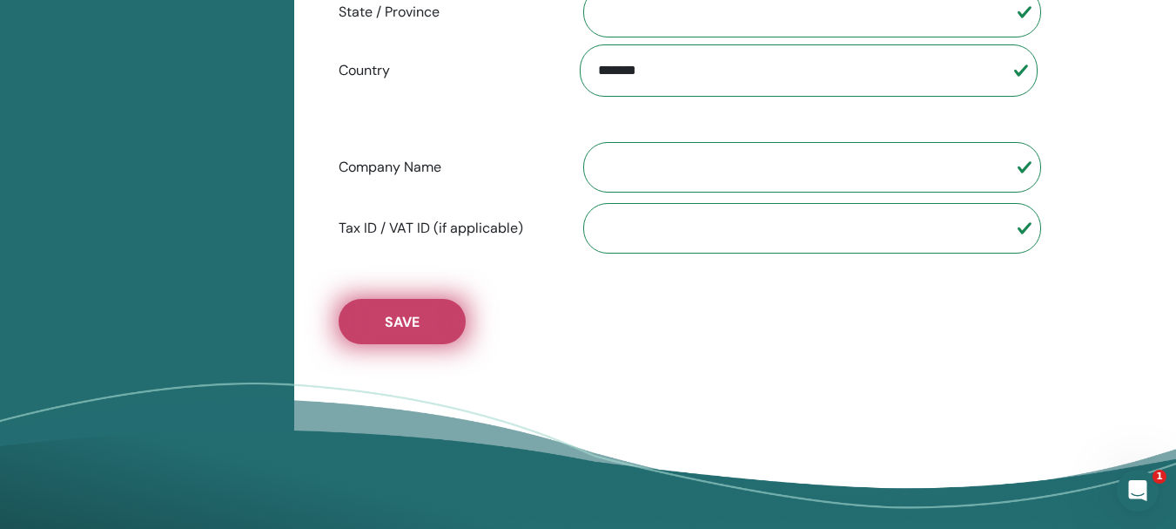
click at [431, 305] on button "Save" at bounding box center [402, 321] width 127 height 45
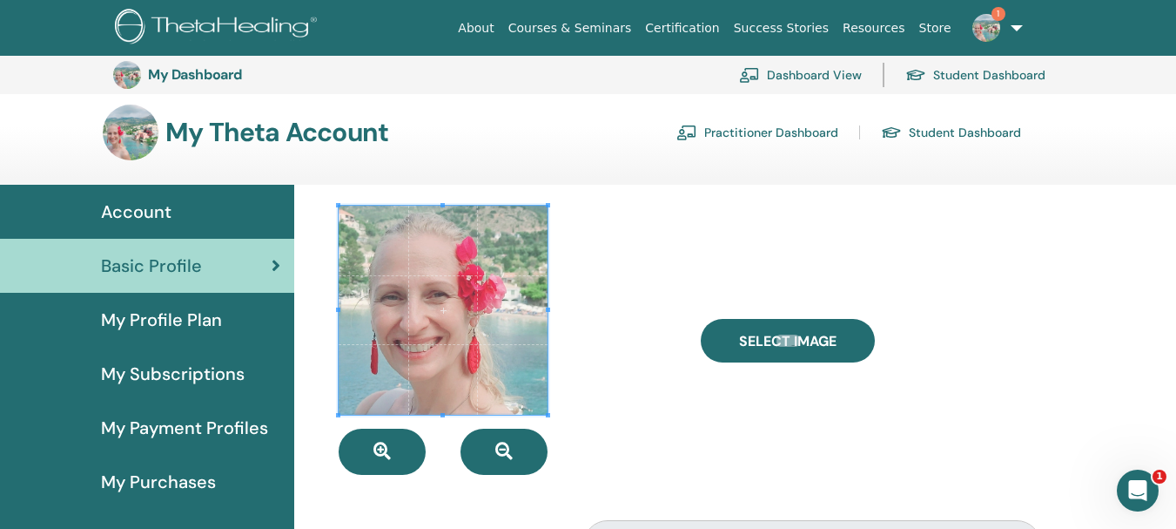
scroll to position [0, 0]
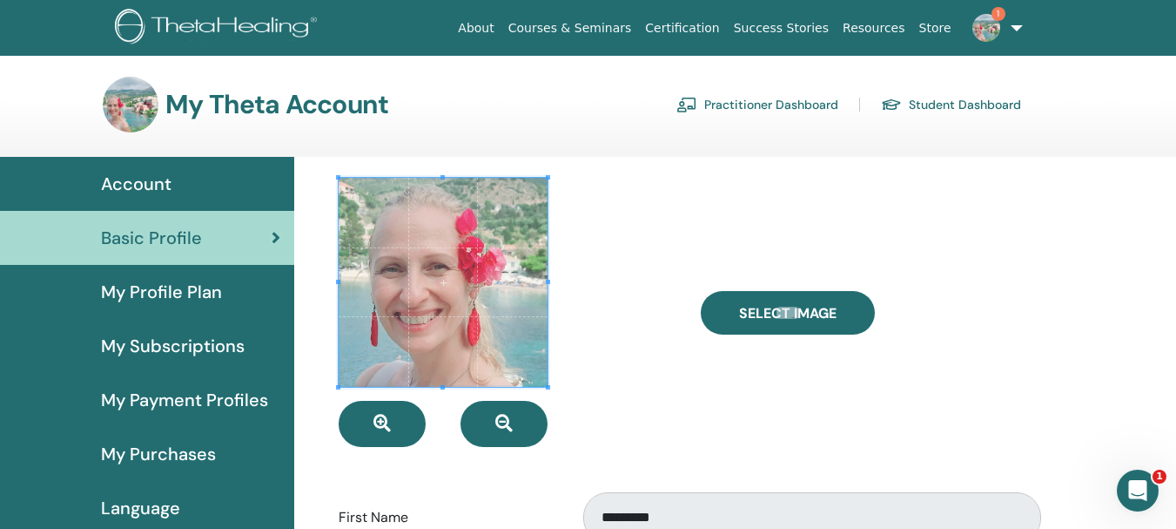
click at [209, 290] on span "My Profile Plan" at bounding box center [161, 292] width 121 height 26
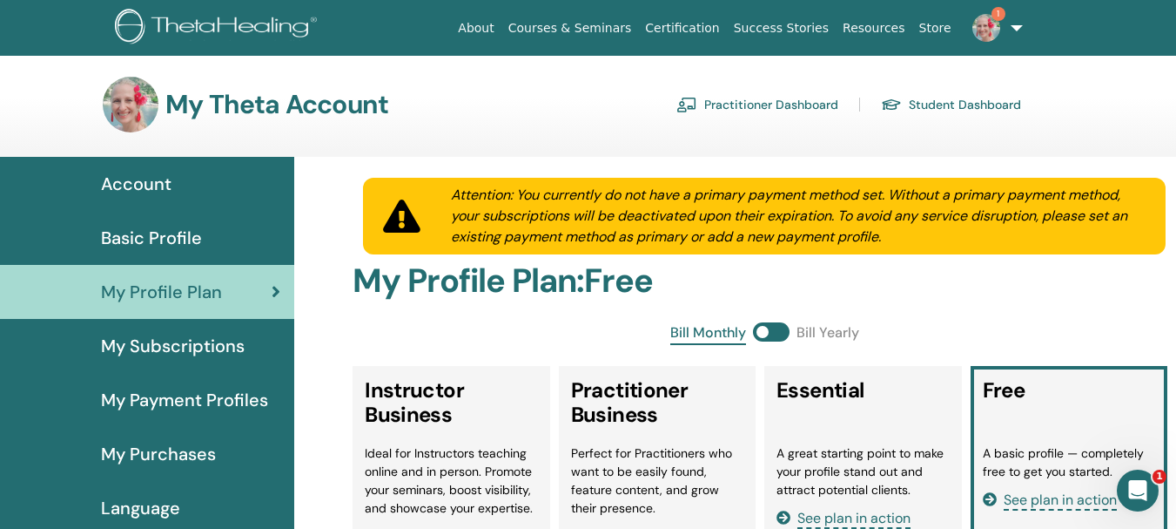
click at [183, 239] on span "Basic Profile" at bounding box center [151, 238] width 101 height 26
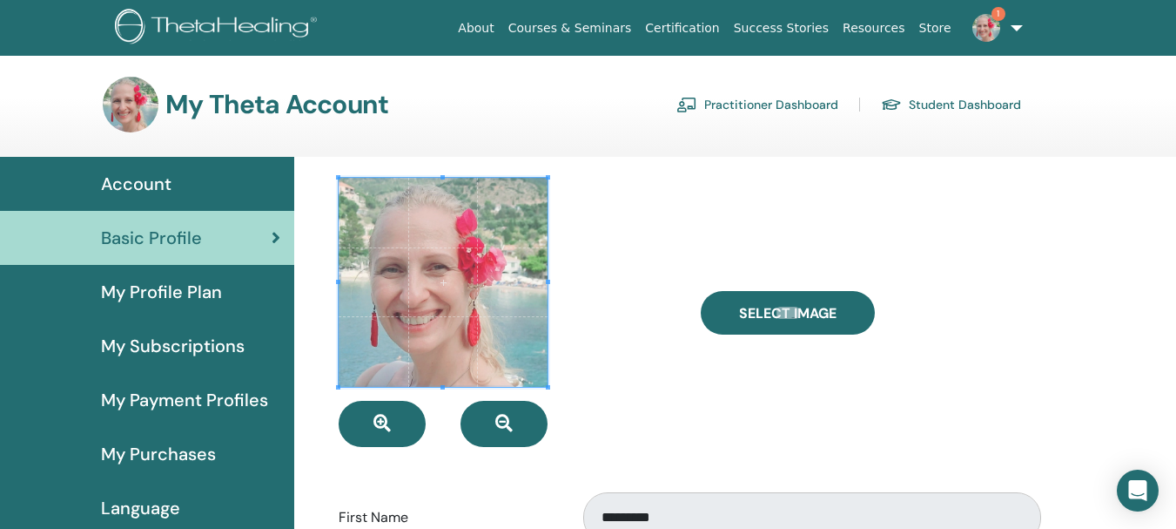
click at [129, 104] on img at bounding box center [131, 105] width 56 height 56
click at [212, 106] on h3 "My Theta Account" at bounding box center [276, 104] width 223 height 31
click at [342, 99] on h3 "My Theta Account" at bounding box center [276, 104] width 223 height 31
drag, startPoint x: 152, startPoint y: 109, endPoint x: 194, endPoint y: 106, distance: 41.9
click at [154, 109] on img at bounding box center [131, 105] width 56 height 56
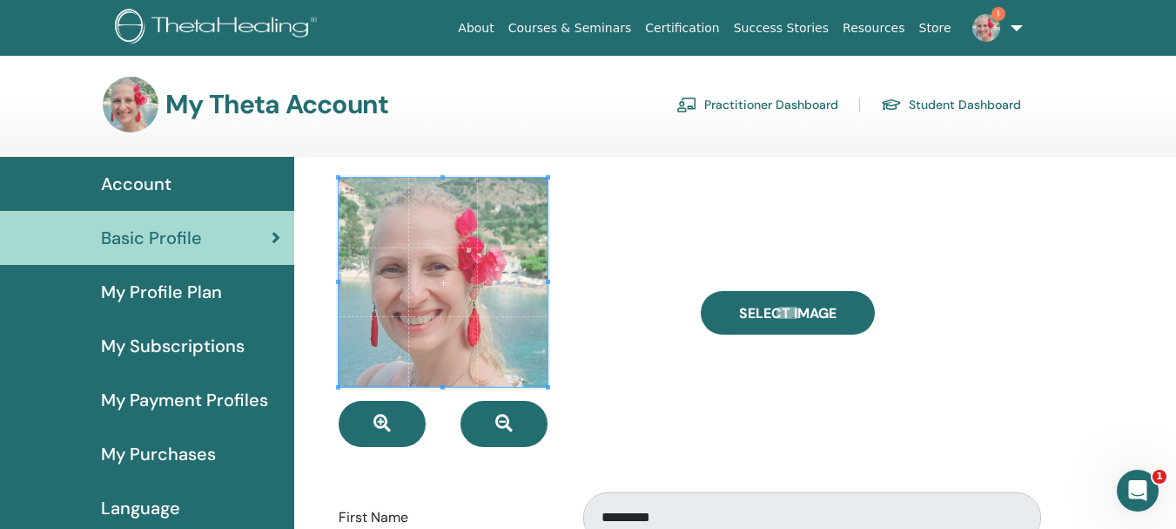
click at [823, 108] on link "Practitioner Dashboard" at bounding box center [758, 105] width 162 height 28
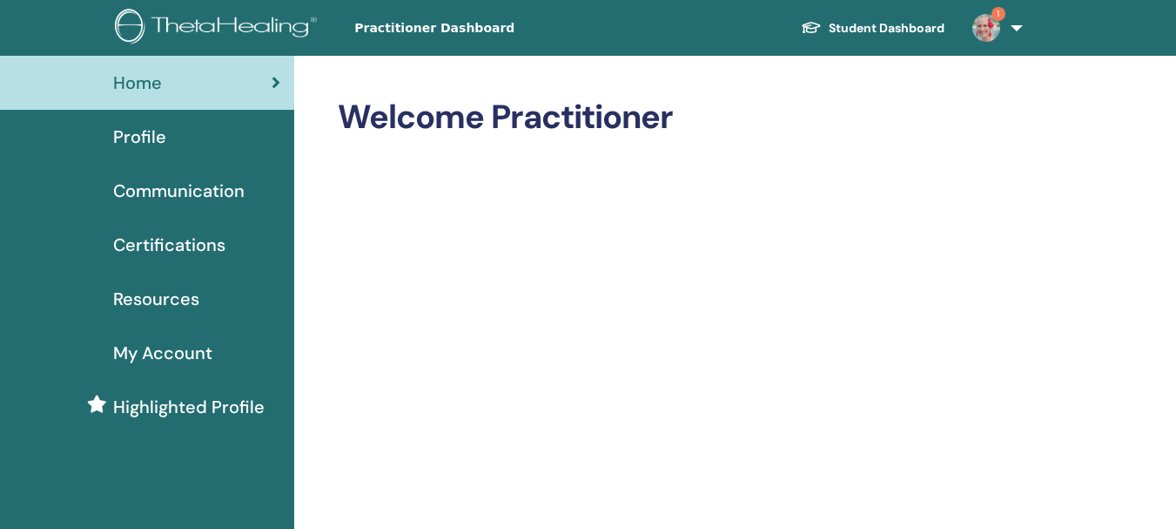
click at [148, 133] on span "Profile" at bounding box center [139, 137] width 53 height 26
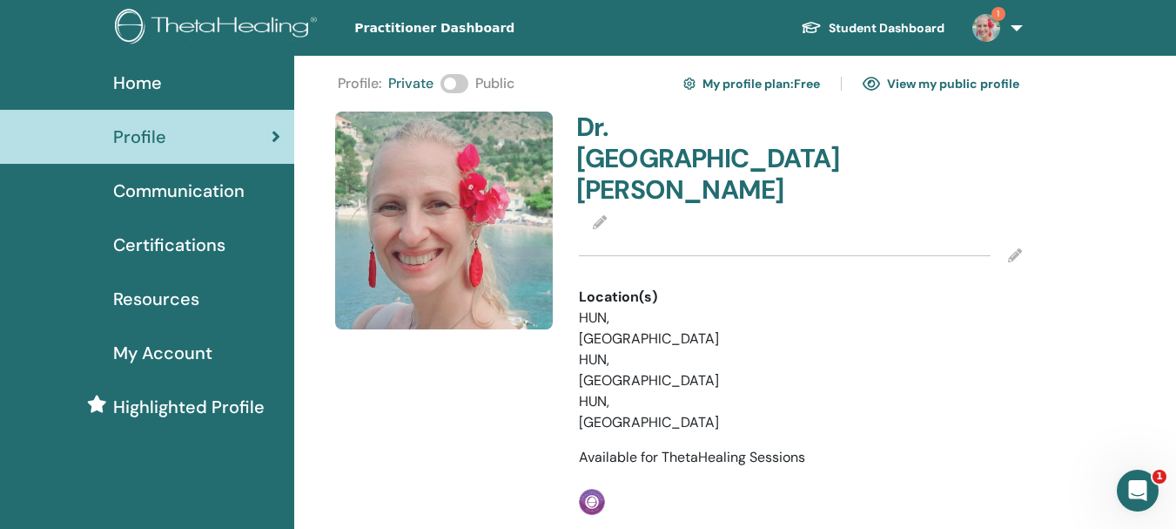
click at [959, 80] on link "View my public profile" at bounding box center [941, 84] width 157 height 28
click at [458, 84] on span at bounding box center [455, 83] width 28 height 19
click at [907, 88] on link "View my public profile" at bounding box center [941, 84] width 157 height 28
click at [1014, 248] on icon at bounding box center [1015, 255] width 14 height 14
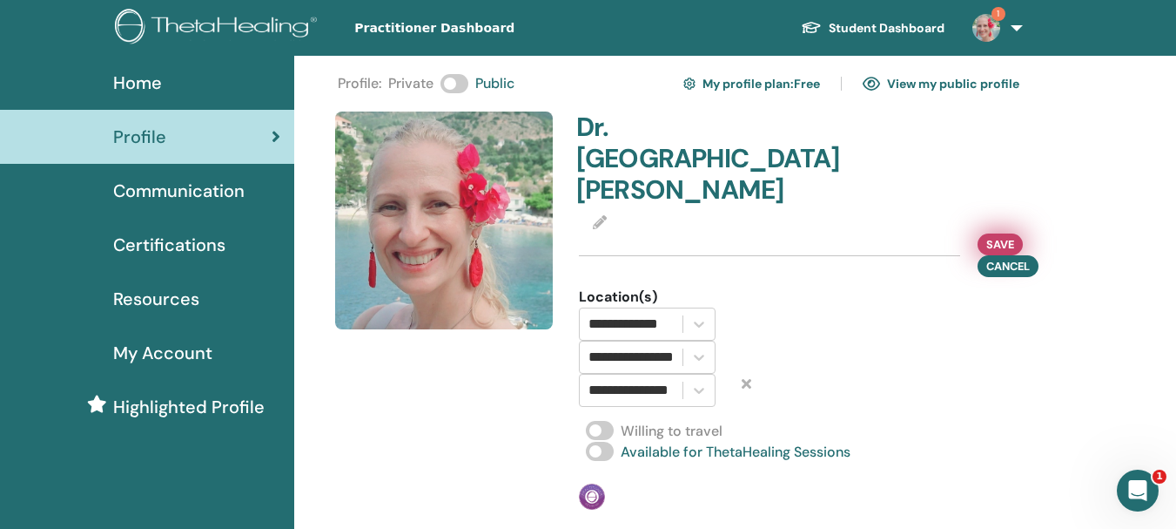
click at [1001, 235] on span "Save" at bounding box center [1001, 244] width 28 height 18
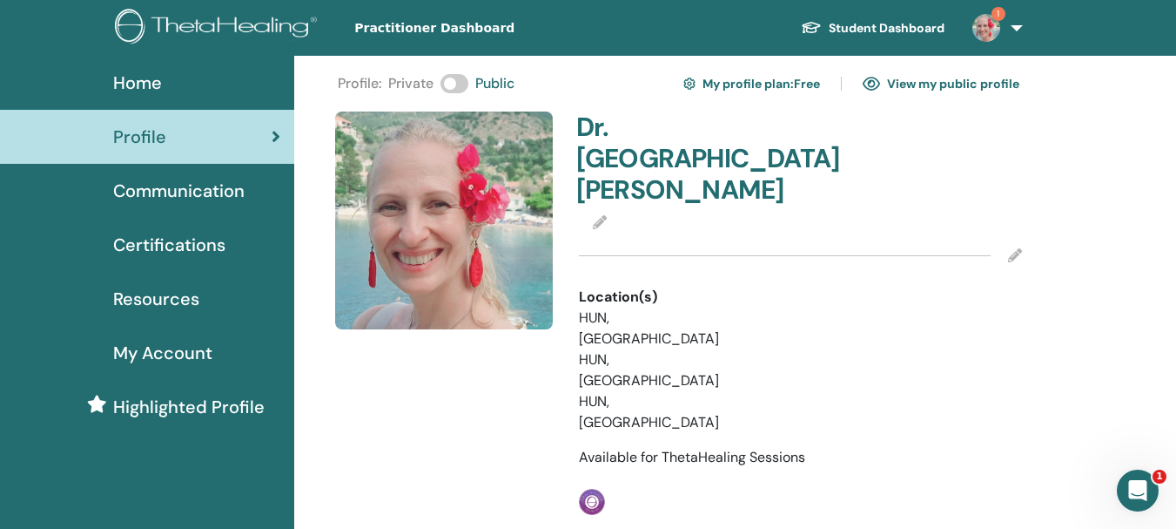
click at [598, 215] on icon at bounding box center [600, 222] width 14 height 14
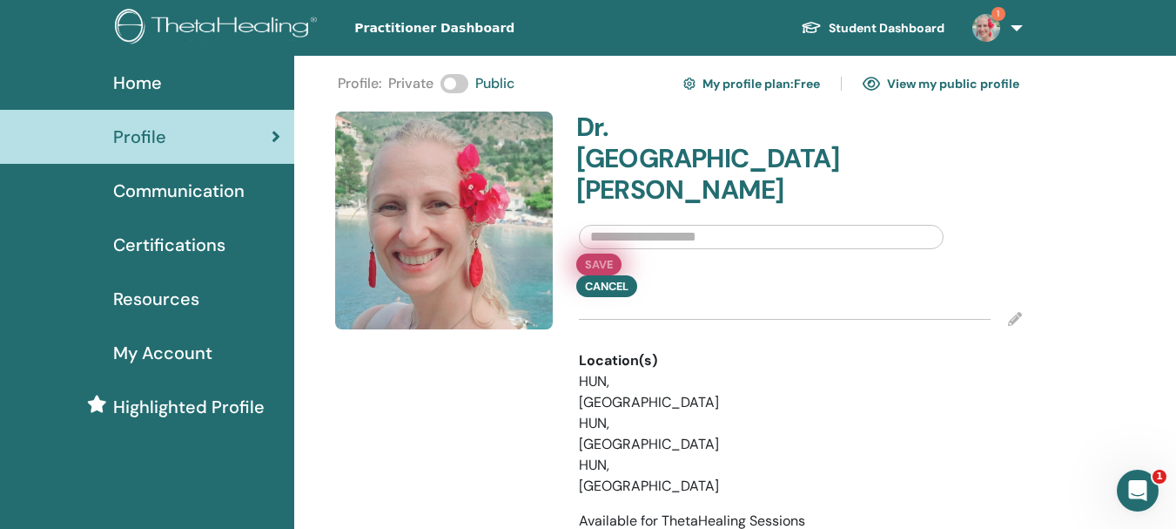
click at [601, 253] on button "Save" at bounding box center [598, 264] width 45 height 22
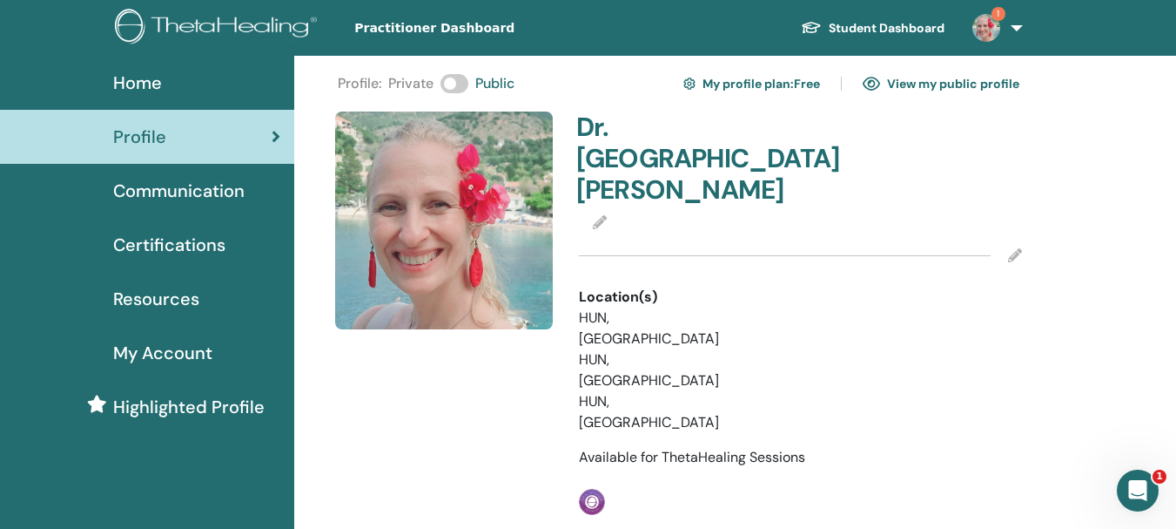
click at [981, 21] on img at bounding box center [987, 28] width 28 height 28
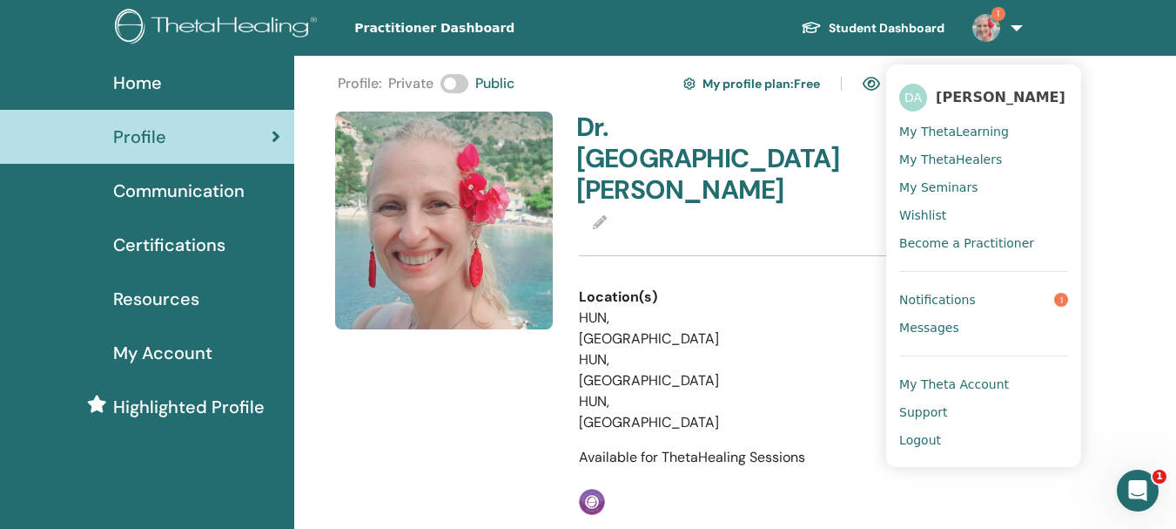
click at [982, 97] on span "[PERSON_NAME]" at bounding box center [1001, 97] width 130 height 18
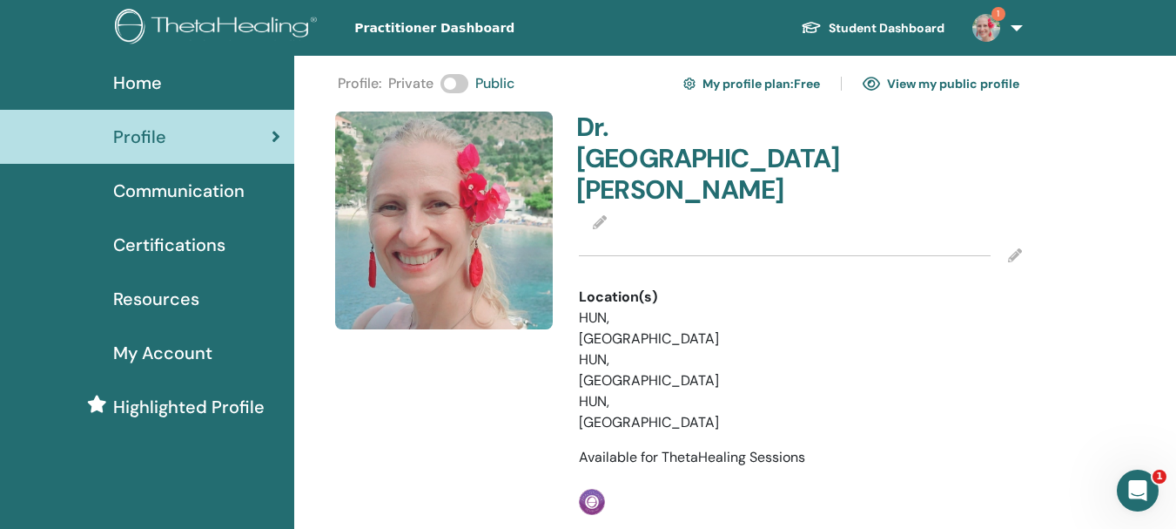
click at [890, 81] on link "View my public profile" at bounding box center [941, 84] width 157 height 28
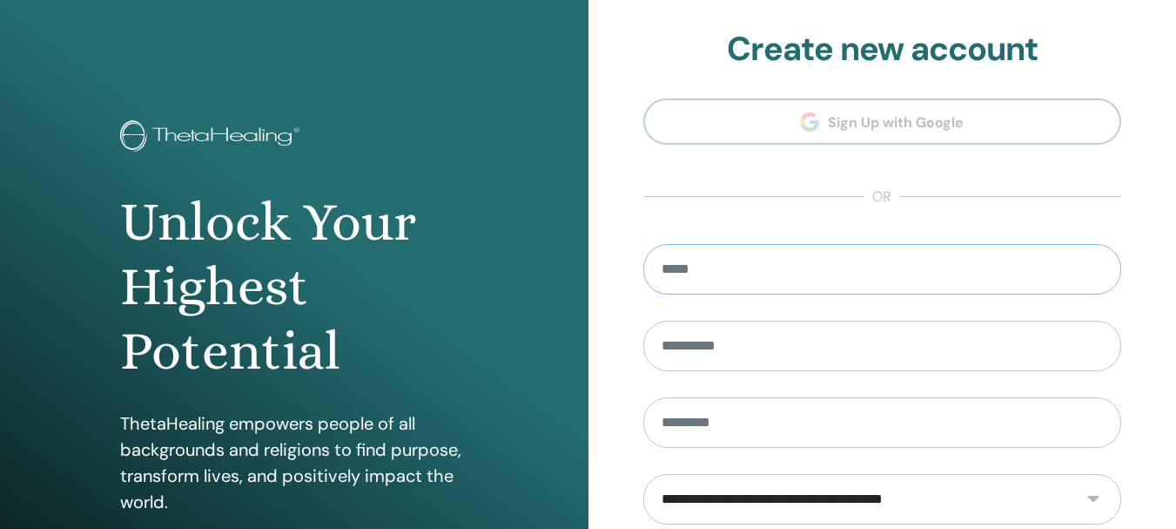
click at [716, 279] on input "email" at bounding box center [882, 269] width 479 height 51
type input "**********"
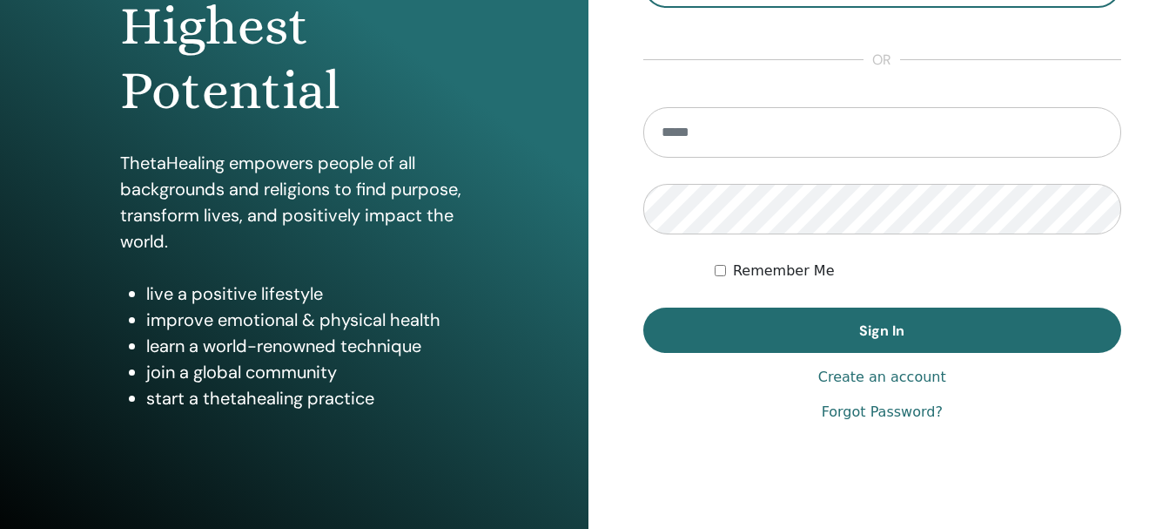
scroll to position [261, 0]
click at [732, 145] on input "email" at bounding box center [882, 131] width 479 height 51
type input "**********"
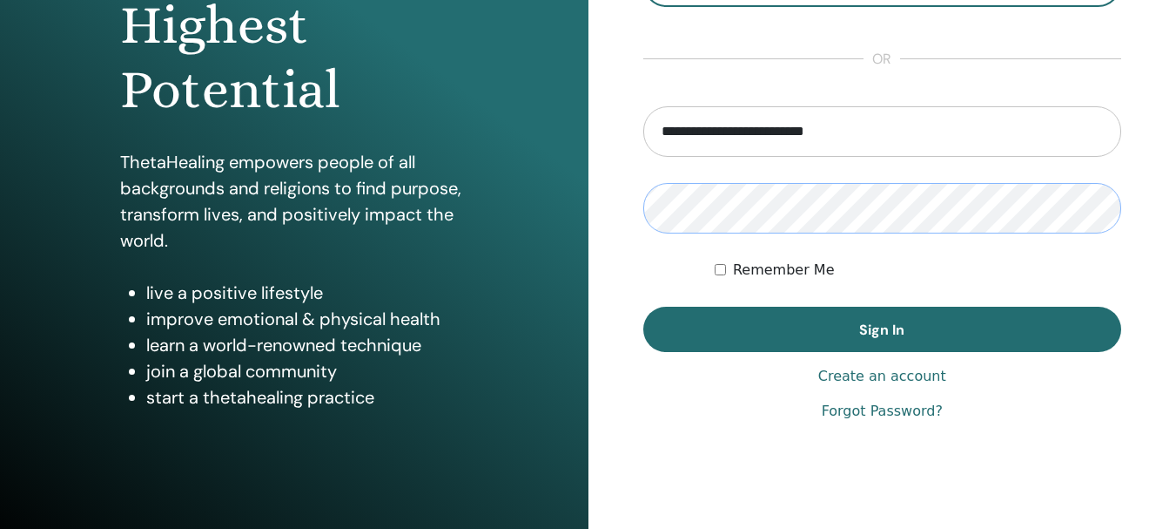
click at [583, 210] on div "**********" at bounding box center [588, 157] width 1176 height 836
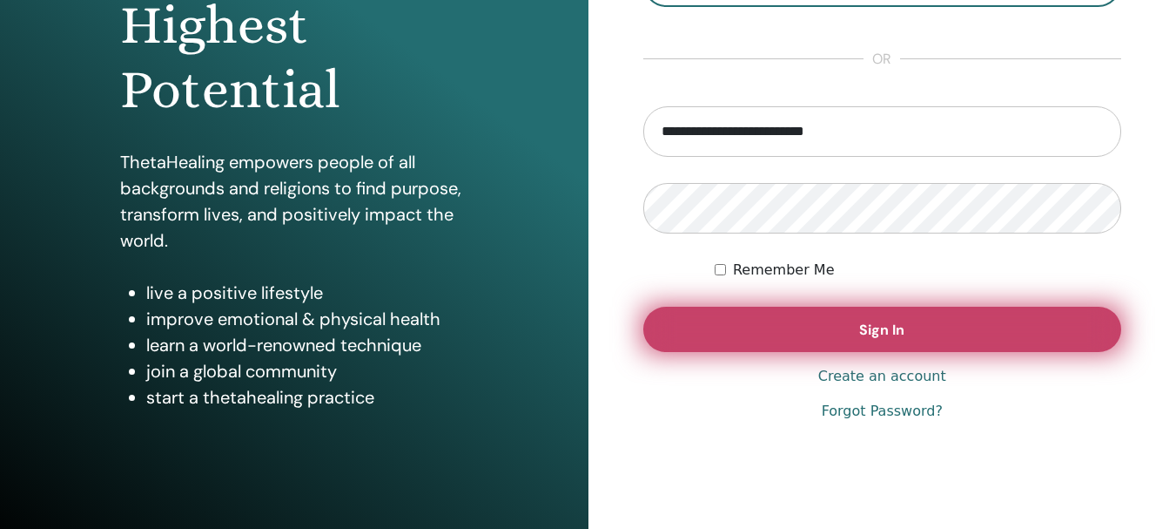
click at [1091, 331] on button "Sign In" at bounding box center [882, 328] width 479 height 45
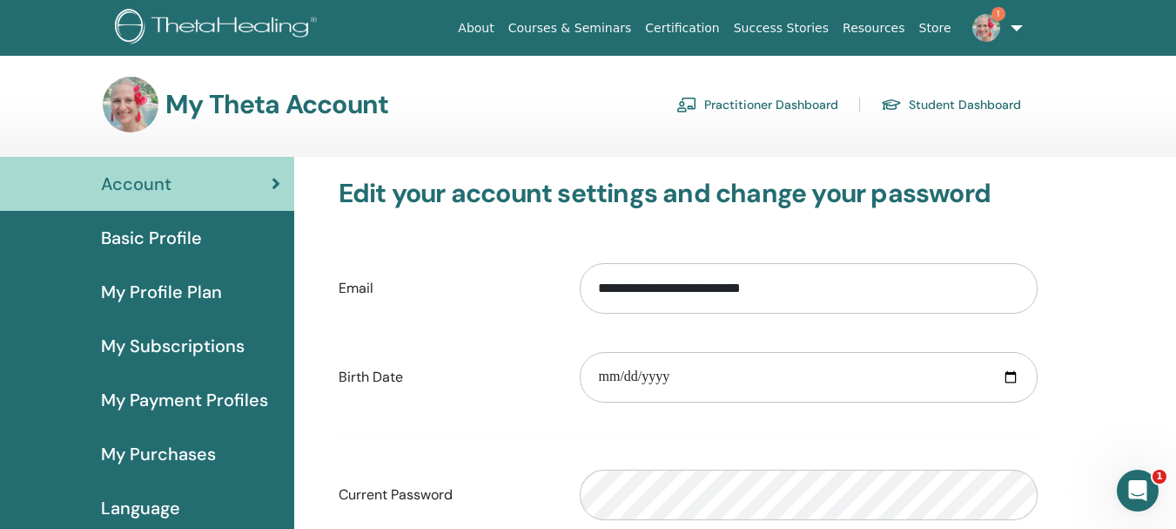
click at [152, 240] on span "Basic Profile" at bounding box center [151, 238] width 101 height 26
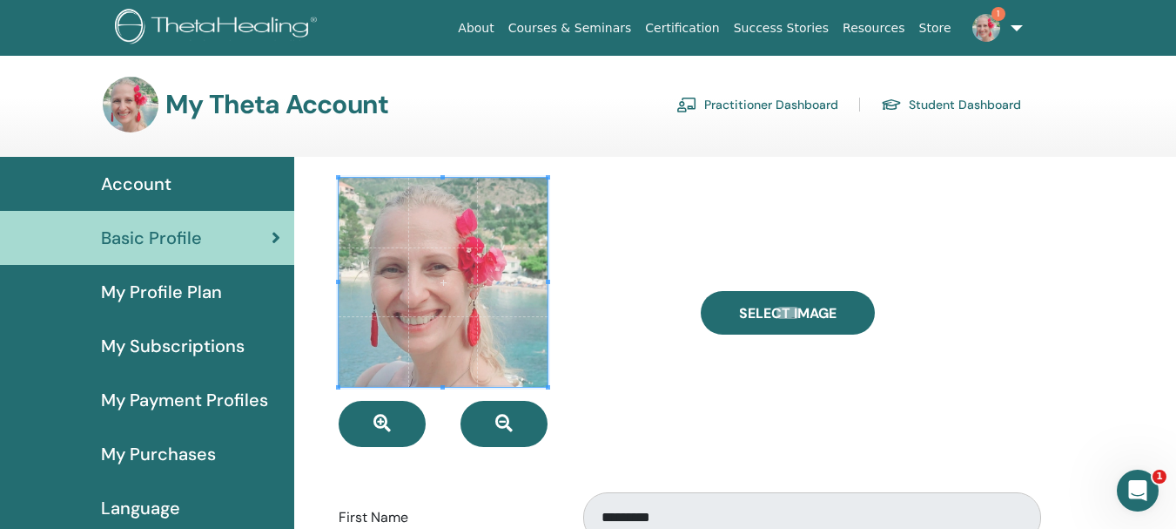
click at [189, 345] on span "My Subscriptions" at bounding box center [173, 346] width 144 height 26
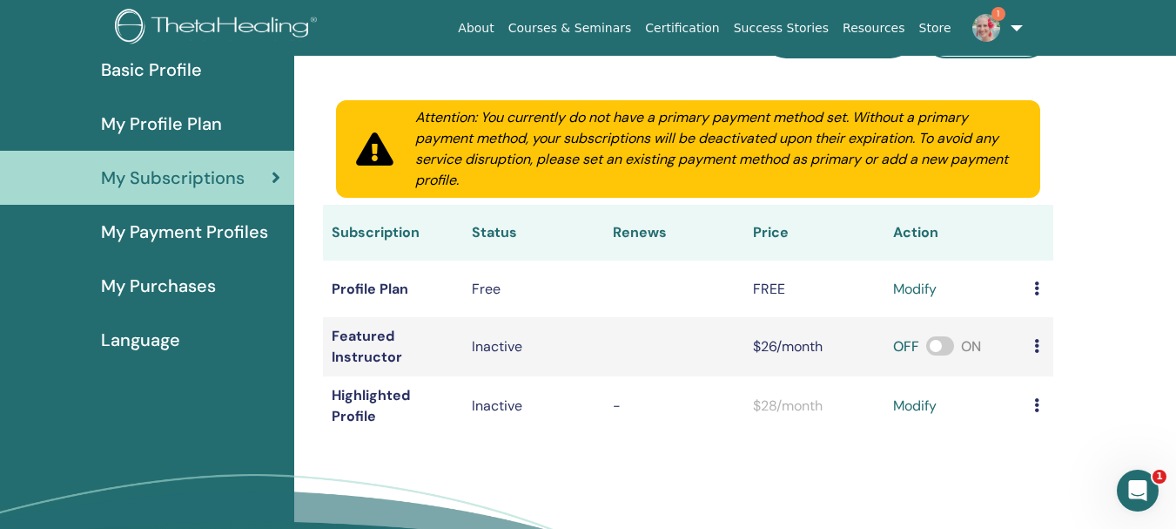
scroll to position [212, 0]
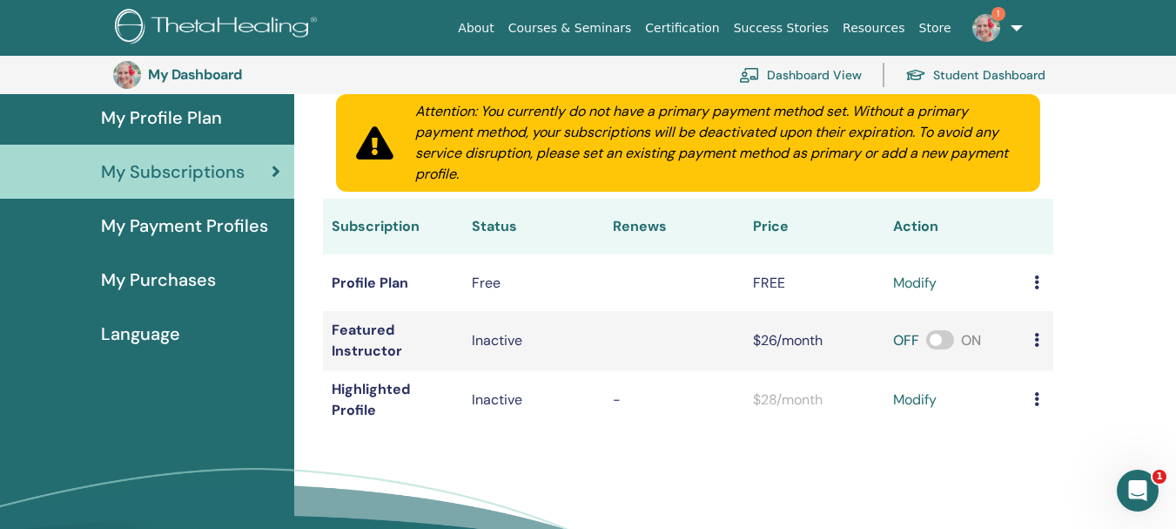
click at [173, 115] on span "My Profile Plan" at bounding box center [161, 117] width 121 height 26
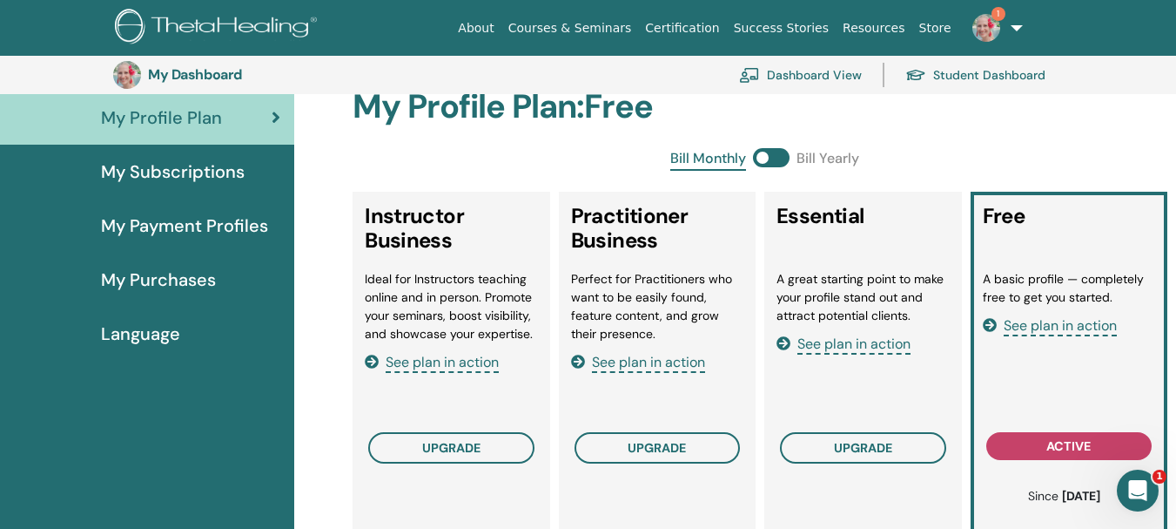
scroll to position [300, 0]
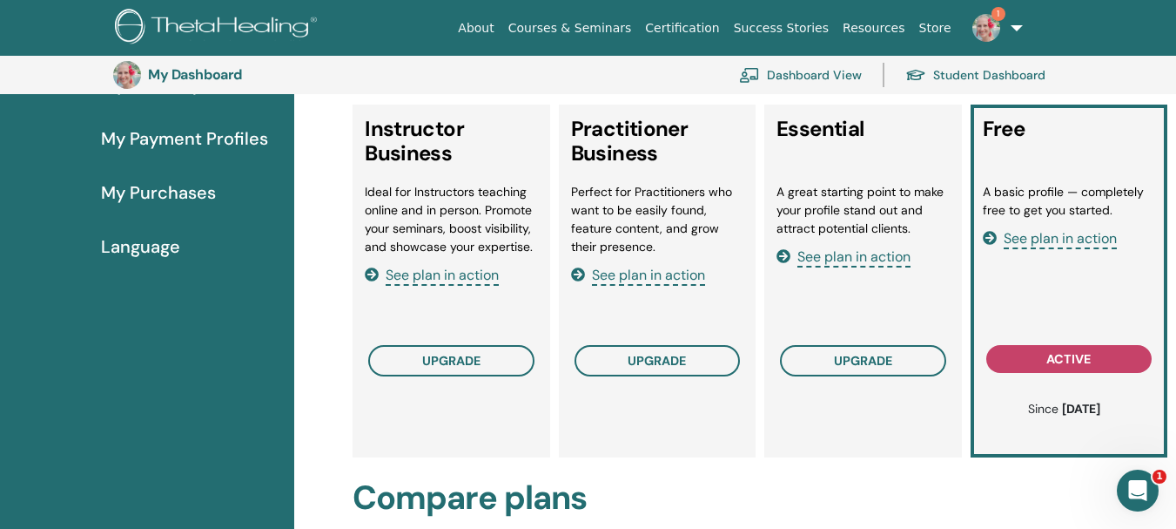
click at [684, 275] on span "See plan in action" at bounding box center [648, 276] width 113 height 20
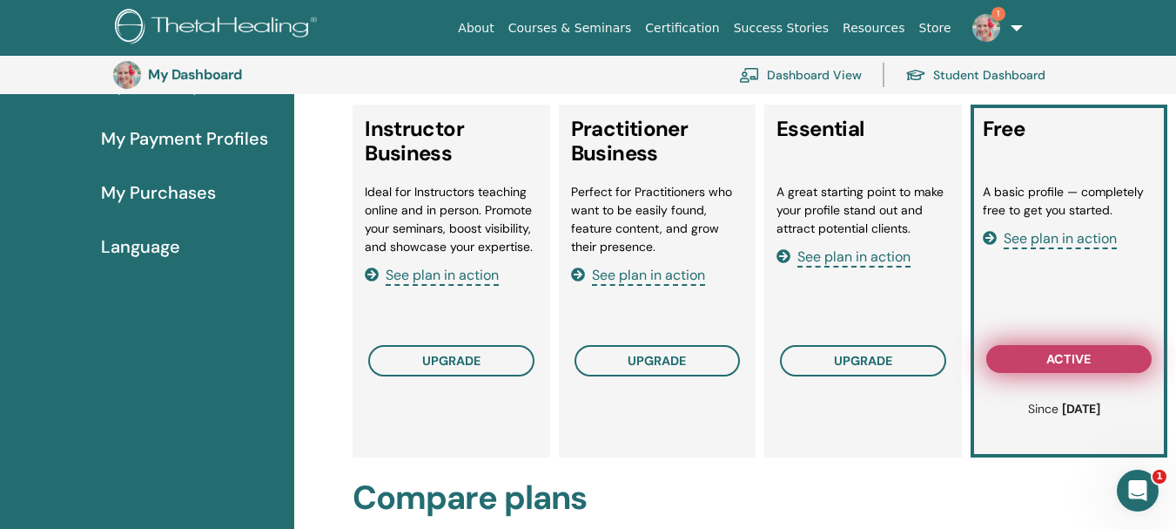
click at [1086, 352] on span "active" at bounding box center [1069, 359] width 44 height 14
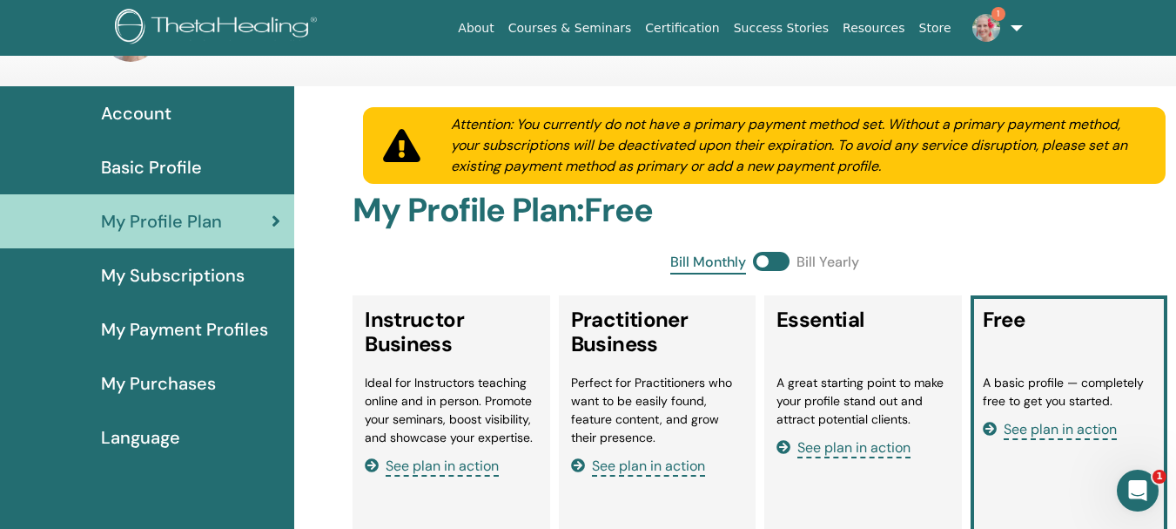
scroll to position [0, 0]
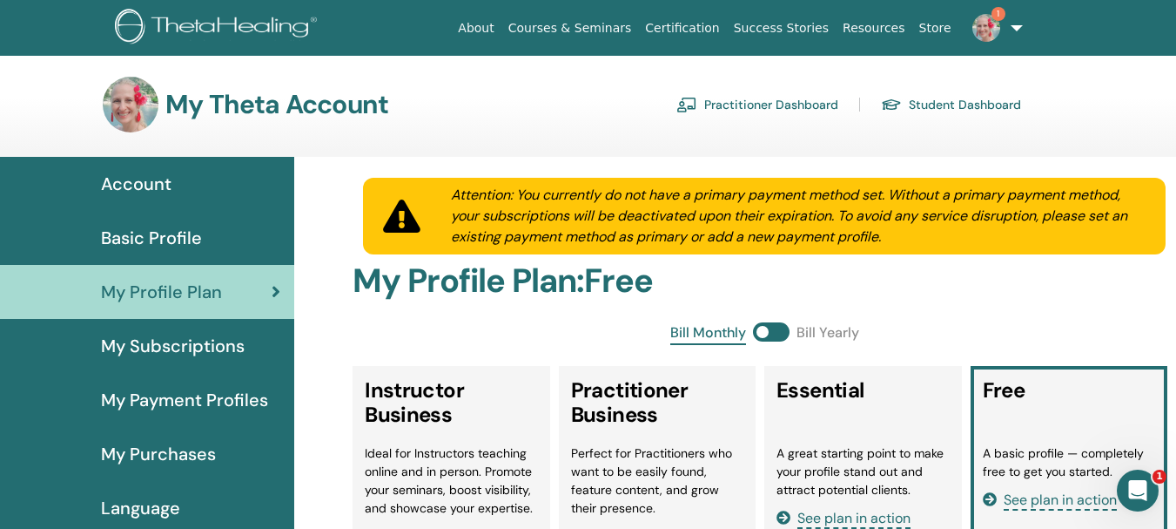
click at [770, 94] on link "Practitioner Dashboard" at bounding box center [758, 105] width 162 height 28
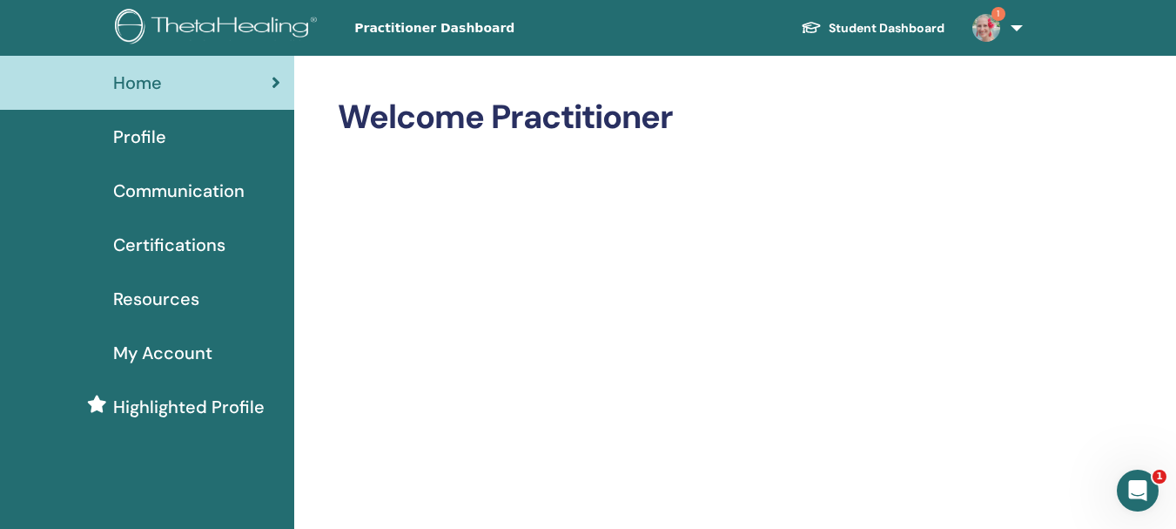
click at [157, 131] on span "Profile" at bounding box center [139, 137] width 53 height 26
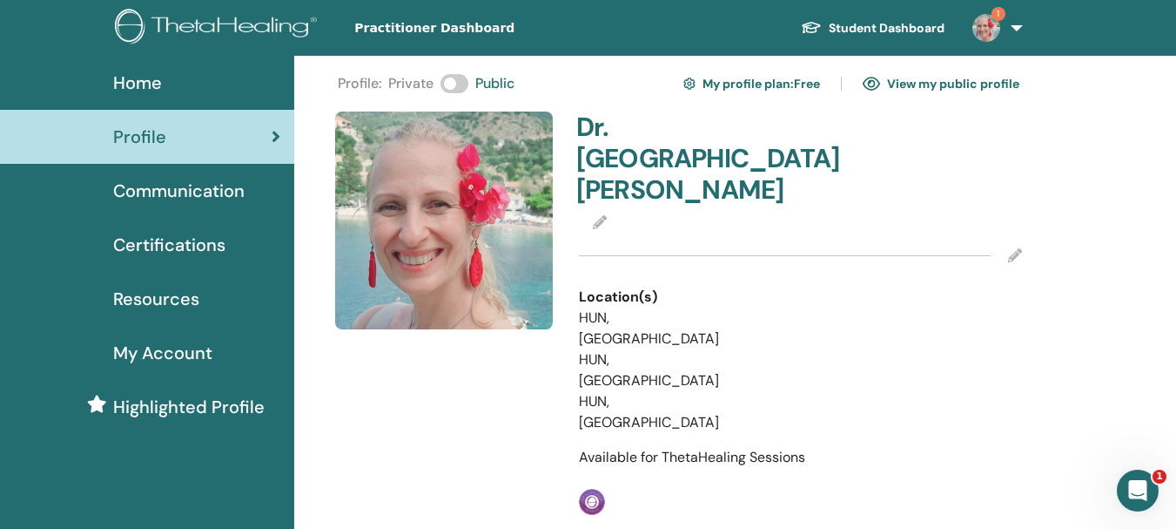
click at [599, 215] on icon at bounding box center [600, 222] width 14 height 14
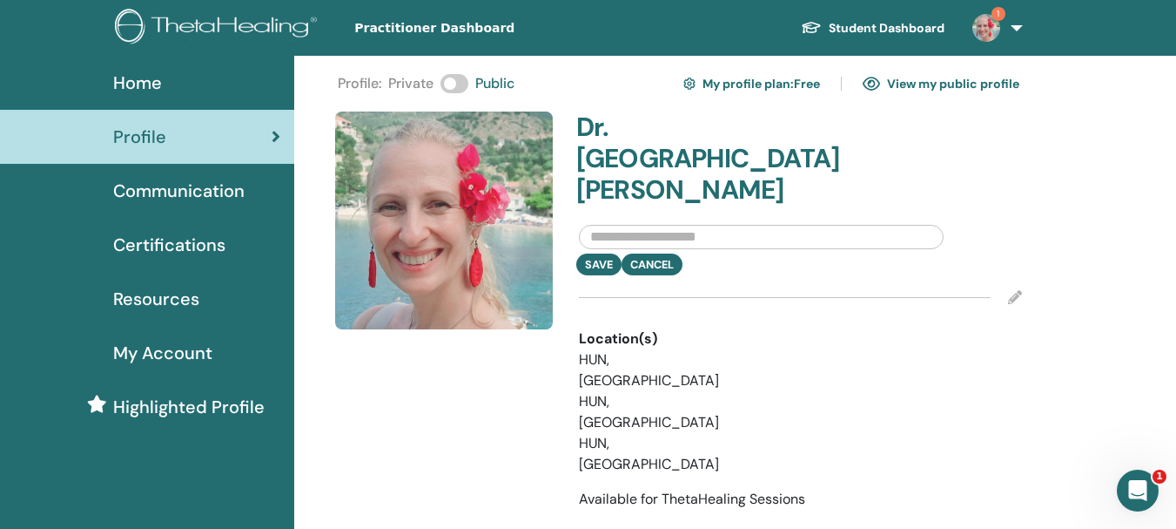
click at [606, 225] on input "text" at bounding box center [761, 237] width 365 height 24
drag, startPoint x: 688, startPoint y: 209, endPoint x: 452, endPoint y: 205, distance: 236.0
click at [452, 205] on div "**********" at bounding box center [679, 333] width 708 height 445
paste input "**********"
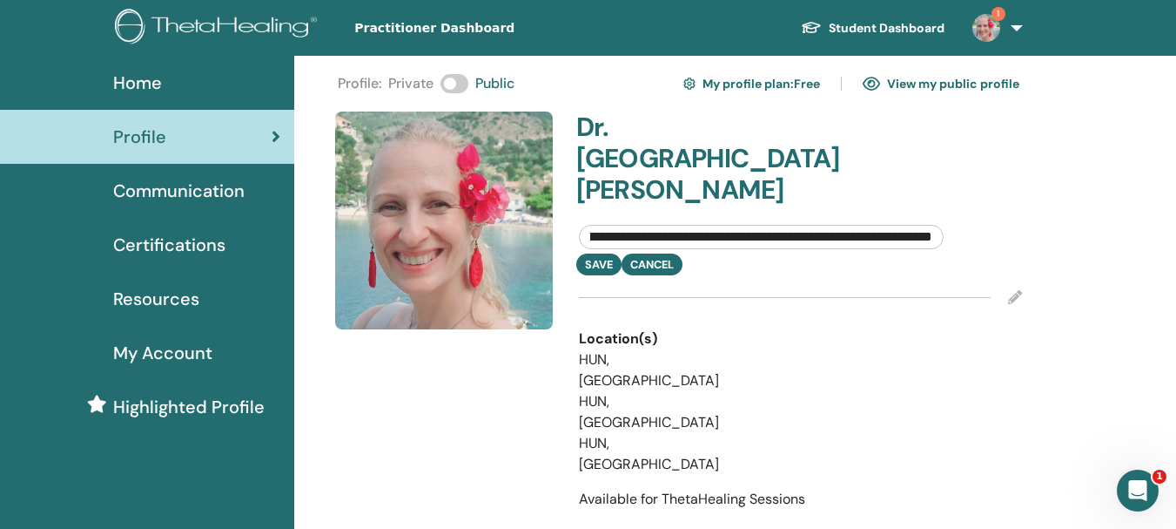
drag, startPoint x: 936, startPoint y: 205, endPoint x: 836, endPoint y: 209, distance: 100.2
click at [836, 225] on input "**********" at bounding box center [761, 237] width 365 height 24
click at [864, 225] on input "**********" at bounding box center [761, 237] width 365 height 24
click at [888, 225] on input "**********" at bounding box center [761, 237] width 365 height 24
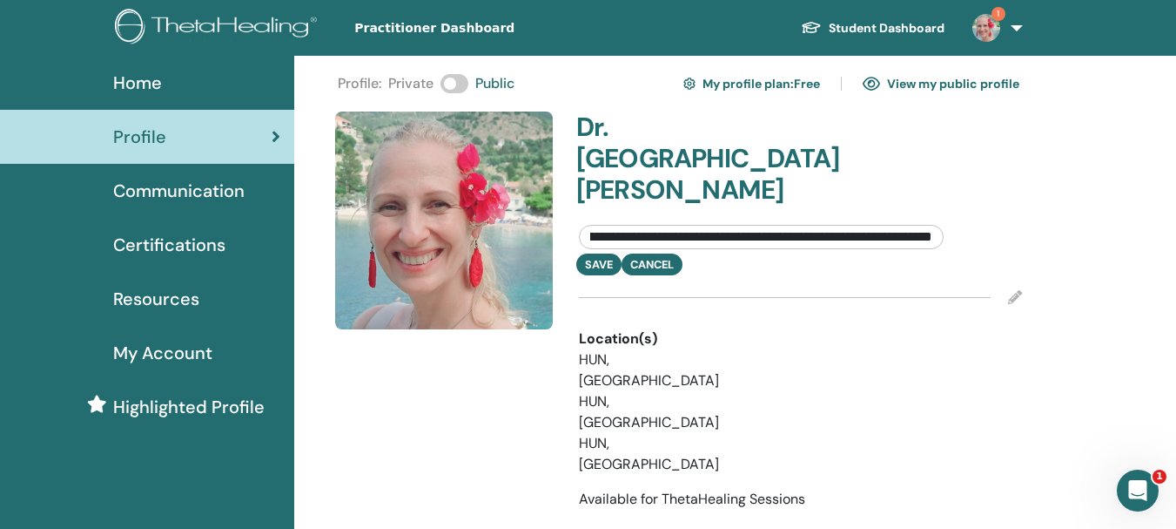
scroll to position [0, 302]
click at [895, 225] on input "**********" at bounding box center [761, 237] width 365 height 24
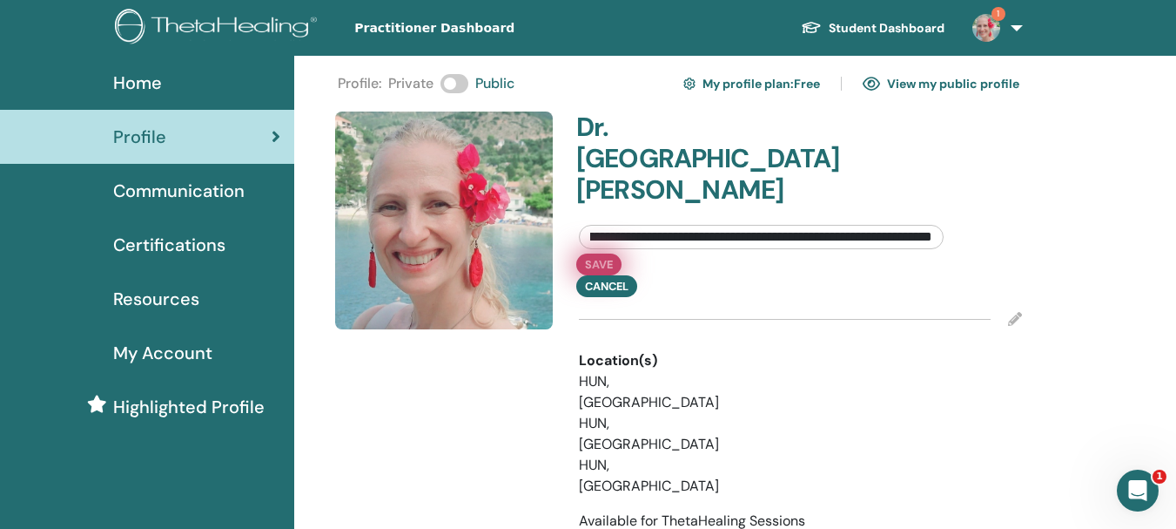
type input "**********"
click at [590, 253] on button "Save" at bounding box center [598, 264] width 45 height 22
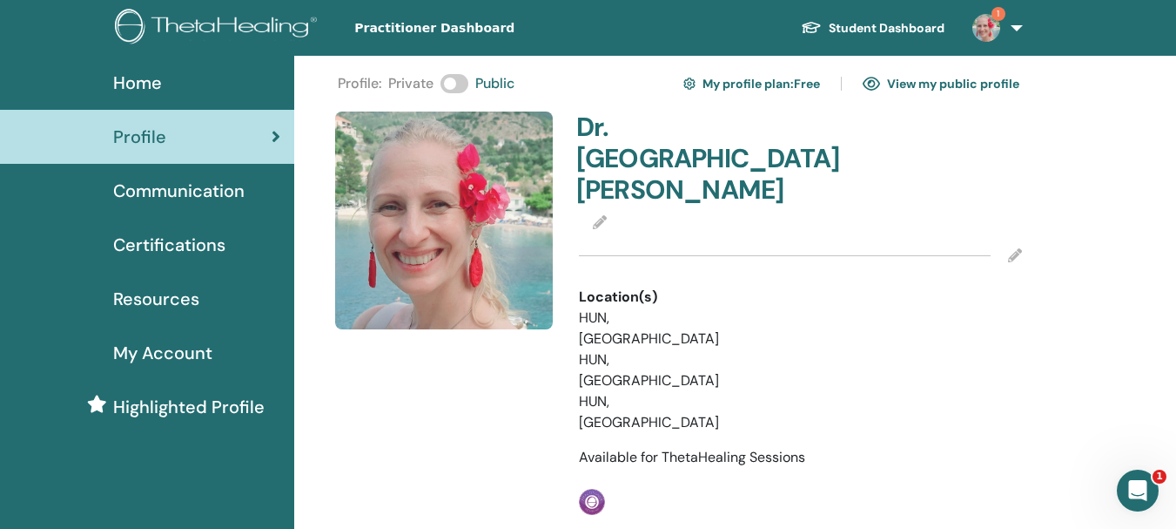
click at [596, 215] on icon at bounding box center [600, 222] width 14 height 14
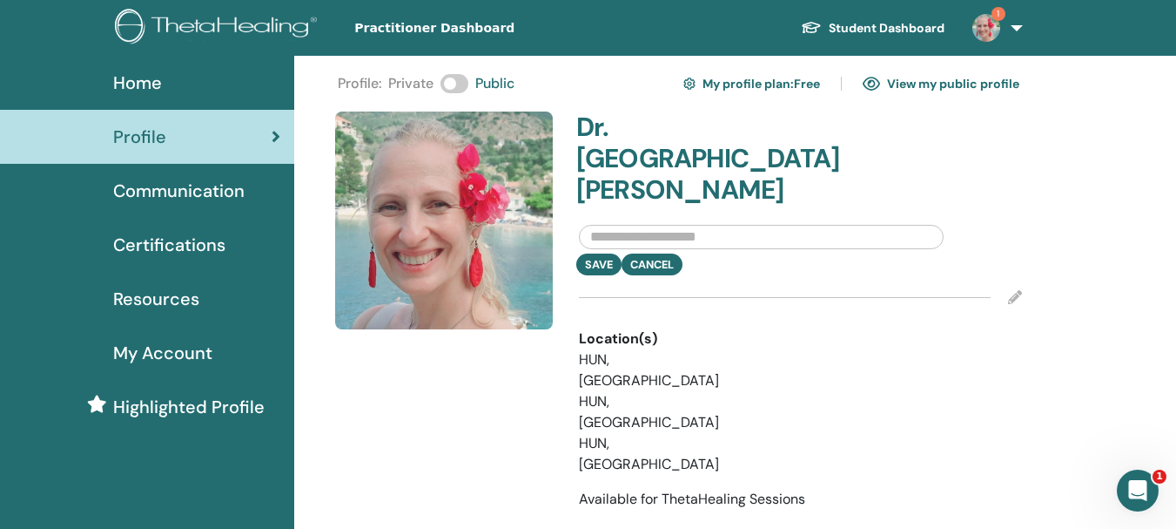
click at [623, 225] on input "text" at bounding box center [761, 237] width 365 height 24
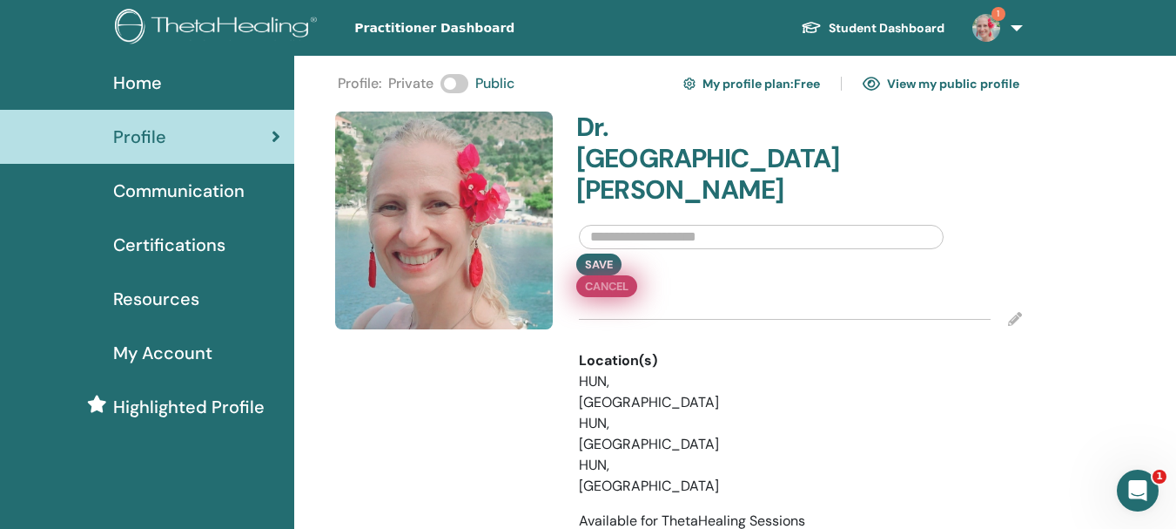
paste input "**********"
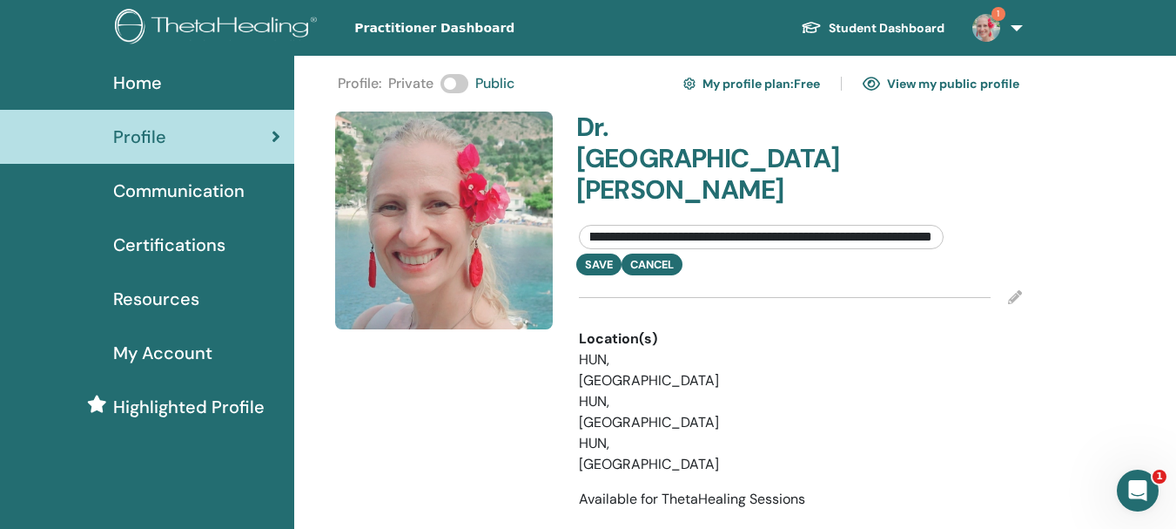
scroll to position [0, 164]
click at [888, 225] on input "**********" at bounding box center [761, 237] width 365 height 24
click at [936, 225] on input "**********" at bounding box center [761, 237] width 365 height 24
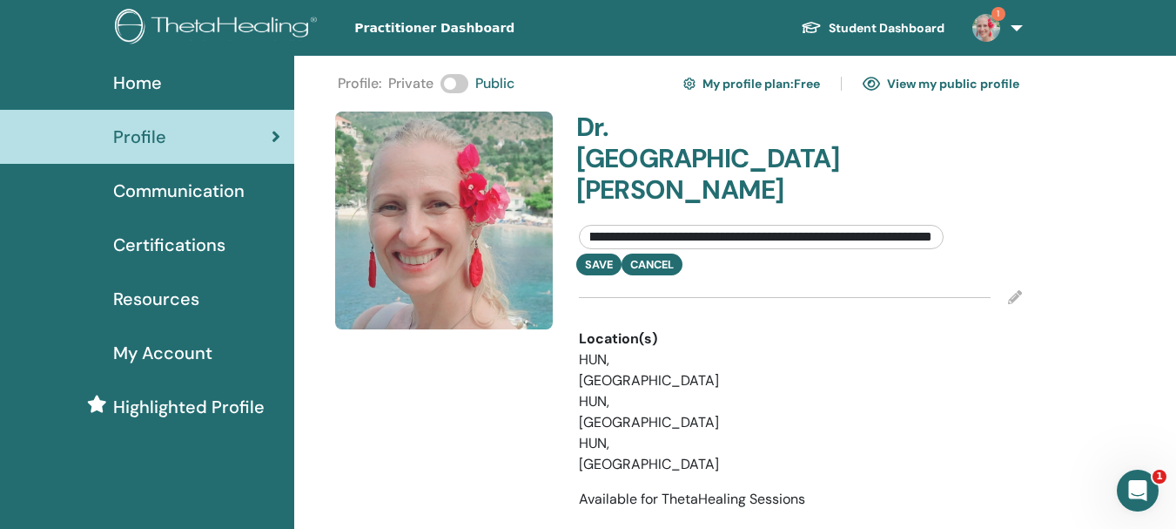
scroll to position [0, 362]
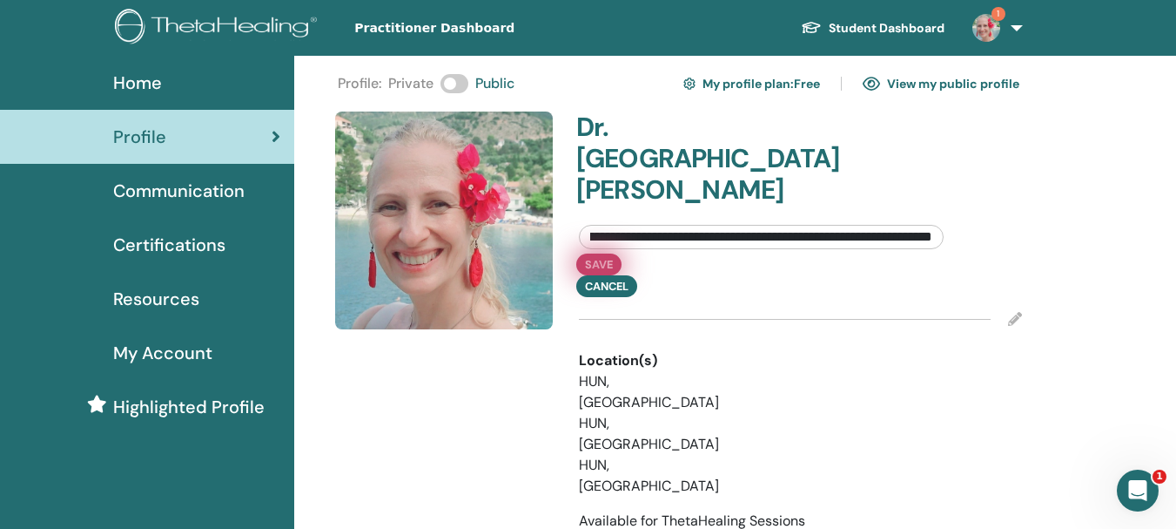
type input "**********"
click at [594, 253] on button "Save" at bounding box center [598, 264] width 45 height 22
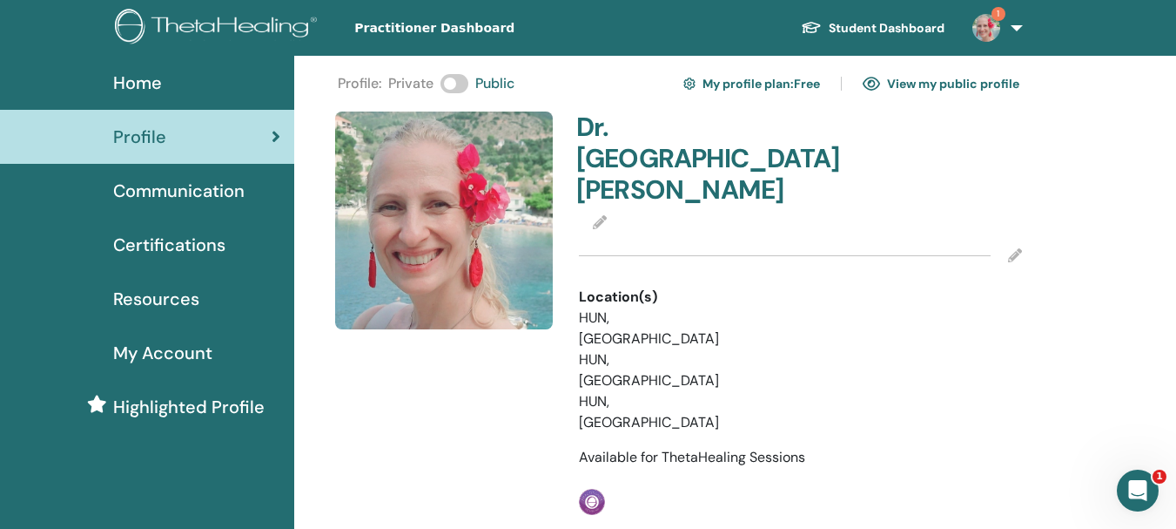
click at [1015, 248] on icon at bounding box center [1015, 255] width 14 height 14
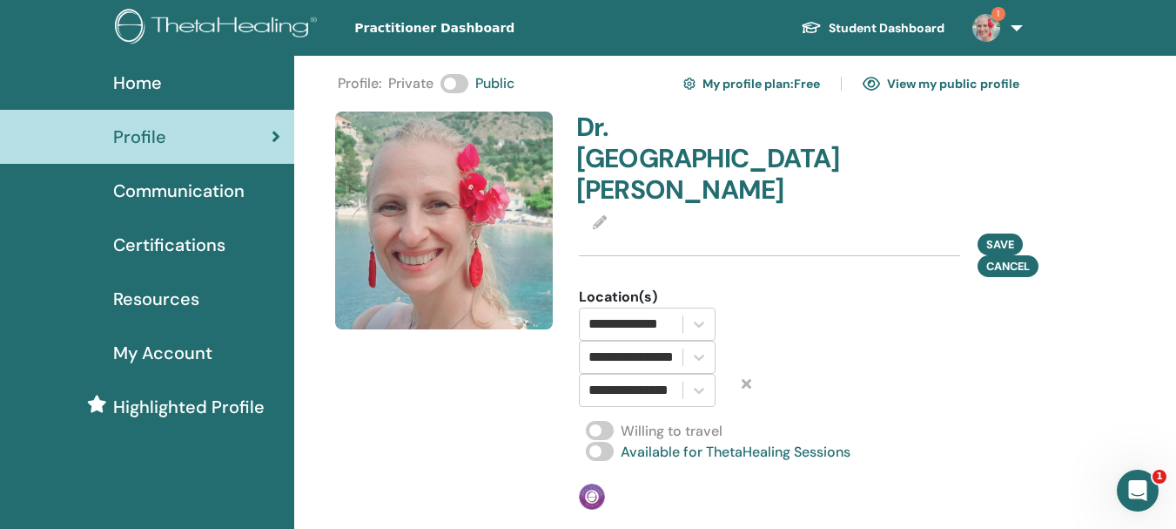
click at [600, 215] on icon at bounding box center [600, 222] width 14 height 14
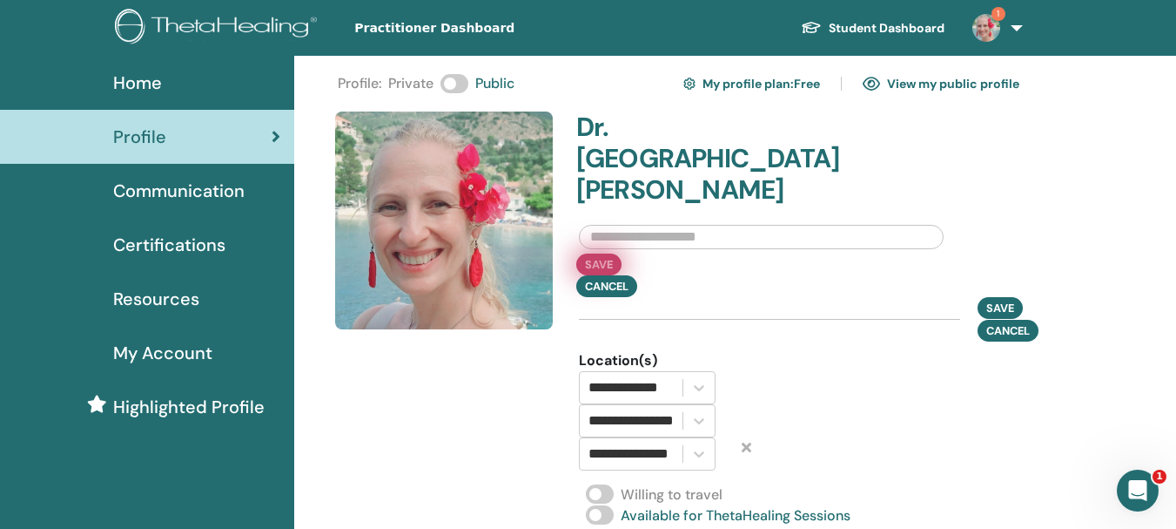
click at [603, 253] on button "Save" at bounding box center [598, 264] width 45 height 22
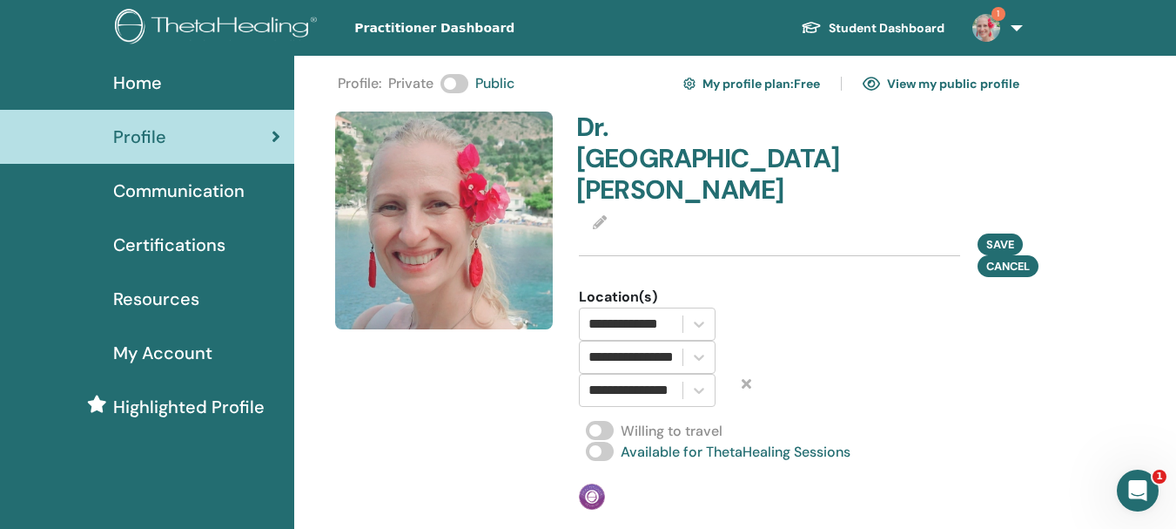
click at [593, 215] on icon at bounding box center [600, 222] width 14 height 14
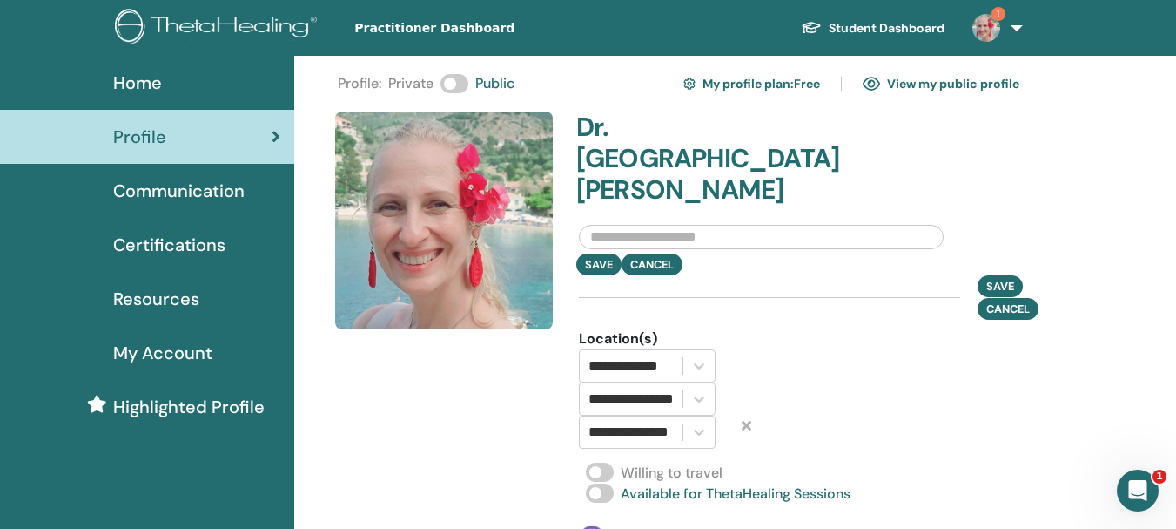
click at [611, 225] on input "text" at bounding box center [761, 237] width 365 height 24
paste input "**********"
click at [618, 225] on input "**********" at bounding box center [761, 237] width 365 height 24
drag, startPoint x: 749, startPoint y: 207, endPoint x: 838, endPoint y: 205, distance: 89.7
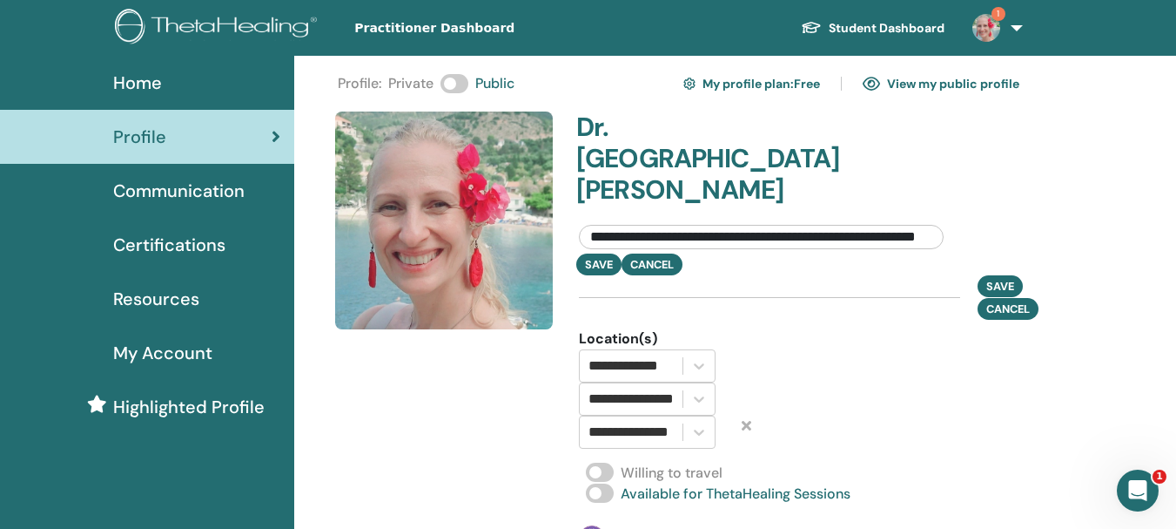
click at [838, 225] on input "**********" at bounding box center [761, 237] width 365 height 24
click at [911, 225] on input "**********" at bounding box center [761, 237] width 365 height 24
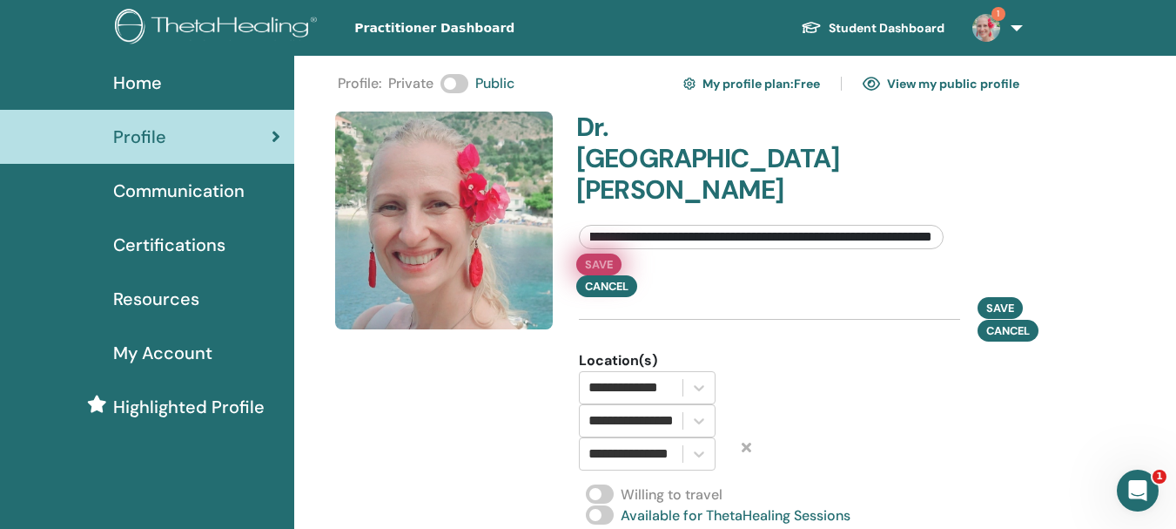
type input "**********"
click at [597, 253] on button "Save" at bounding box center [598, 264] width 45 height 22
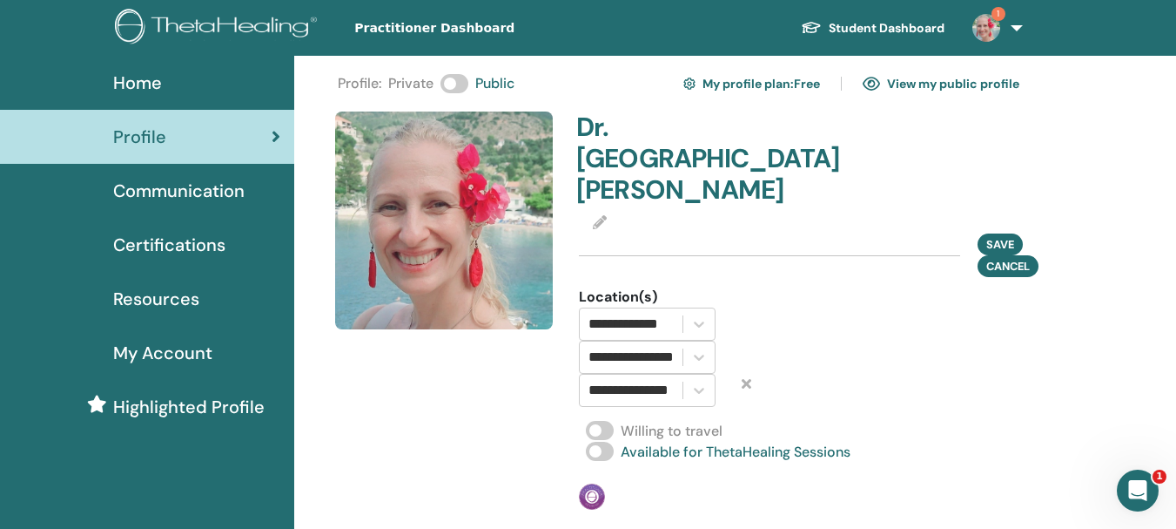
click at [601, 215] on icon at bounding box center [600, 222] width 14 height 14
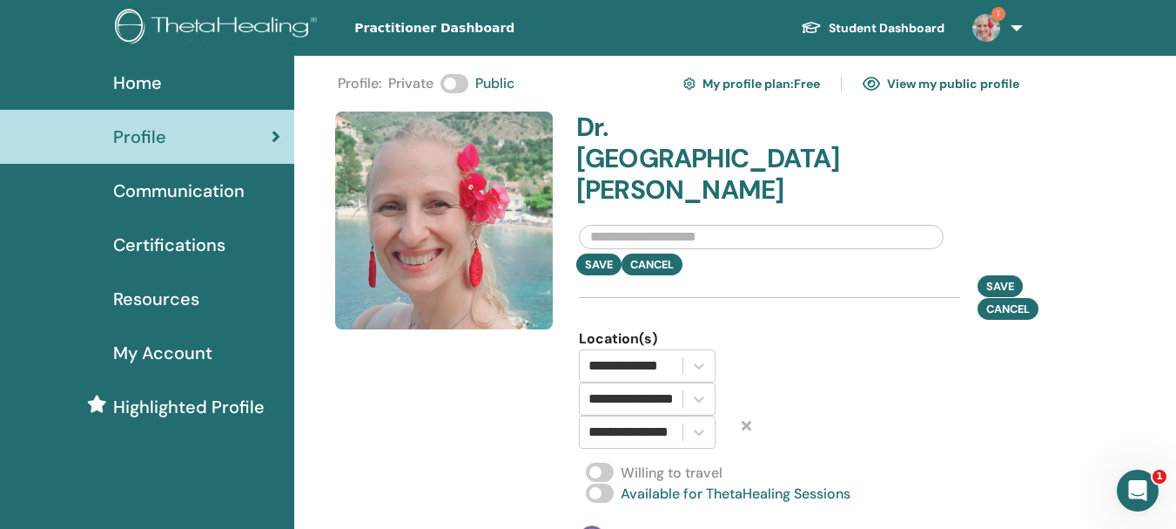
click at [697, 225] on input "text" at bounding box center [761, 237] width 365 height 24
paste input "**********"
click at [623, 225] on input "**********" at bounding box center [761, 237] width 365 height 24
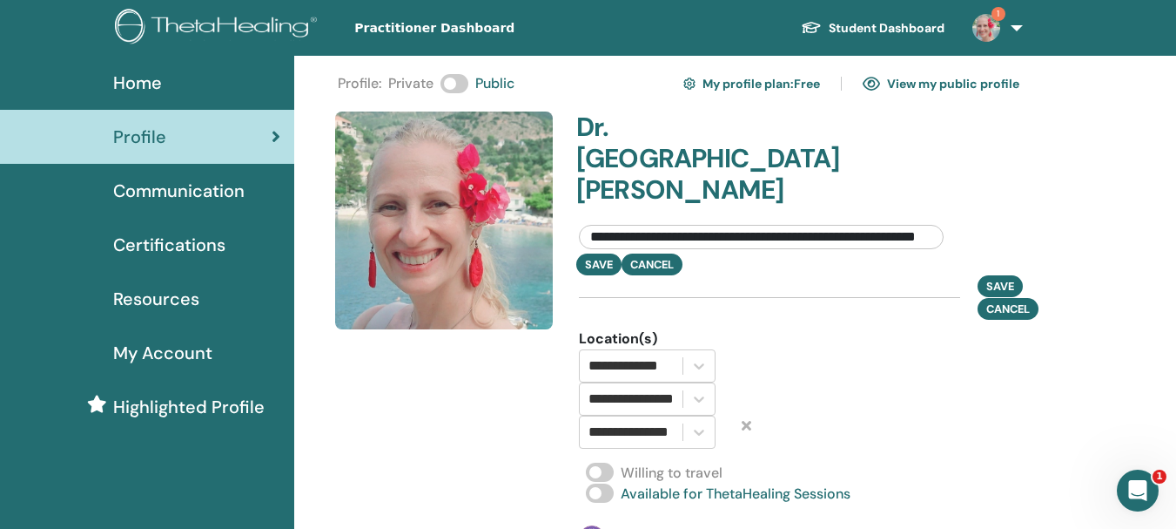
drag, startPoint x: 803, startPoint y: 204, endPoint x: 946, endPoint y: 199, distance: 142.9
click at [946, 212] on div "**********" at bounding box center [761, 232] width 391 height 41
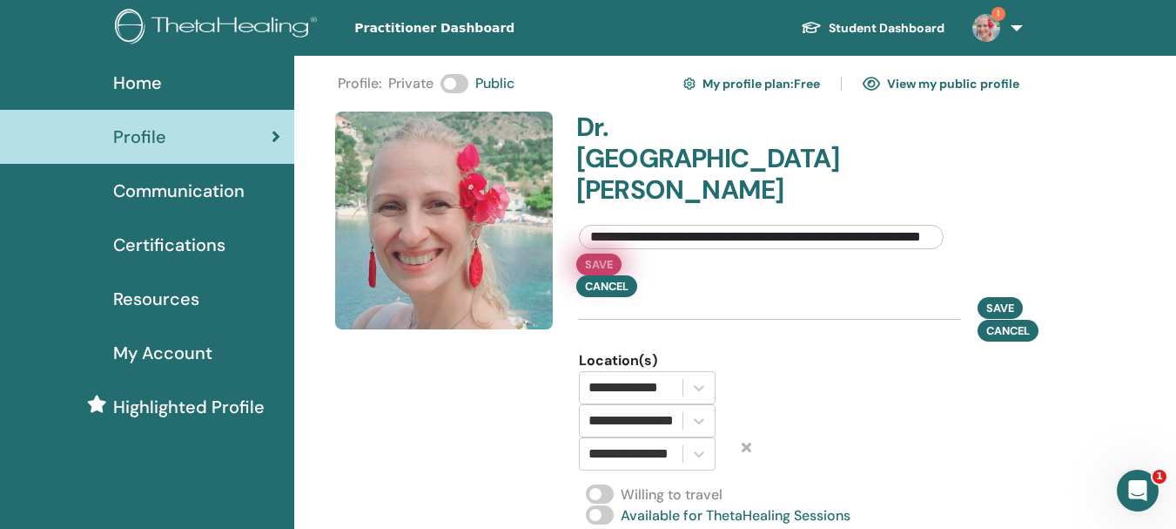
type input "**********"
click at [591, 253] on button "Save" at bounding box center [598, 264] width 45 height 22
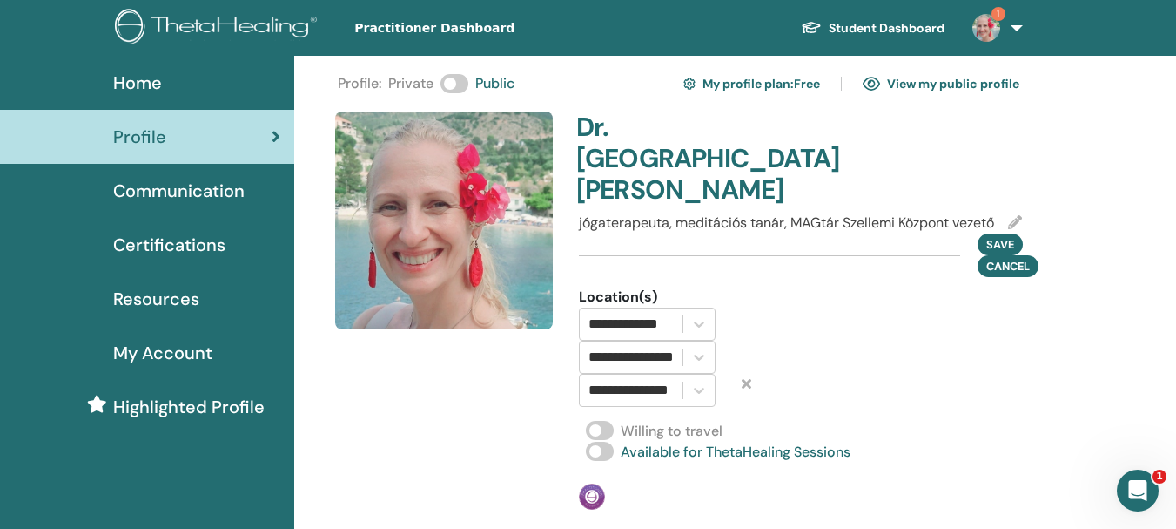
click at [1008, 215] on icon at bounding box center [1015, 222] width 14 height 14
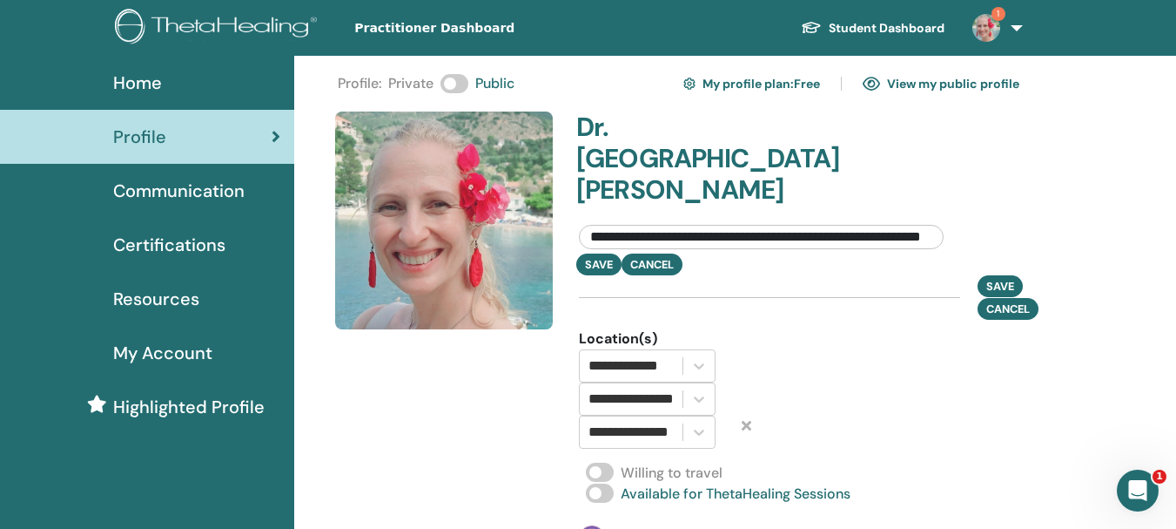
click at [898, 225] on input "**********" at bounding box center [761, 237] width 365 height 24
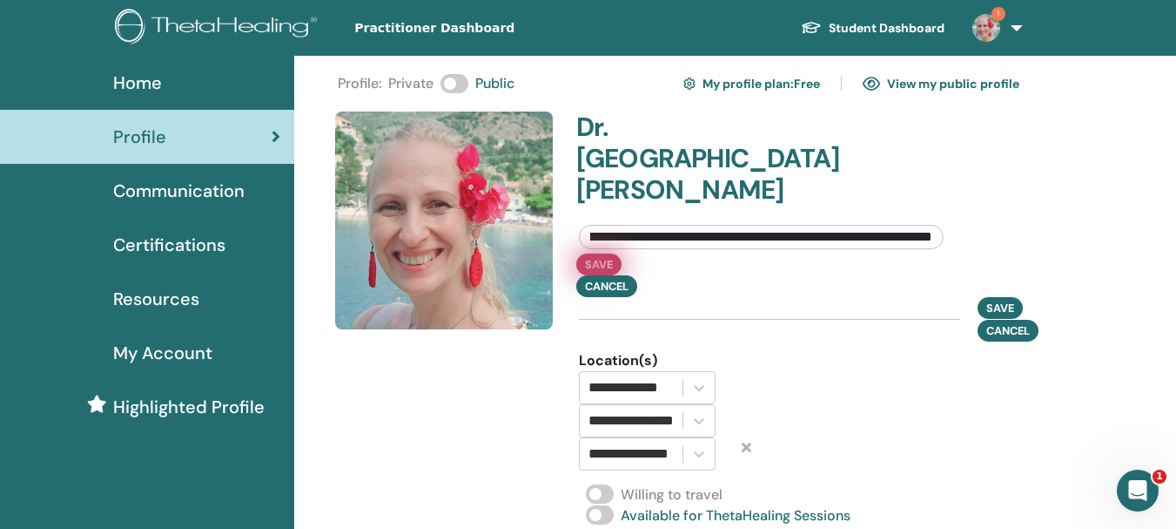
type input "**********"
click at [600, 253] on button "Save" at bounding box center [598, 264] width 45 height 22
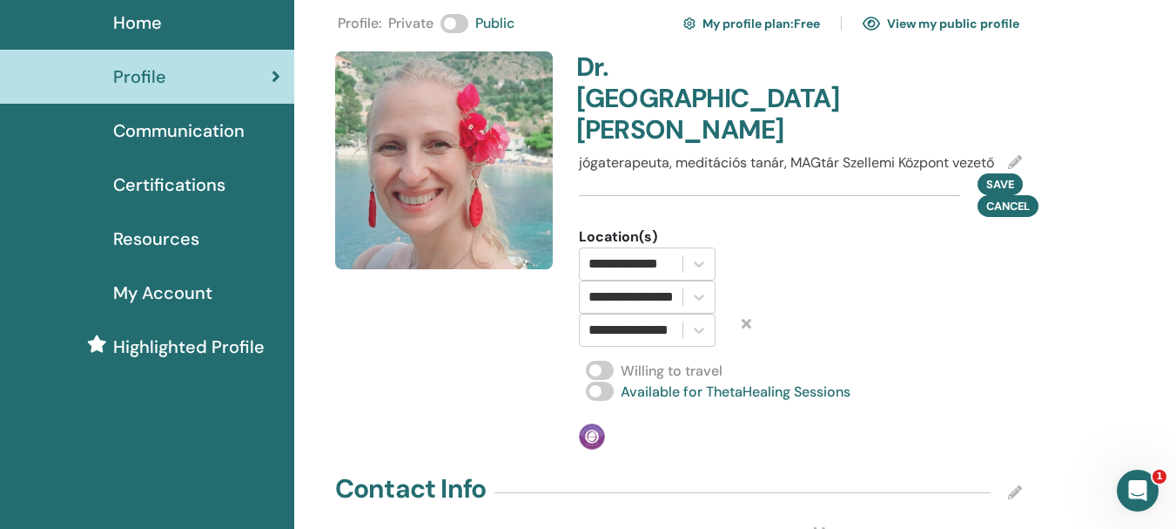
scroll to position [0, 0]
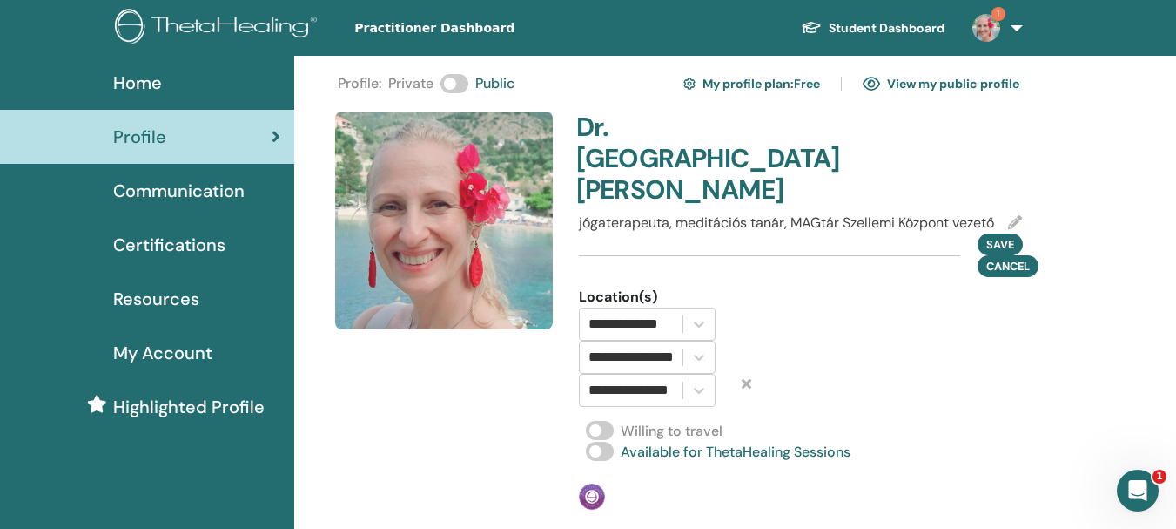
click at [1015, 26] on link "1" at bounding box center [994, 28] width 71 height 56
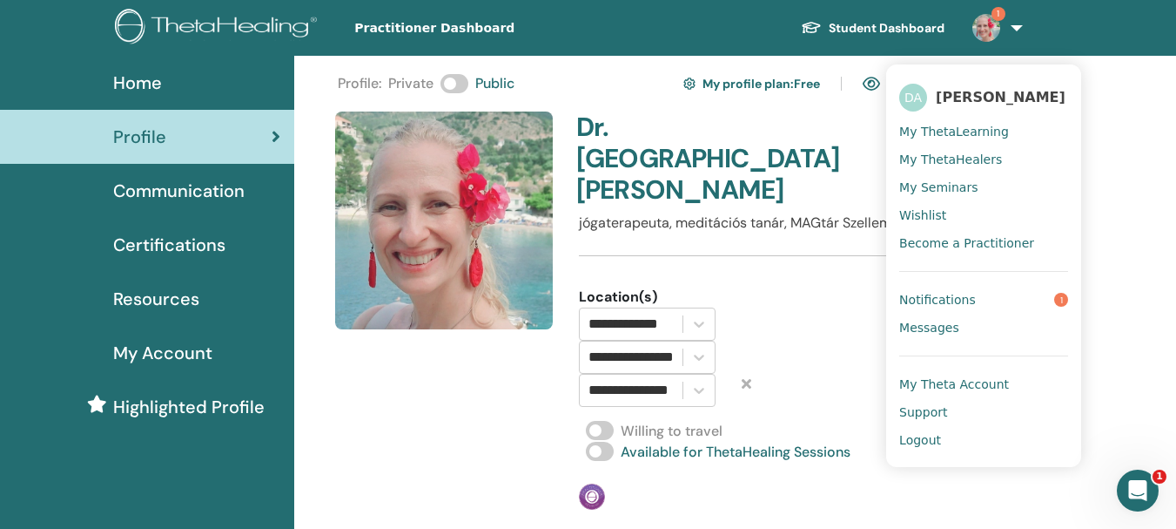
click at [916, 443] on span "Logout" at bounding box center [920, 440] width 42 height 16
